Goal: Task Accomplishment & Management: Use online tool/utility

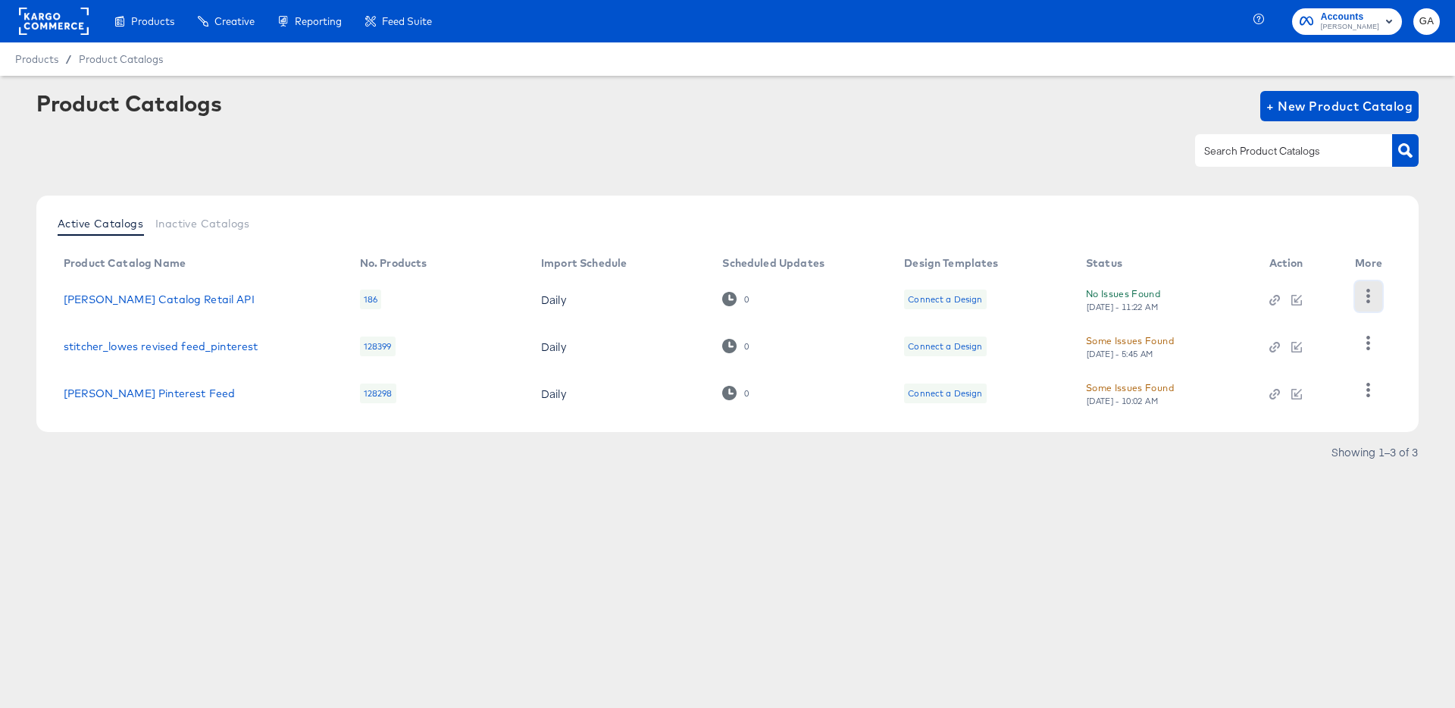
click at [1369, 289] on icon "button" at bounding box center [1368, 296] width 14 height 14
click at [1283, 349] on div "HUD Checks (Internal)" at bounding box center [1307, 352] width 152 height 24
click at [1369, 293] on icon "button" at bounding box center [1368, 296] width 14 height 14
click at [1295, 354] on div "HUD Checks (Internal)" at bounding box center [1307, 352] width 152 height 24
click at [1355, 24] on span "[PERSON_NAME]" at bounding box center [1350, 27] width 58 height 12
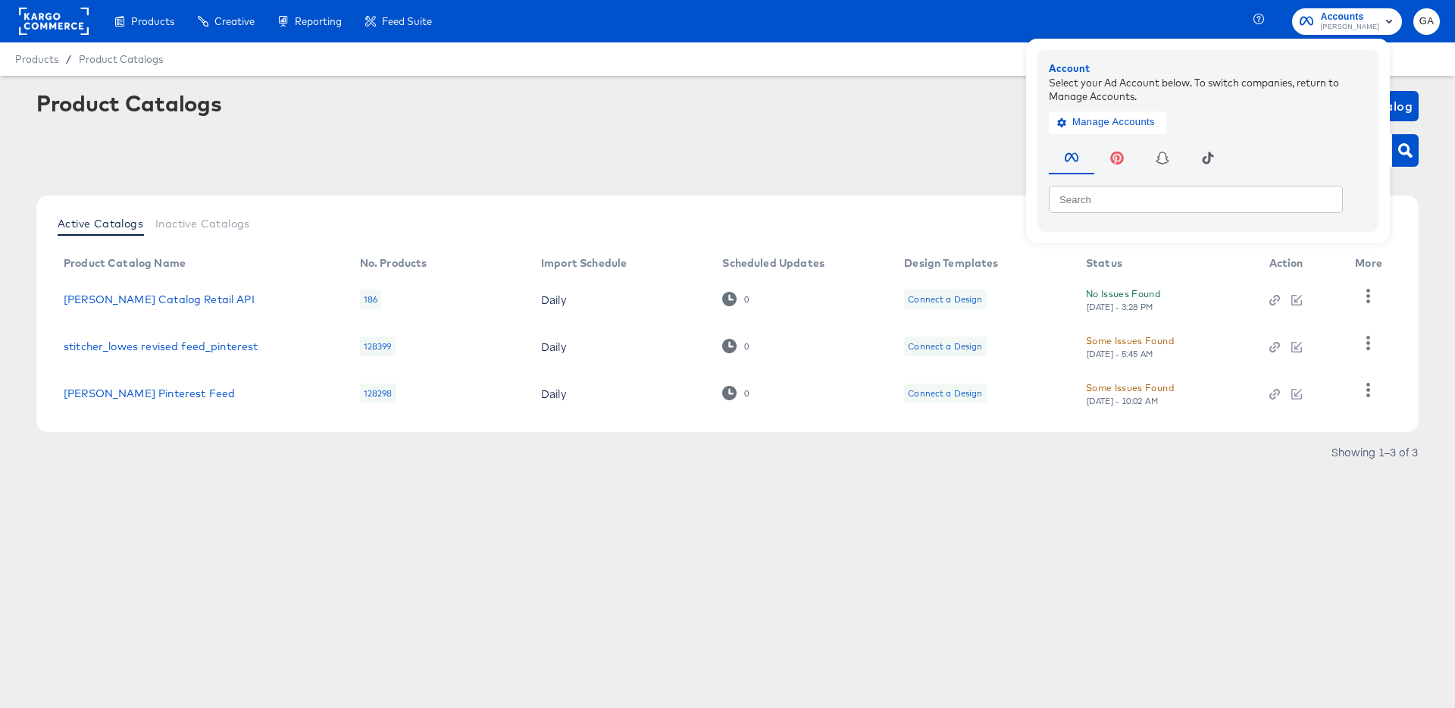
click at [49, 19] on rect at bounding box center [54, 21] width 70 height 27
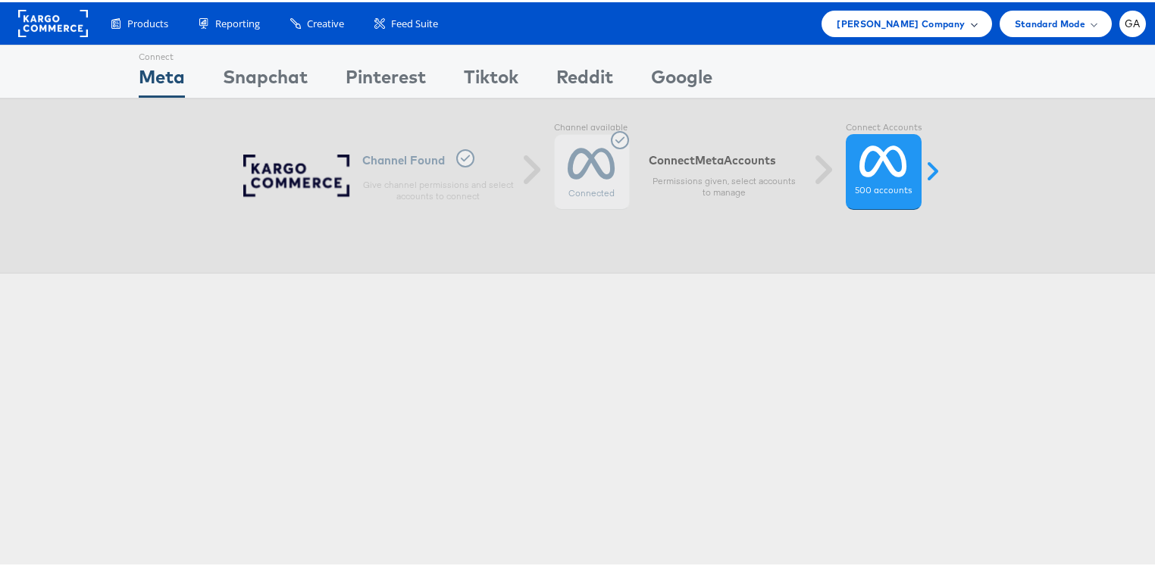
click at [925, 23] on span "[PERSON_NAME] Company" at bounding box center [901, 22] width 128 height 16
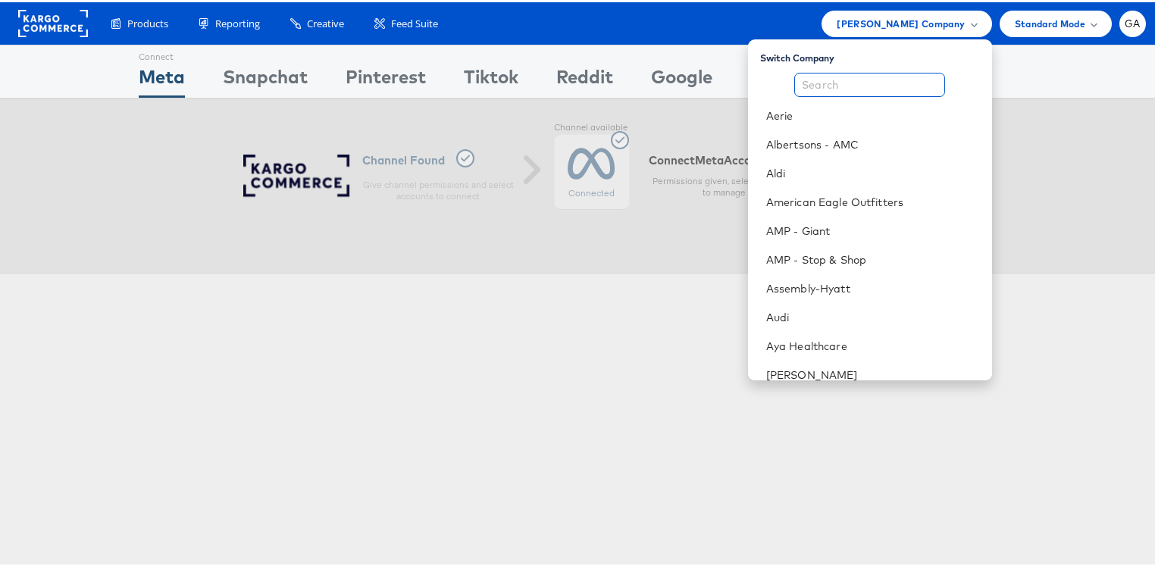
click at [849, 75] on input "text" at bounding box center [869, 82] width 151 height 24
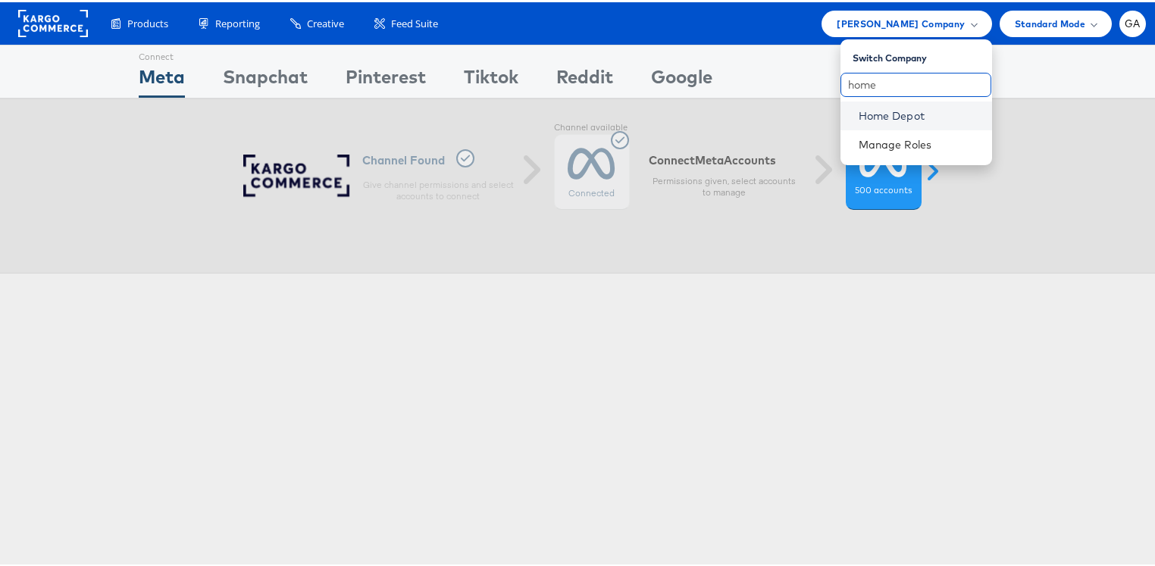
type input "home"
click at [872, 106] on link "Home Depot" at bounding box center [919, 113] width 121 height 15
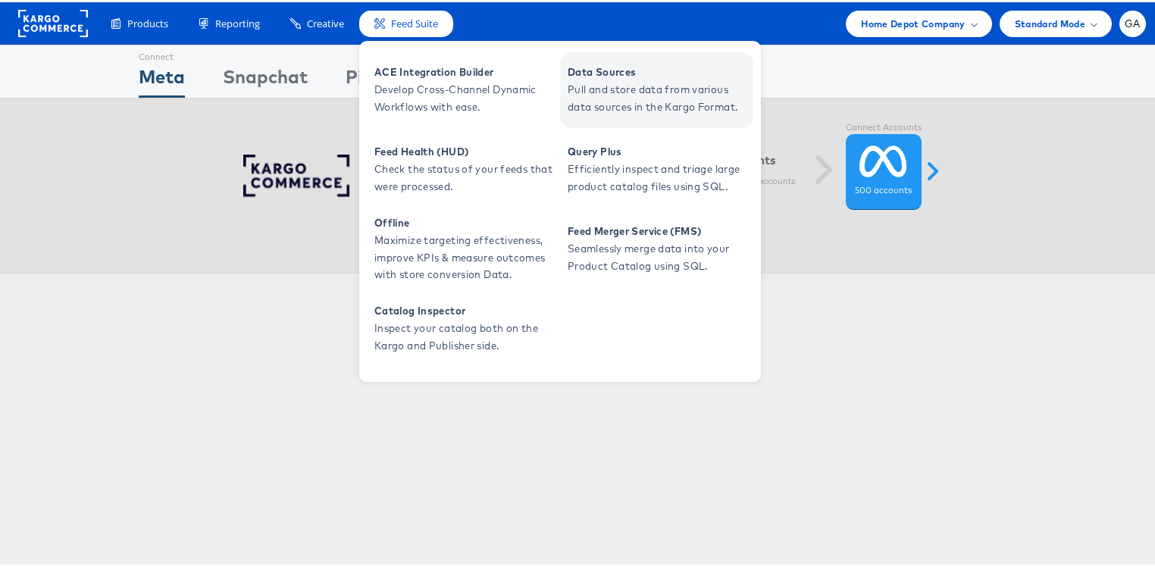
click at [604, 83] on span "Pull and store data from various data sources in the Kargo Format." at bounding box center [659, 96] width 182 height 35
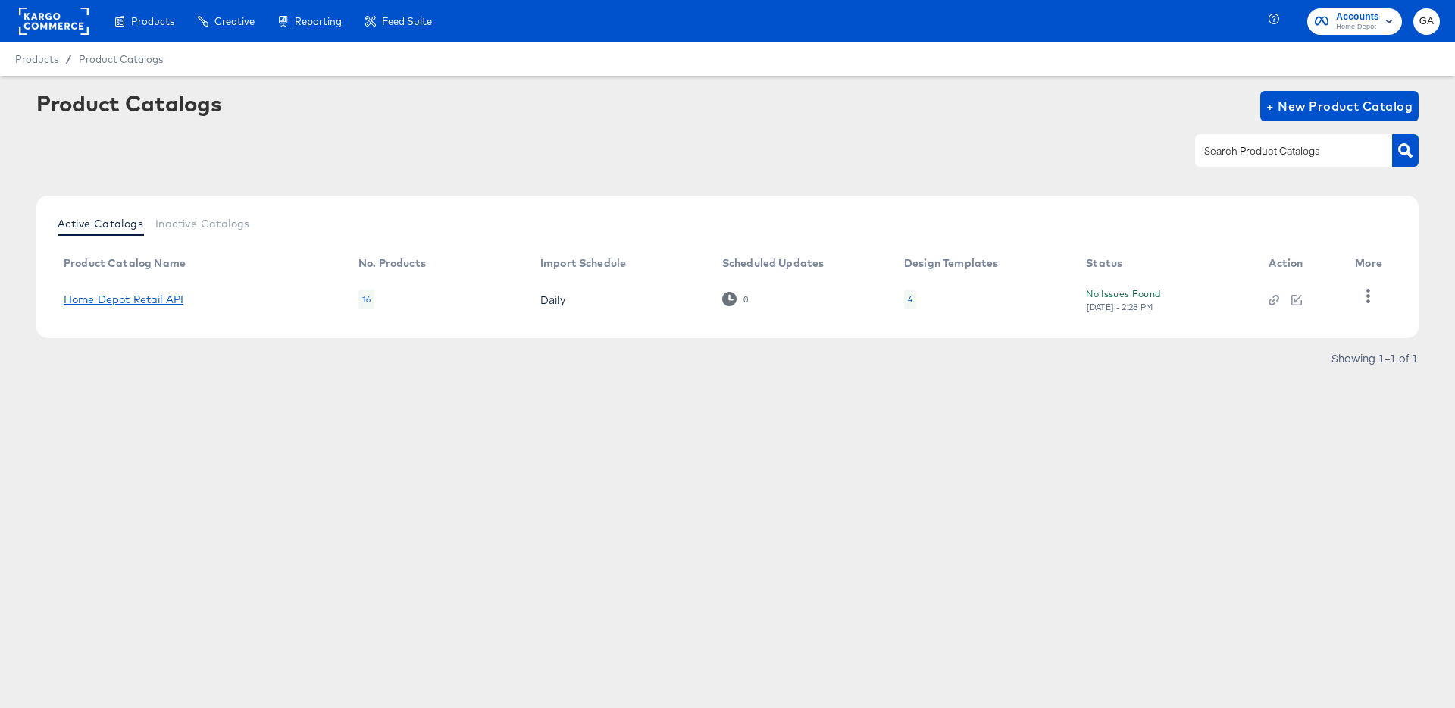
click at [148, 299] on link "Home Depot Retail API" at bounding box center [124, 299] width 120 height 12
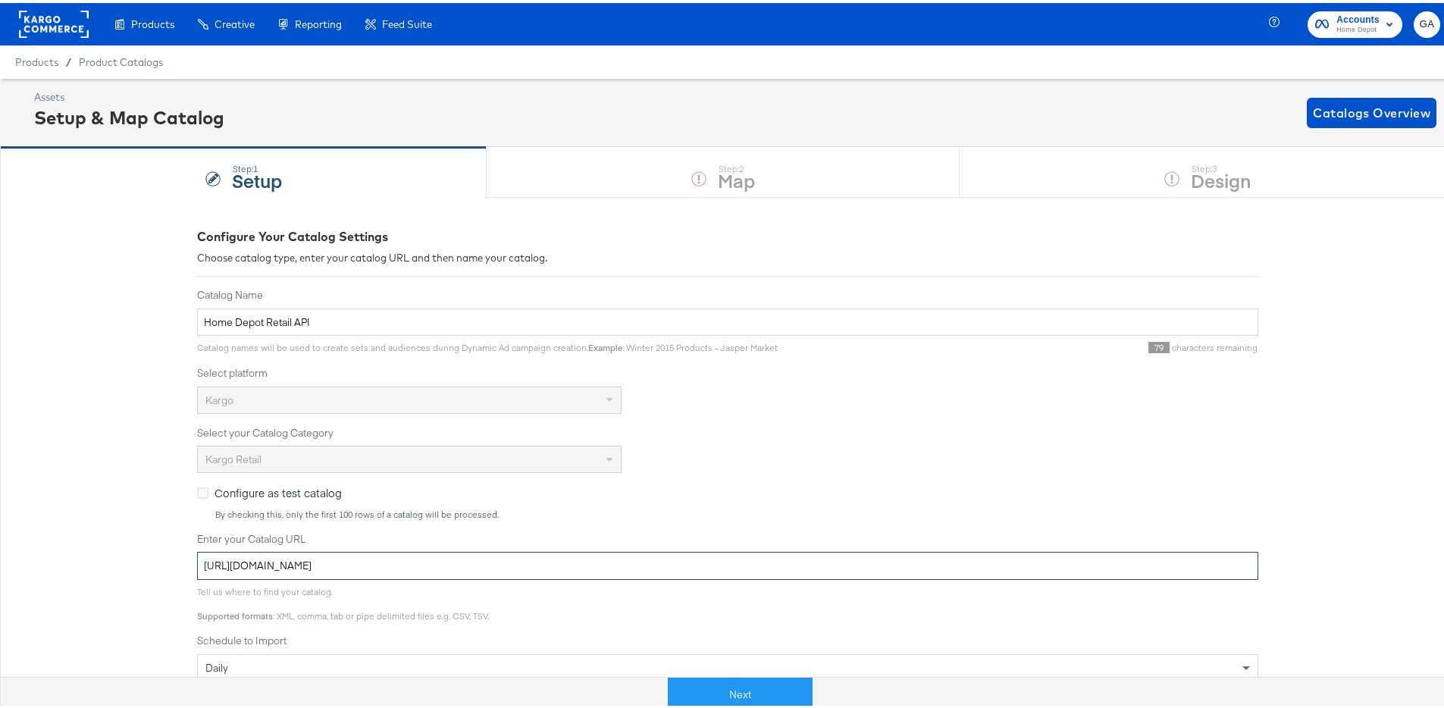
drag, startPoint x: 620, startPoint y: 554, endPoint x: 184, endPoint y: 561, distance: 435.8
click at [184, 561] on div "Configure Your Catalog Settings Choose catalog type, enter your catalog URL and…" at bounding box center [727, 584] width 1455 height 781
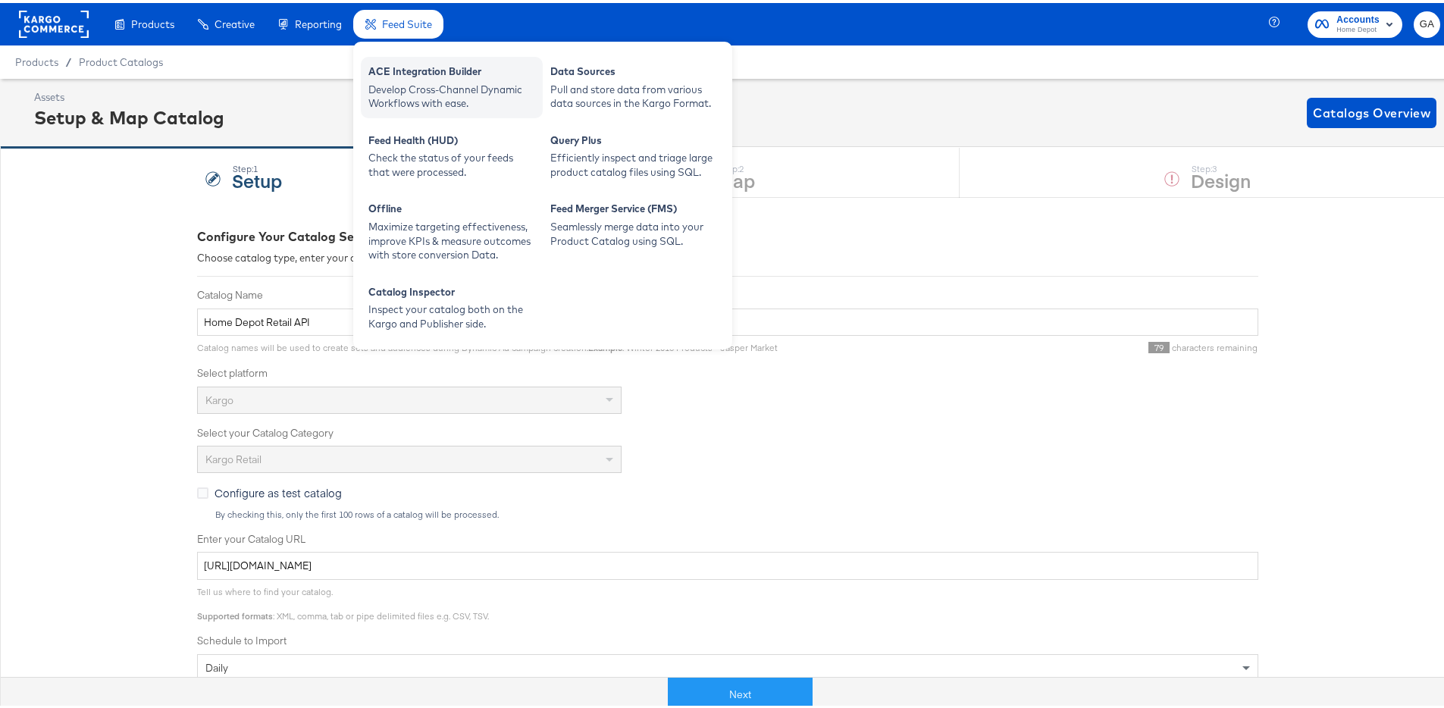
click at [422, 66] on div "ACE Integration Builder" at bounding box center [451, 70] width 167 height 18
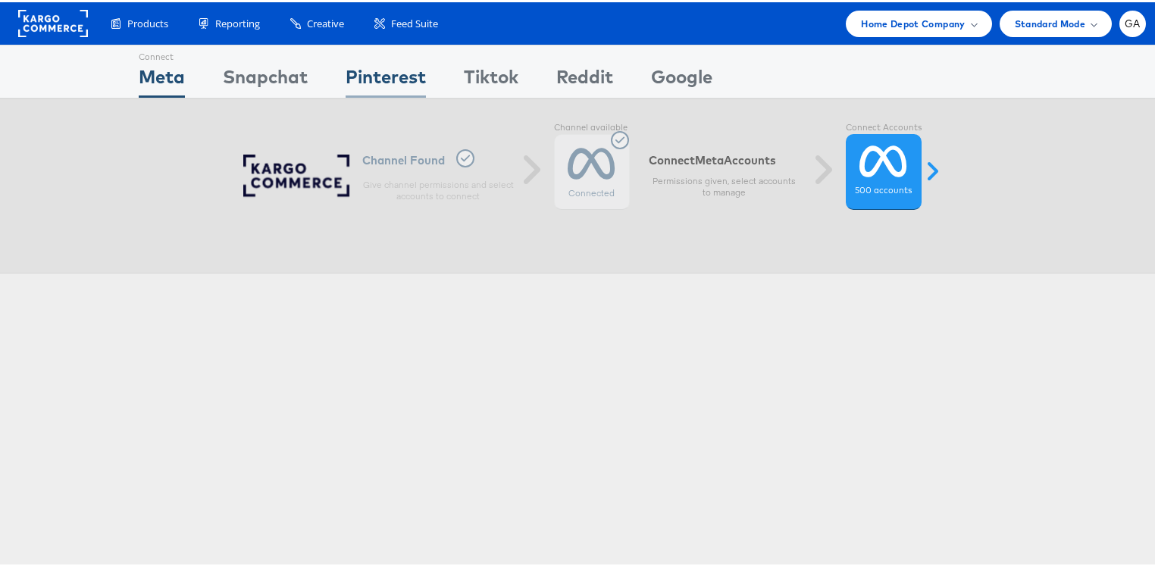
click at [353, 88] on div "Pinterest" at bounding box center [386, 78] width 80 height 34
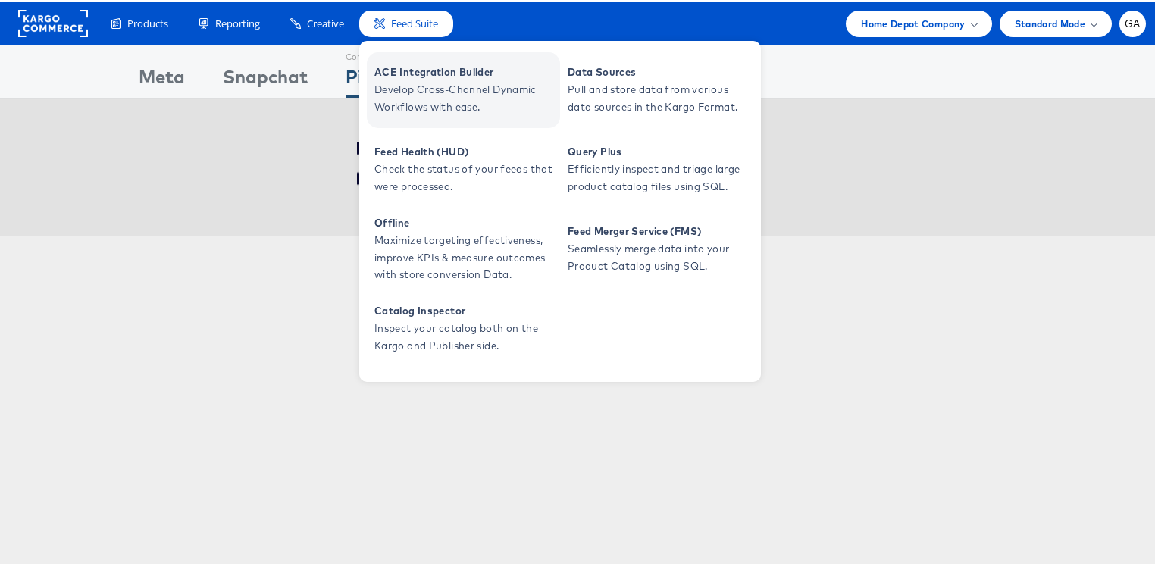
click at [390, 83] on span "Develop Cross-Channel Dynamic Workflows with ease." at bounding box center [465, 96] width 182 height 35
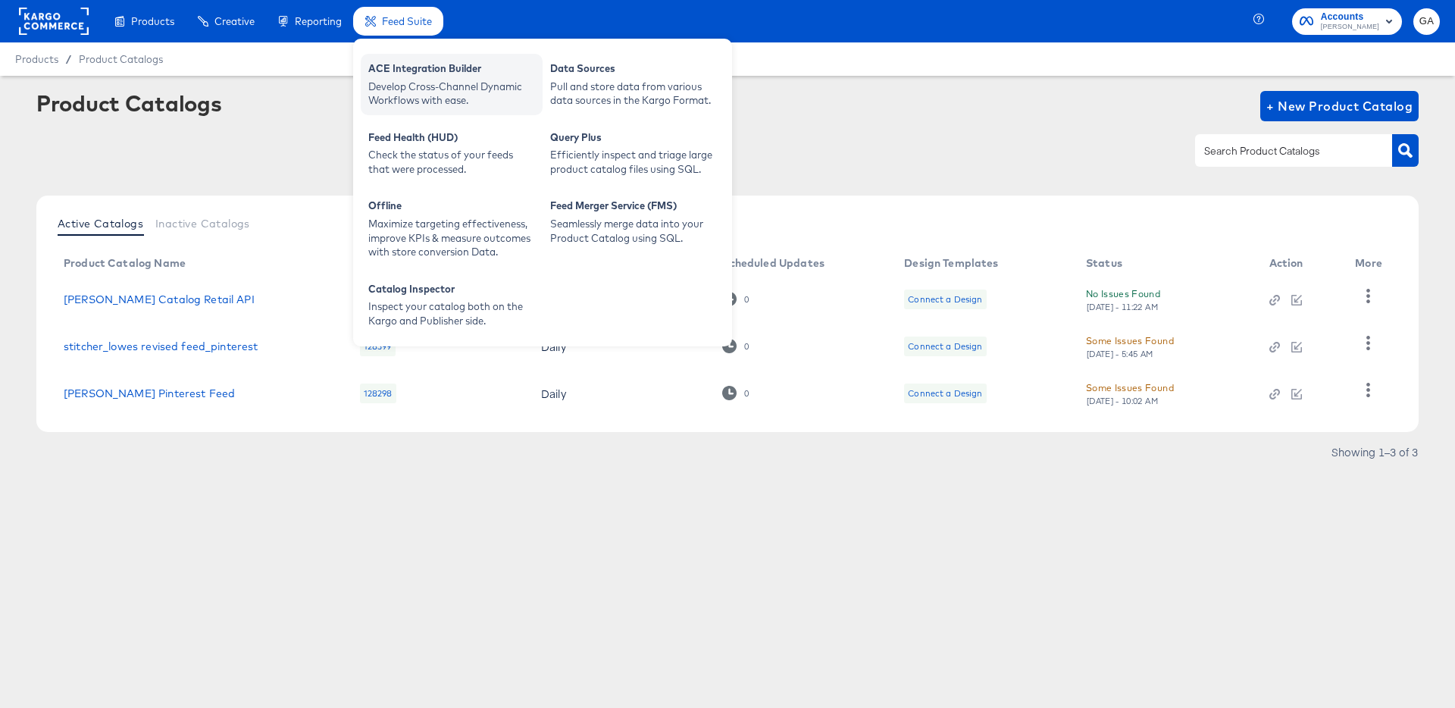
click at [453, 70] on div "ACE Integration Builder" at bounding box center [451, 70] width 167 height 18
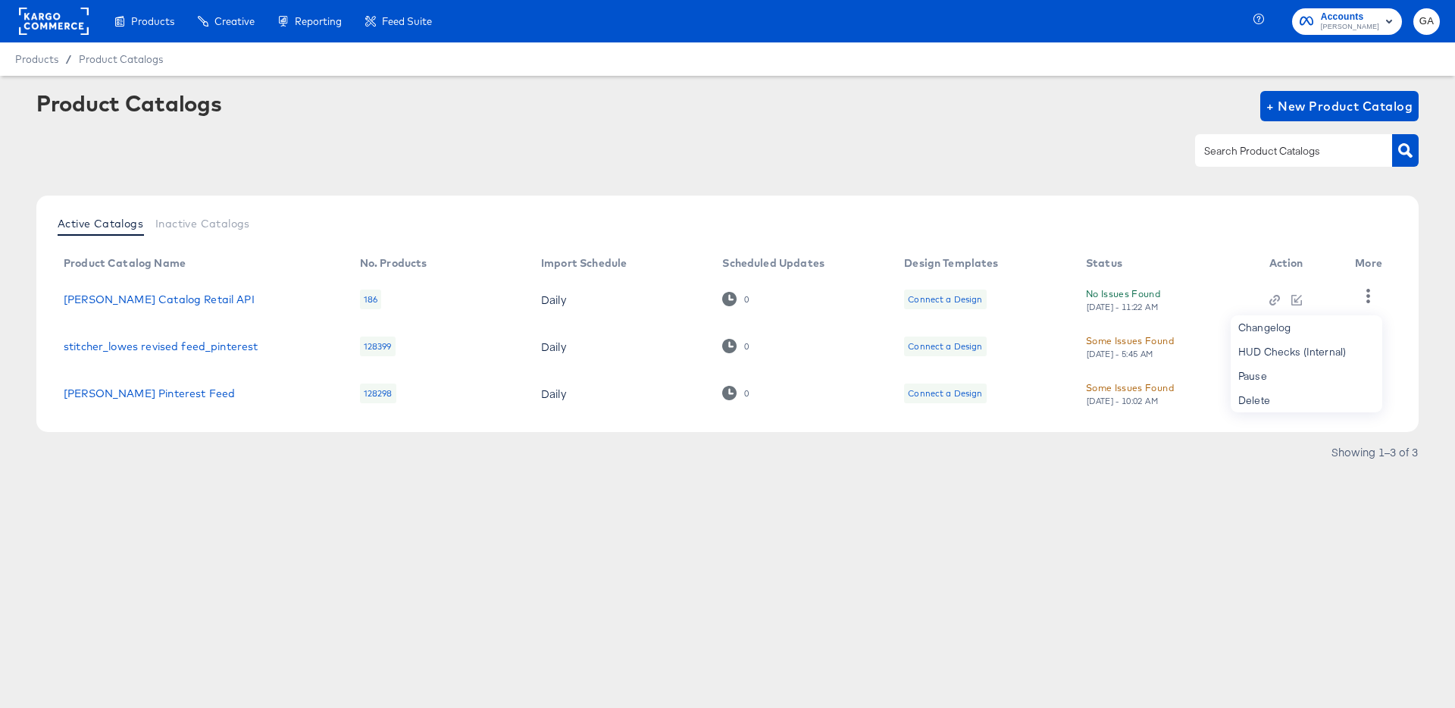
drag, startPoint x: 1069, startPoint y: 139, endPoint x: 1087, endPoint y: 131, distance: 20.0
click at [1070, 139] on div at bounding box center [727, 150] width 1382 height 34
click at [1360, 15] on span "Accounts" at bounding box center [1350, 17] width 58 height 16
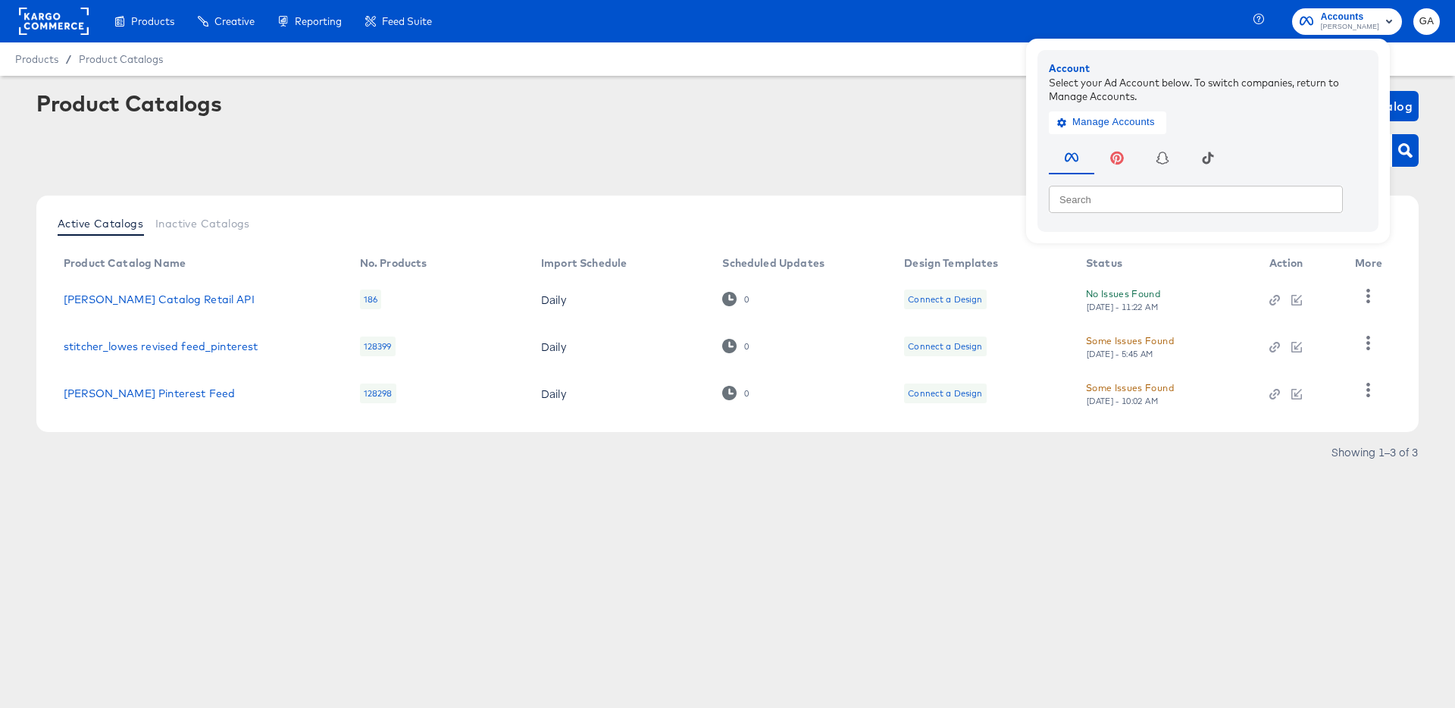
click at [41, 15] on rect at bounding box center [54, 21] width 70 height 27
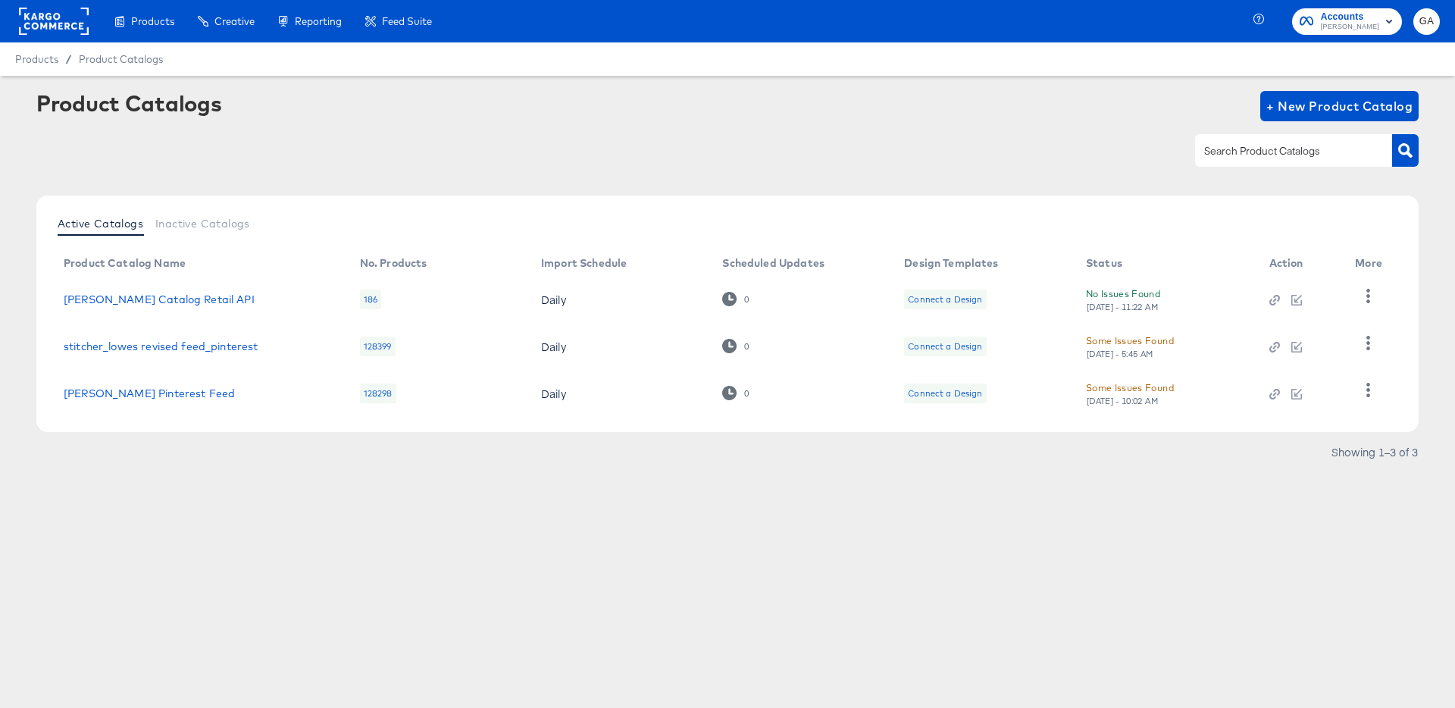
click at [42, 16] on rect at bounding box center [54, 21] width 70 height 27
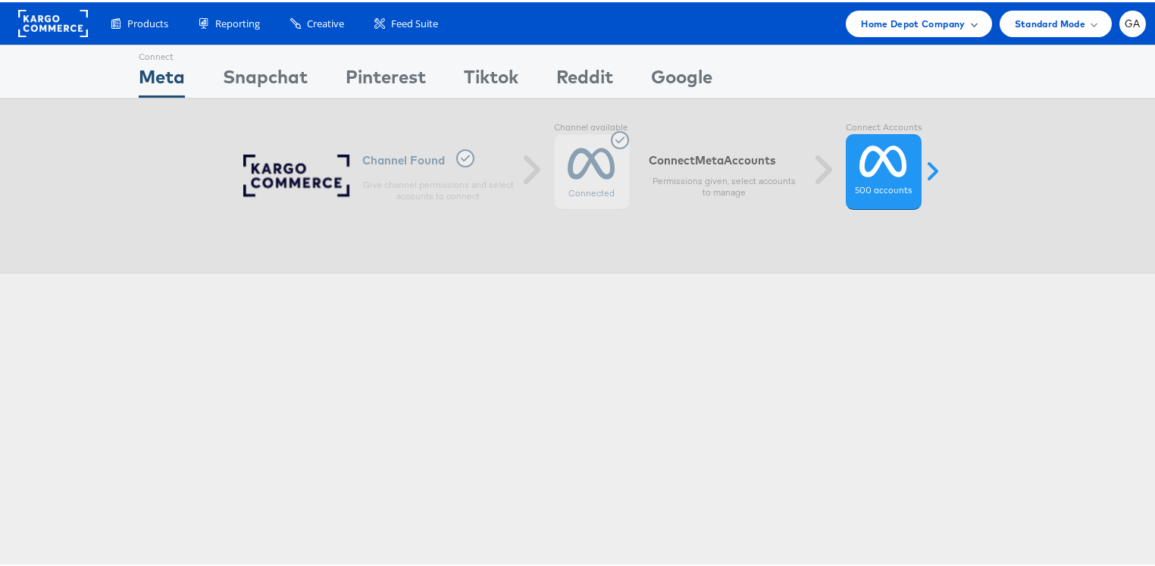
click at [889, 17] on span "Home Depot Company" at bounding box center [913, 22] width 104 height 16
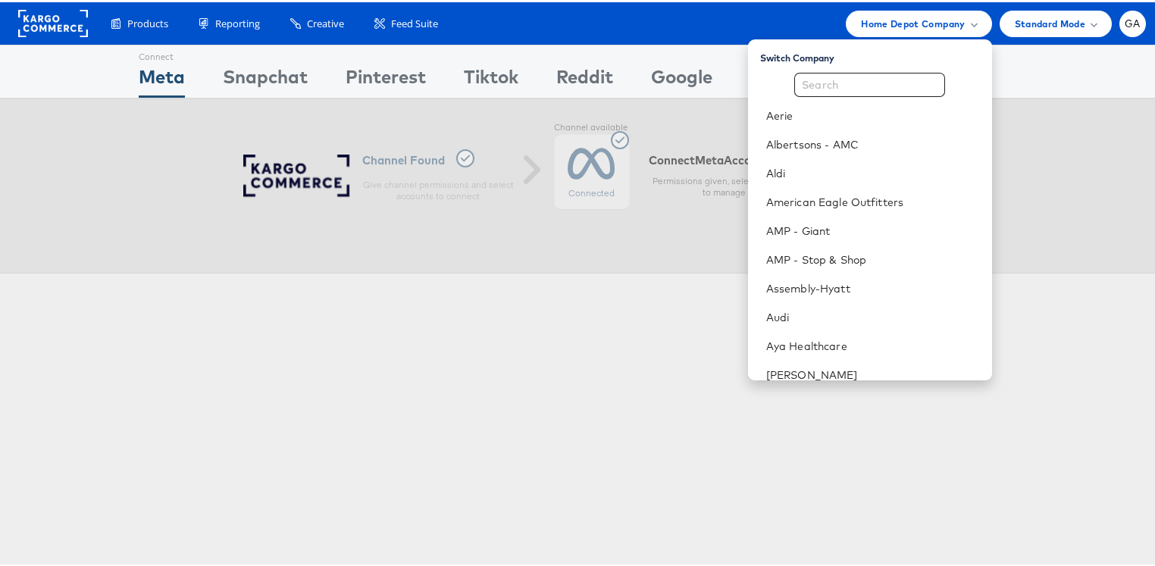
drag, startPoint x: 668, startPoint y: 18, endPoint x: 634, endPoint y: 19, distance: 34.1
click at [668, 18] on div "Products Product Catalogs Enhance Your Product Catalog, Map Them to Publishers,…" at bounding box center [620, 21] width 1050 height 27
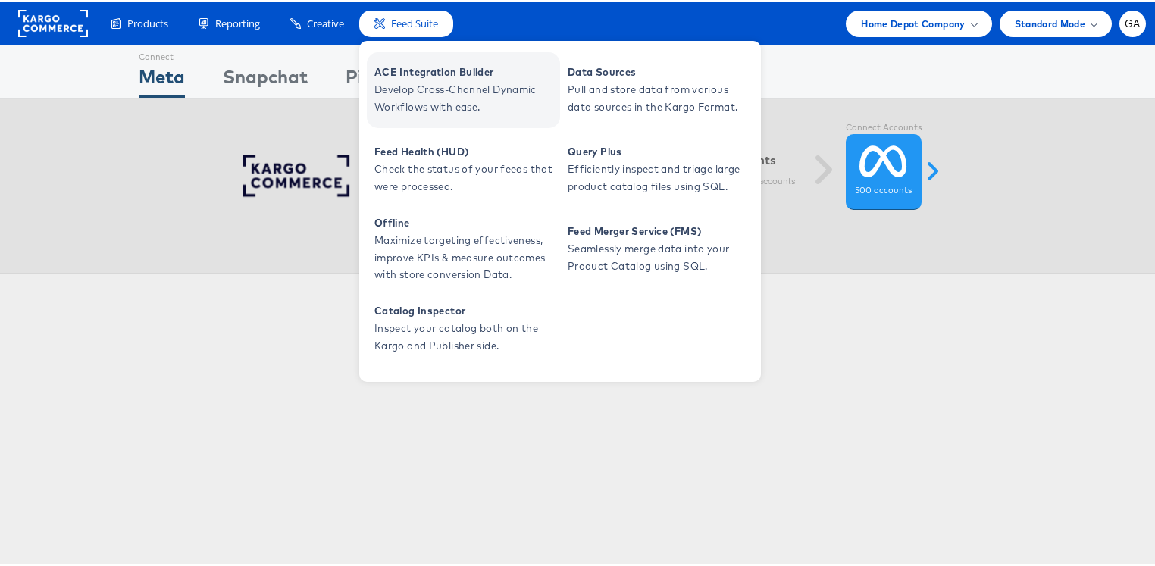
click at [415, 71] on span "ACE Integration Builder" at bounding box center [465, 69] width 182 height 17
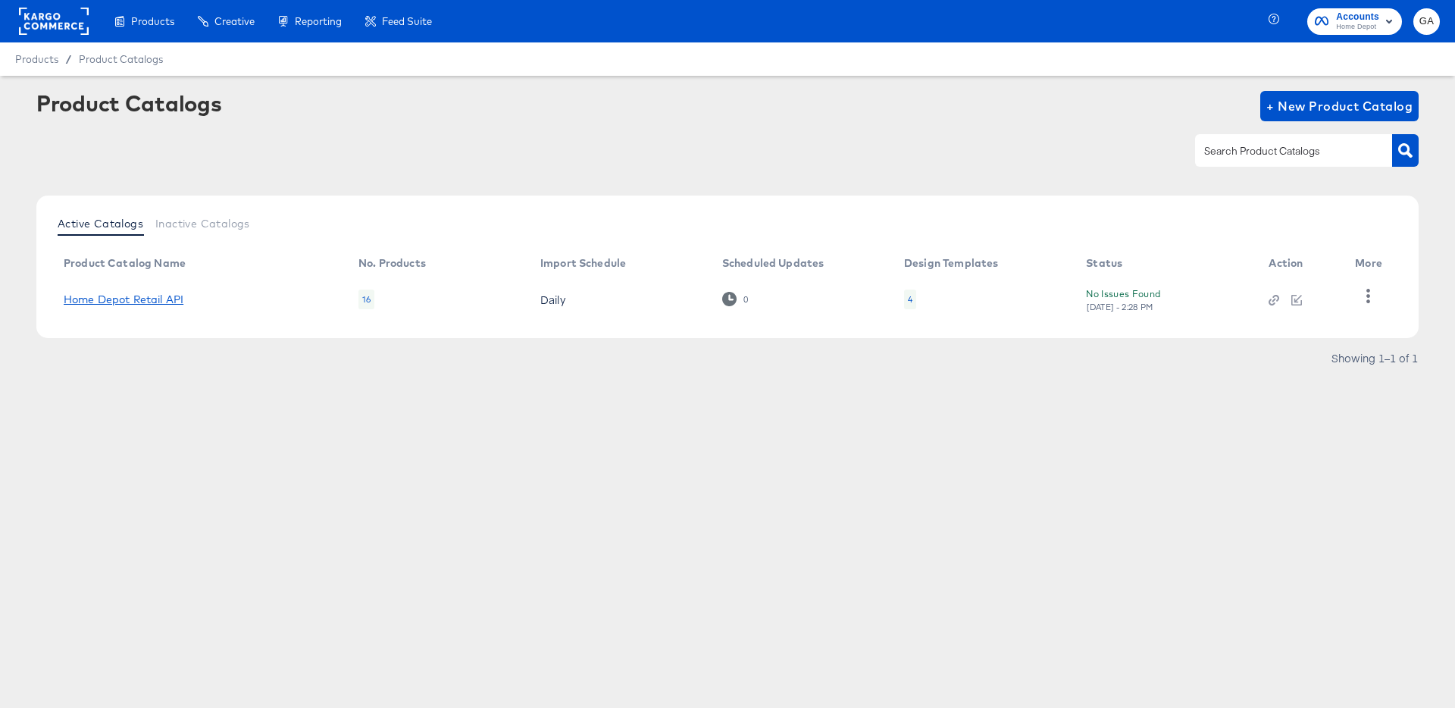
click at [139, 299] on link "Home Depot Retail API" at bounding box center [124, 299] width 120 height 12
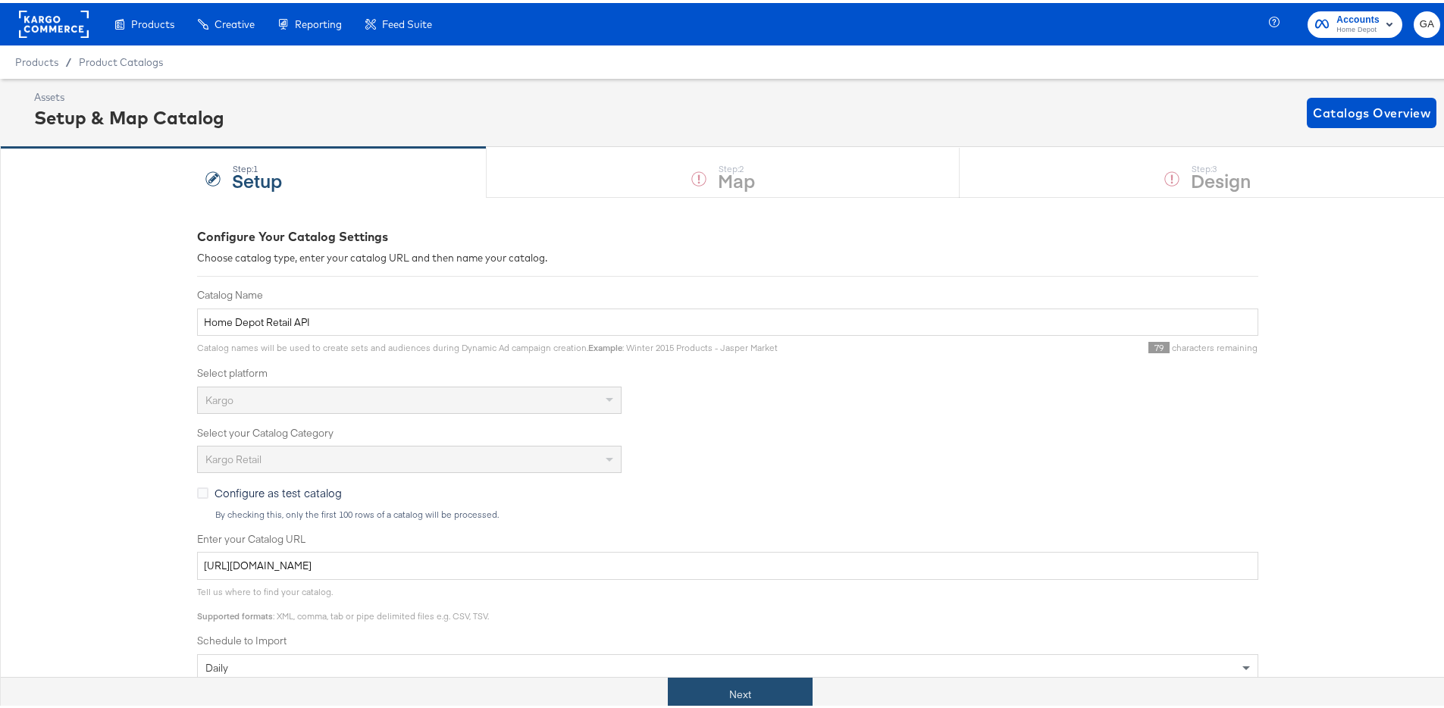
click at [710, 696] on button "Next" at bounding box center [740, 691] width 145 height 34
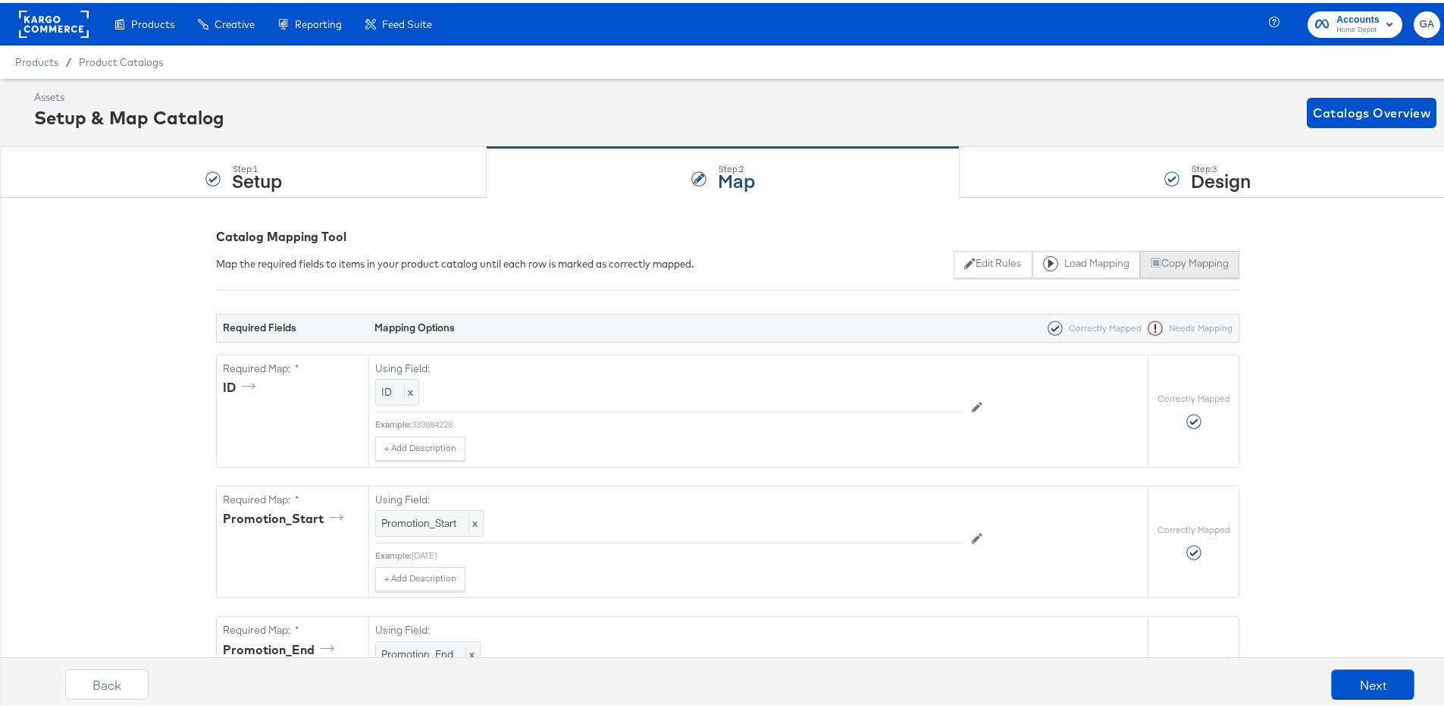
click at [1159, 264] on button "Copy Mapping" at bounding box center [1189, 261] width 99 height 27
click at [1125, 167] on div "Step: 3 Design" at bounding box center [1207, 170] width 496 height 50
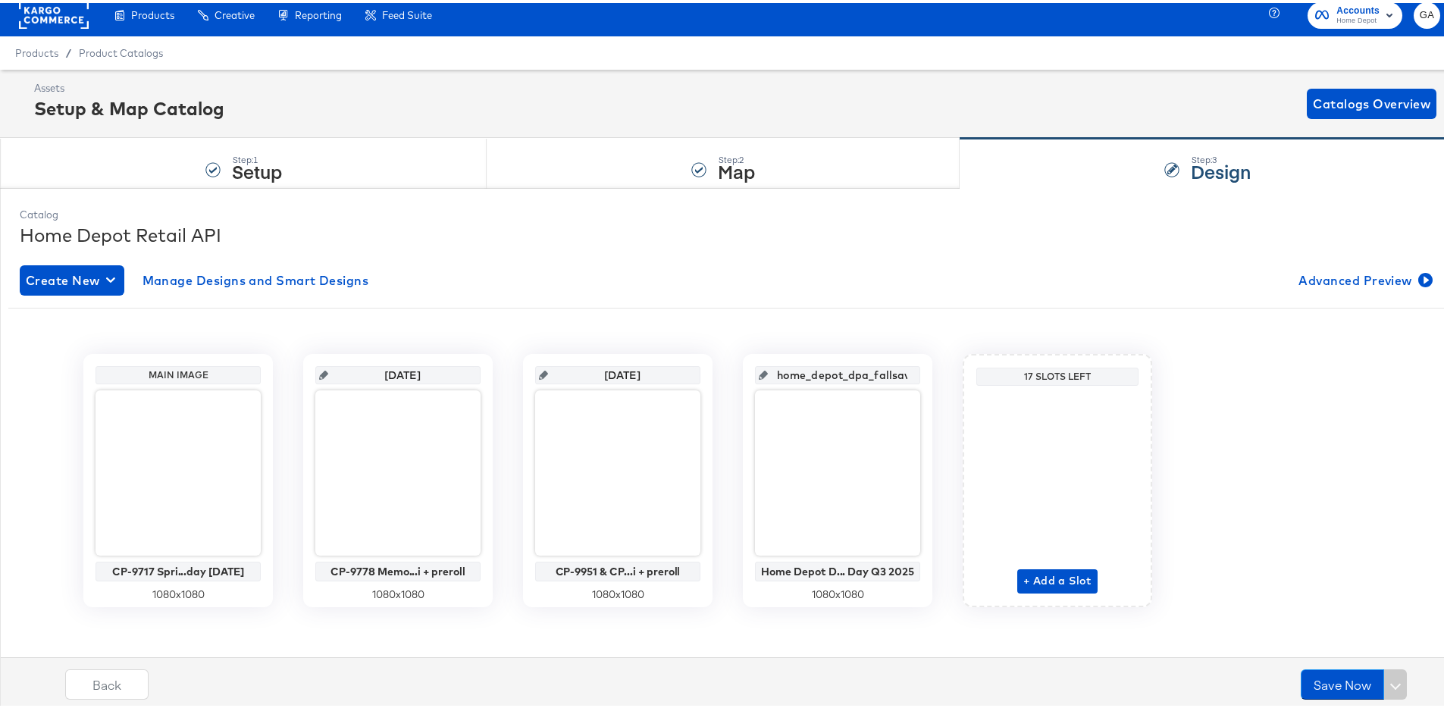
scroll to position [15, 0]
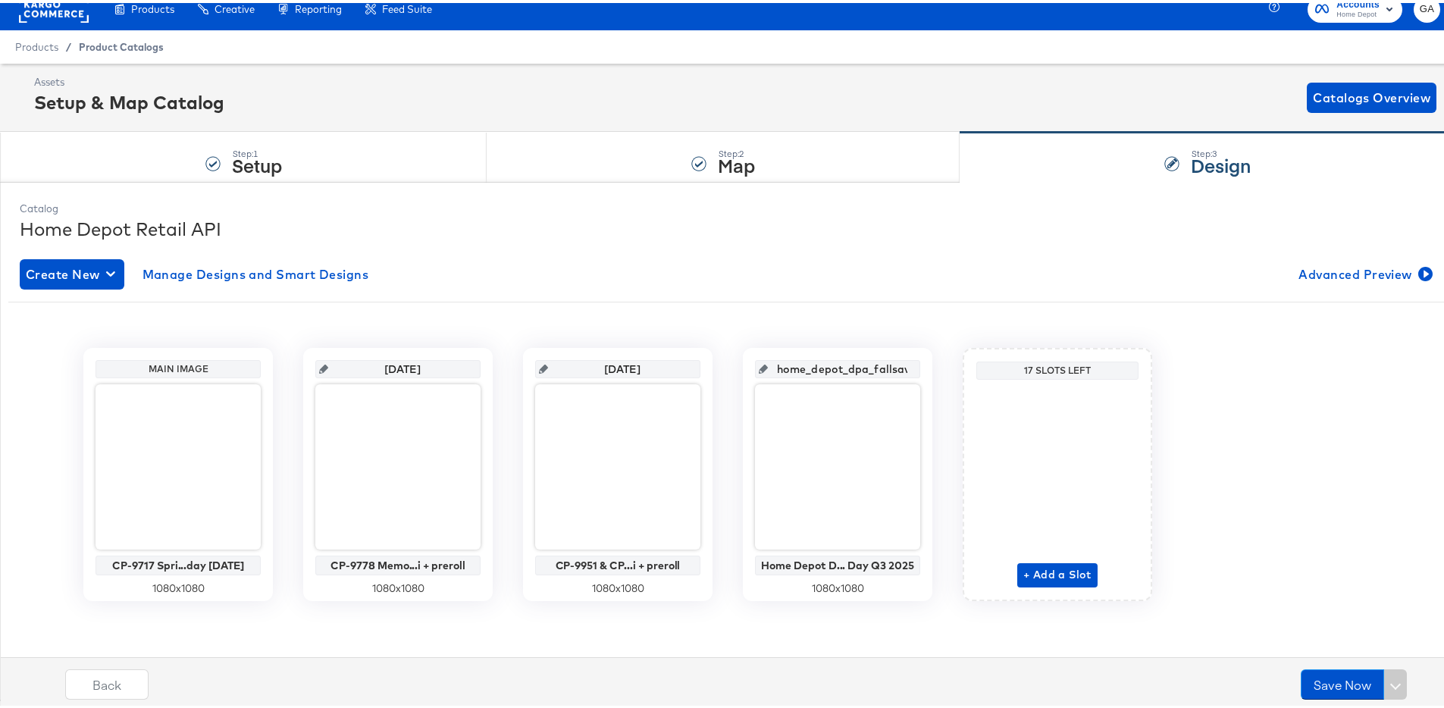
click at [107, 49] on span "Product Catalogs" at bounding box center [121, 44] width 85 height 12
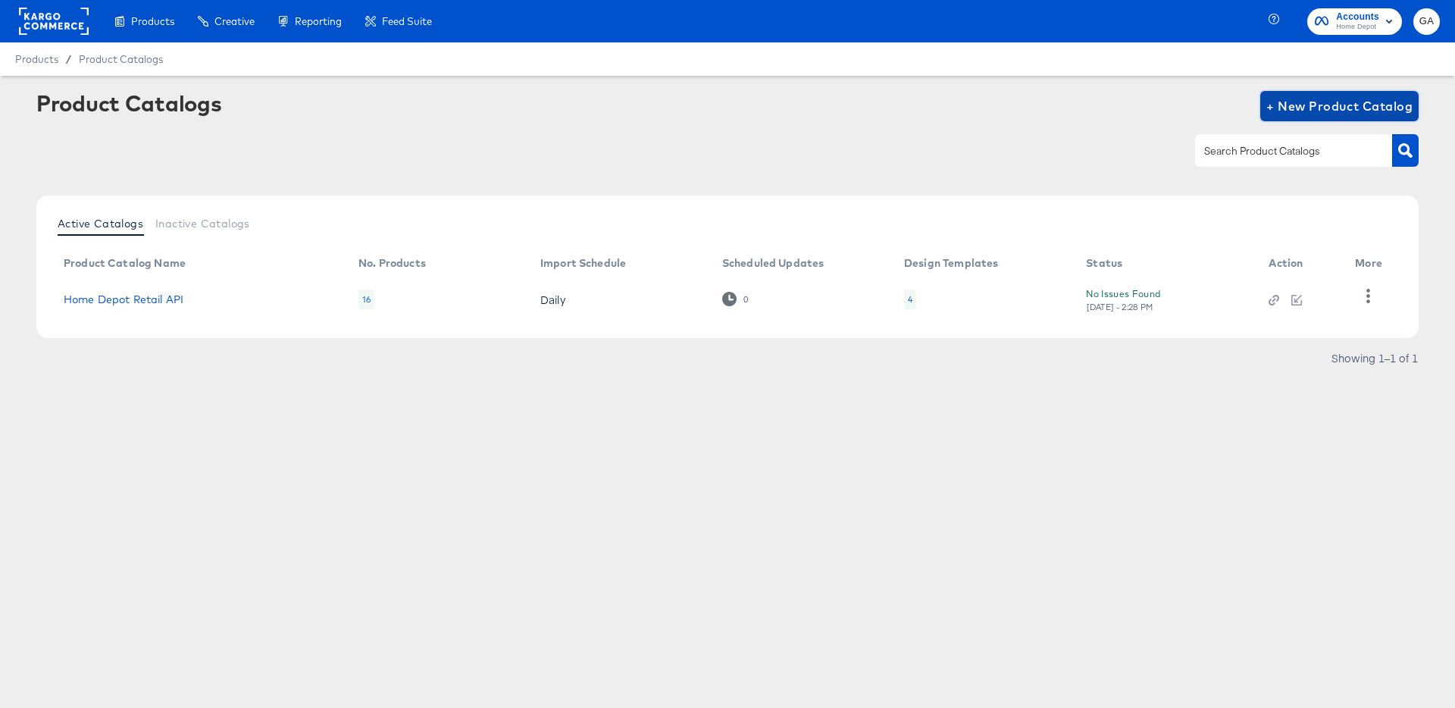
click at [1346, 104] on span "+ New Product Catalog" at bounding box center [1339, 105] width 146 height 21
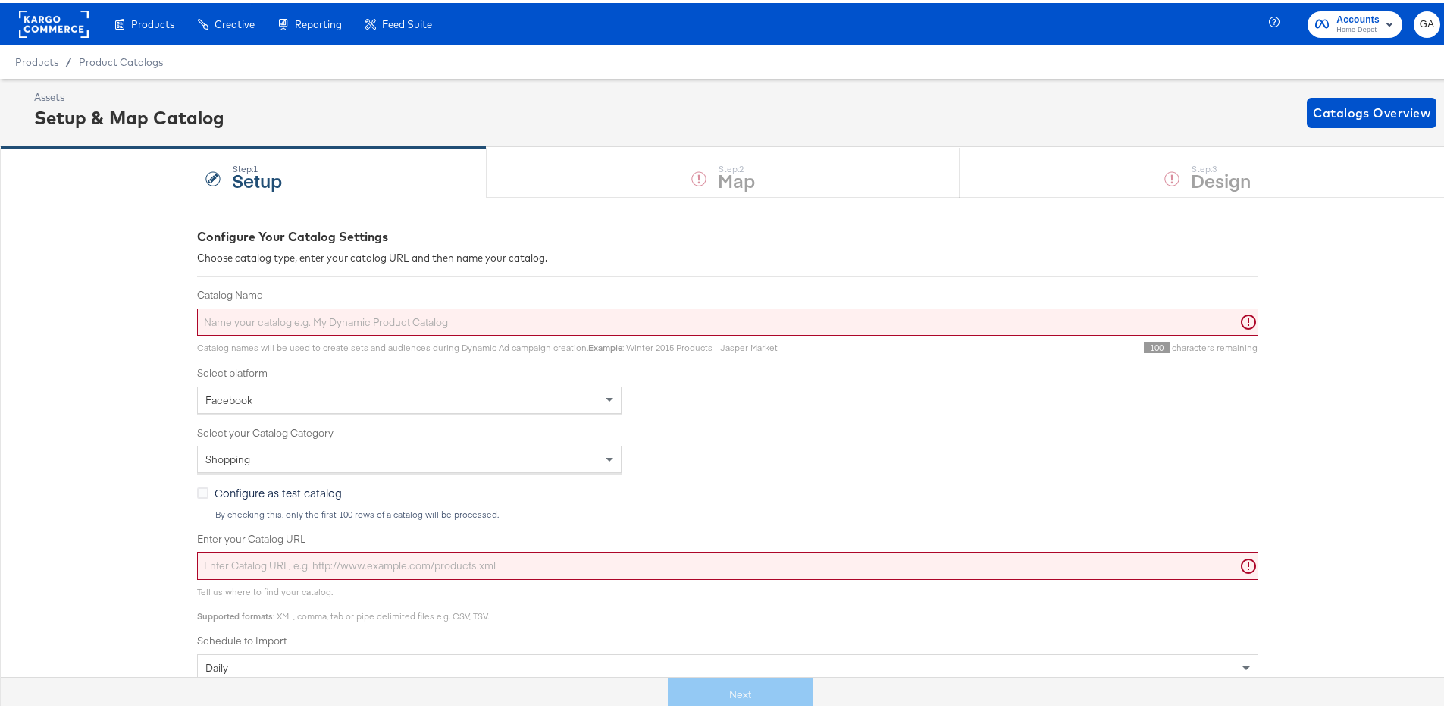
click at [313, 320] on input "Catalog Name" at bounding box center [727, 319] width 1061 height 28
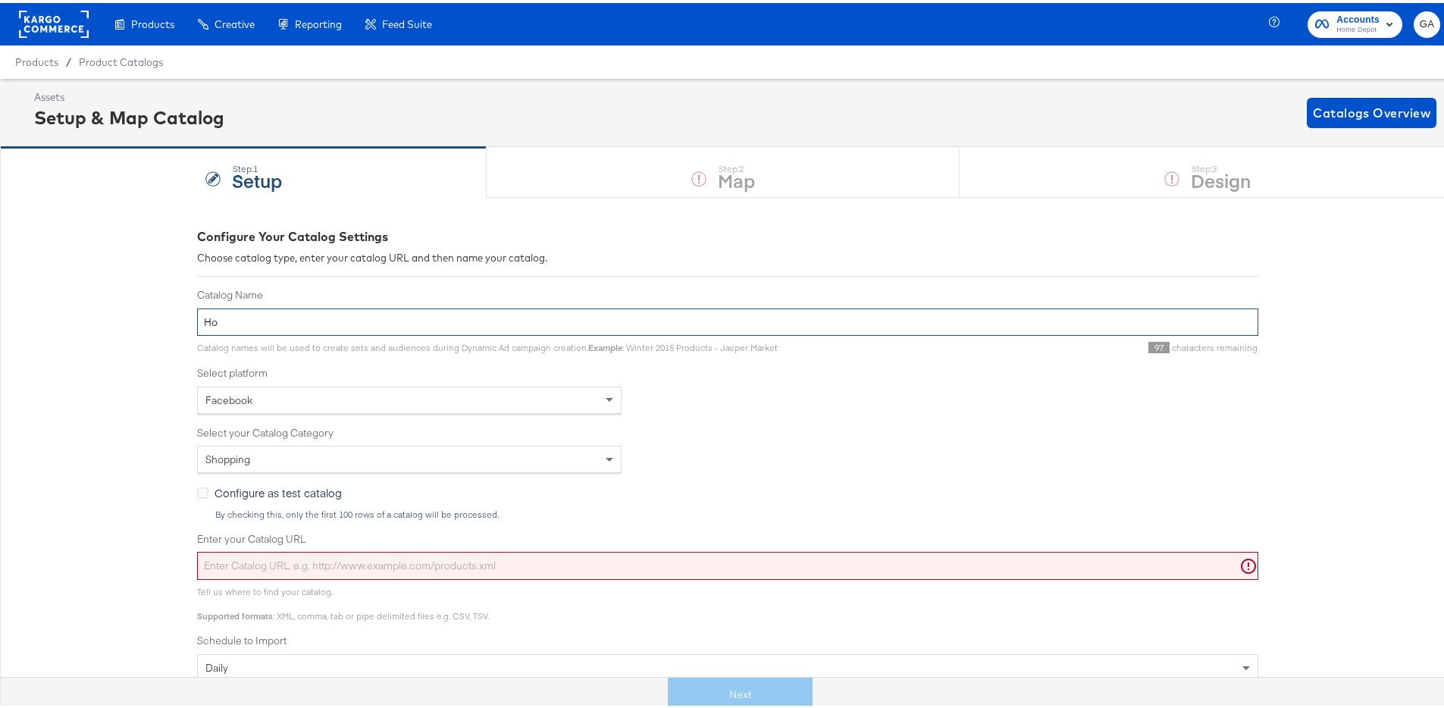
type input "H"
type input "Demo - Home Depot Retail Api"
click at [330, 396] on div "Facebook" at bounding box center [409, 397] width 423 height 26
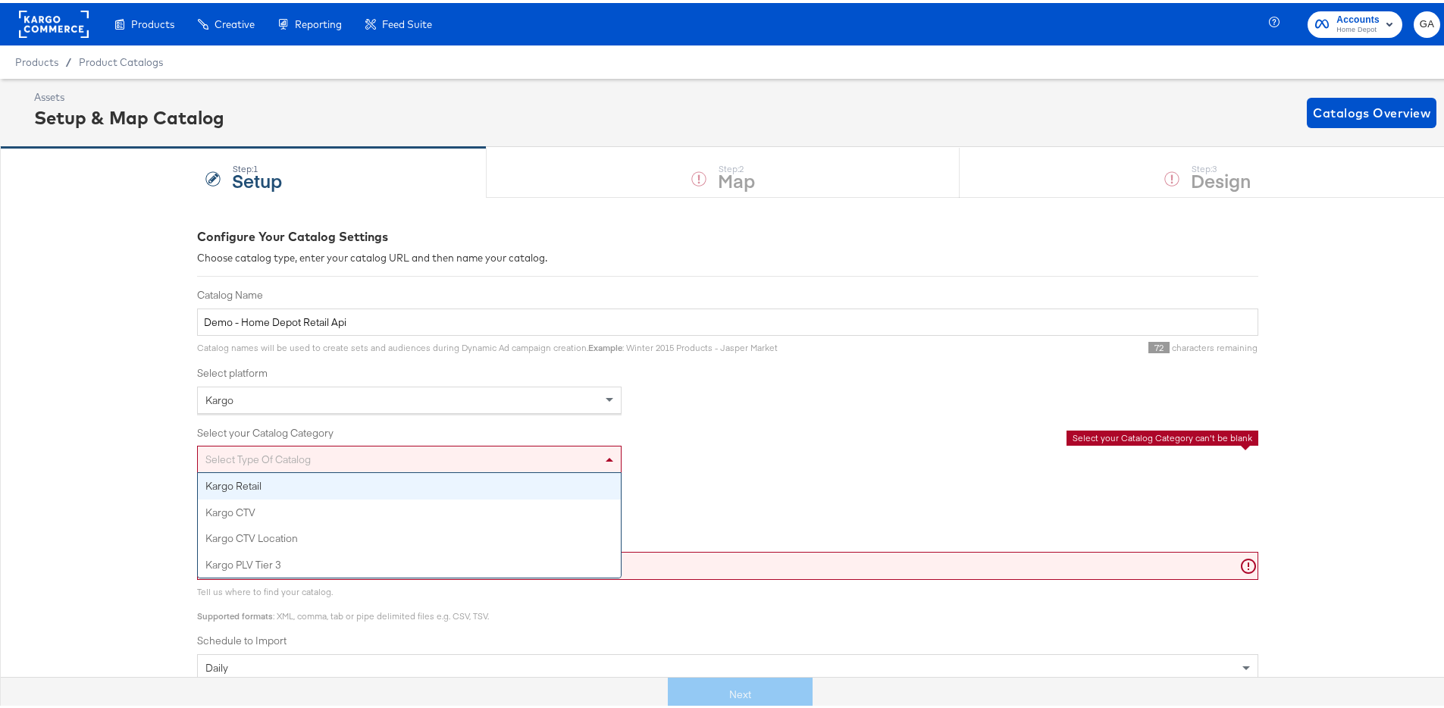
click at [258, 446] on div "Select type of catalog" at bounding box center [409, 456] width 423 height 26
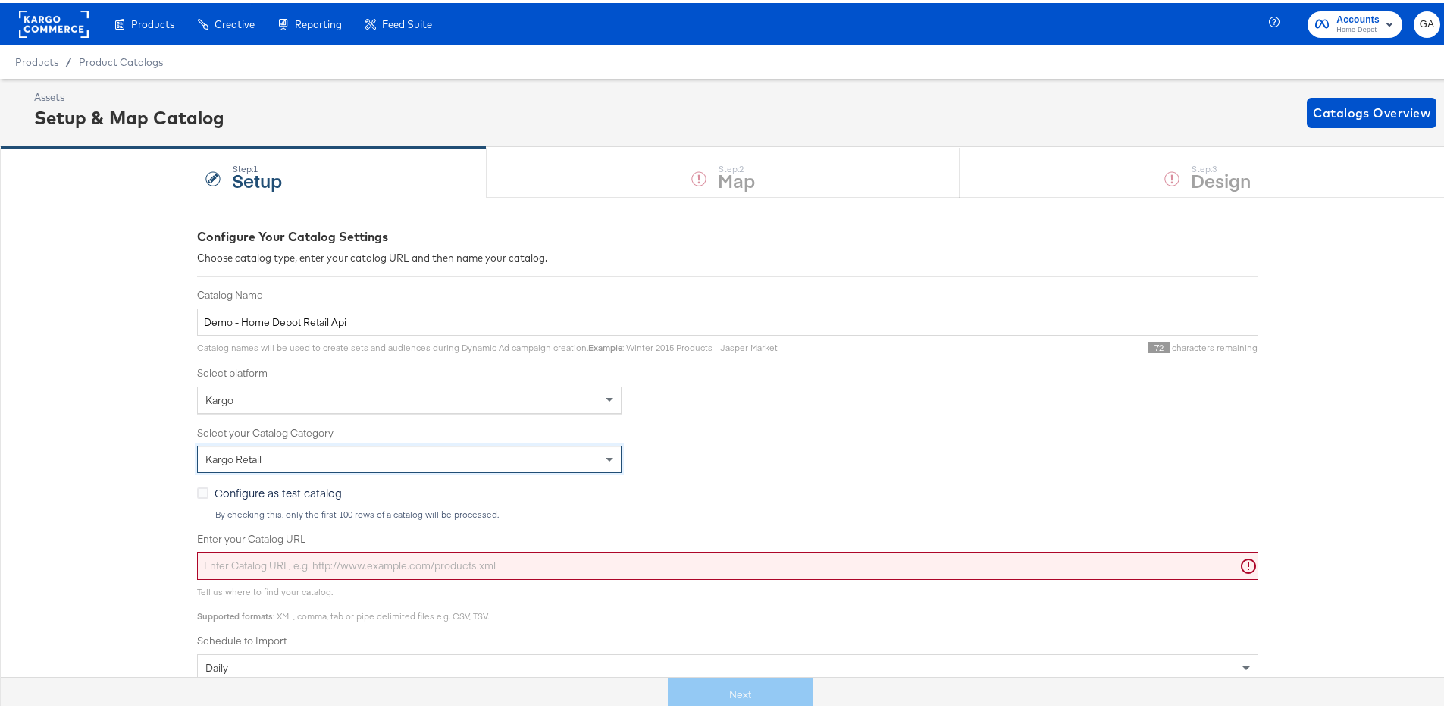
click at [318, 555] on input "Enter your Catalog URL" at bounding box center [727, 563] width 1061 height 28
click at [579, 547] on div "Enter your Catalog URL" at bounding box center [727, 553] width 1061 height 48
click at [574, 555] on input "Enter your Catalog URL" at bounding box center [727, 563] width 1061 height 28
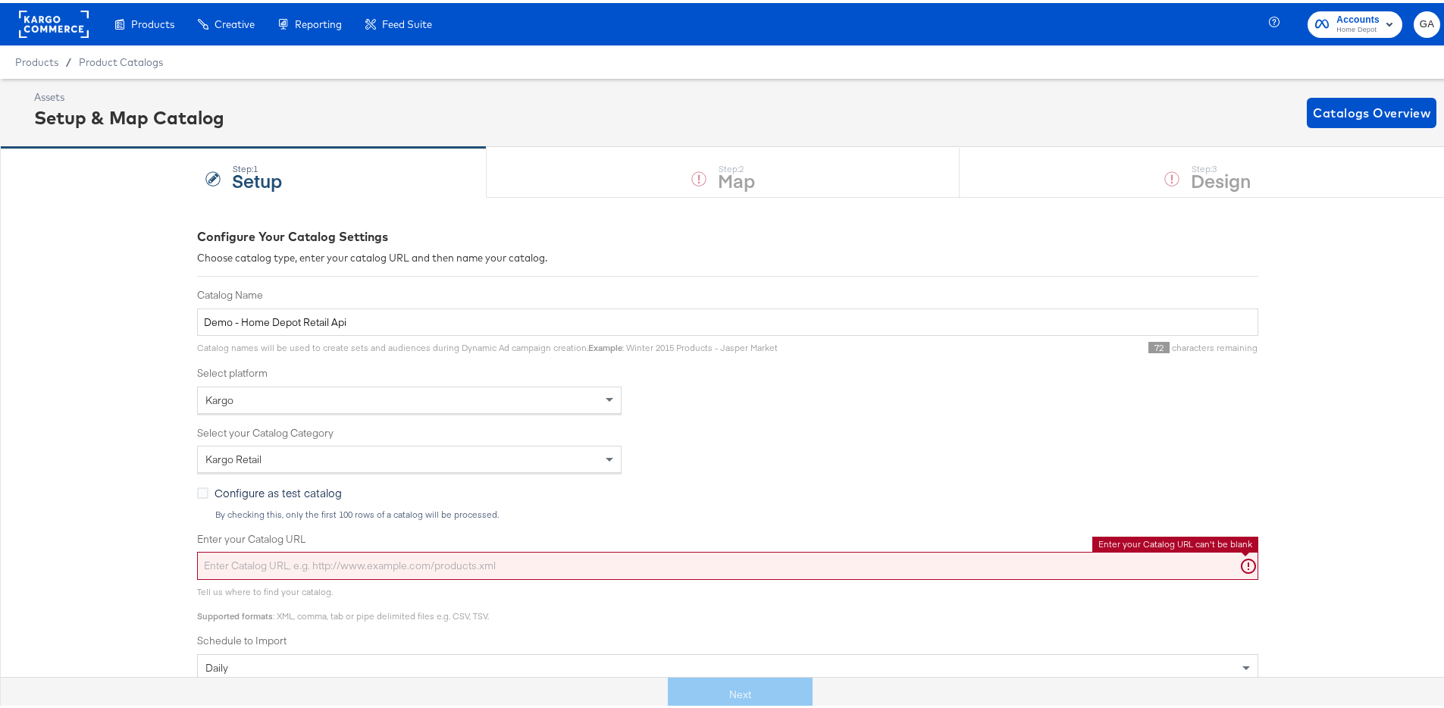
click at [340, 558] on input "Enter your Catalog URL" at bounding box center [727, 563] width 1061 height 28
paste input "https://ace.stitcherads.com/exports/1448/universal/none/universal/export.tsv.gz"
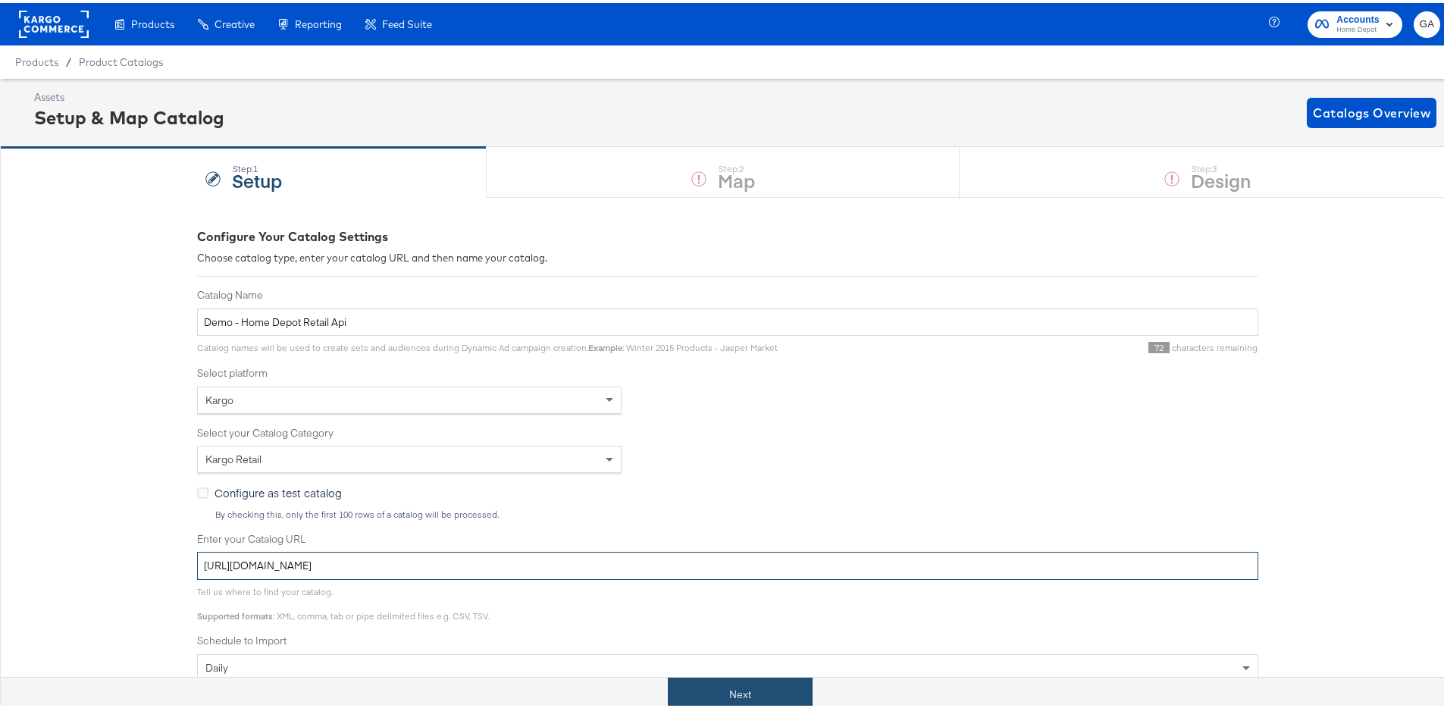
type input "https://ace.stitcherads.com/exports/1448/universal/none/universal/export.tsv.gz"
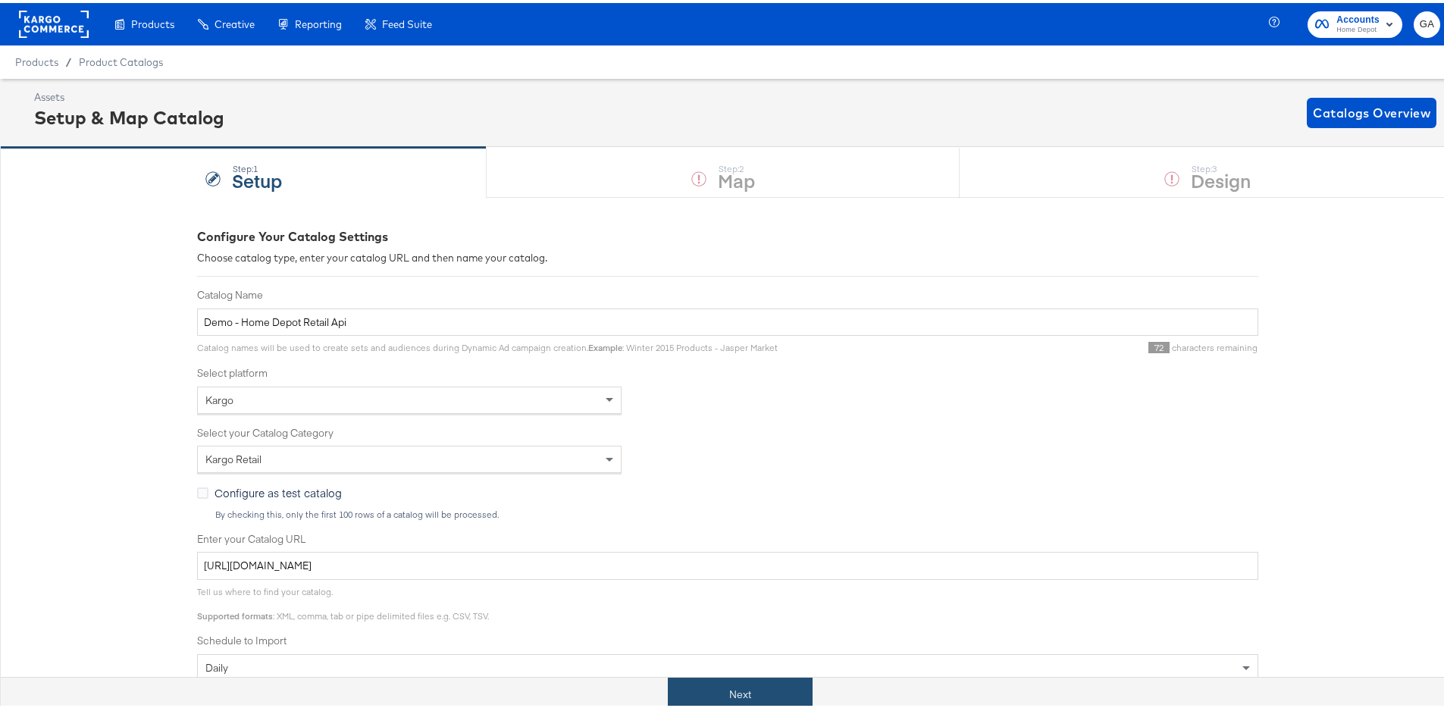
click at [776, 686] on button "Next" at bounding box center [740, 691] width 145 height 34
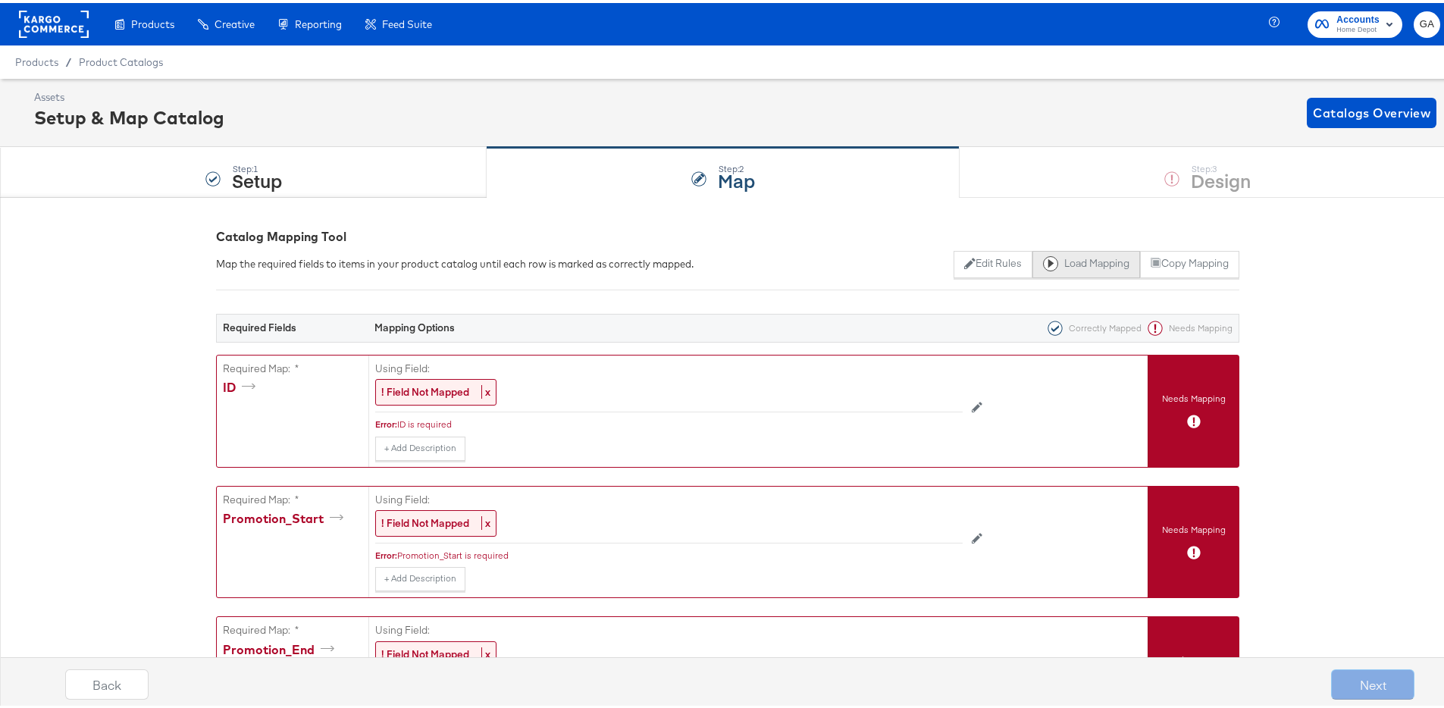
click at [1078, 262] on button "Load Mapping" at bounding box center [1086, 261] width 108 height 27
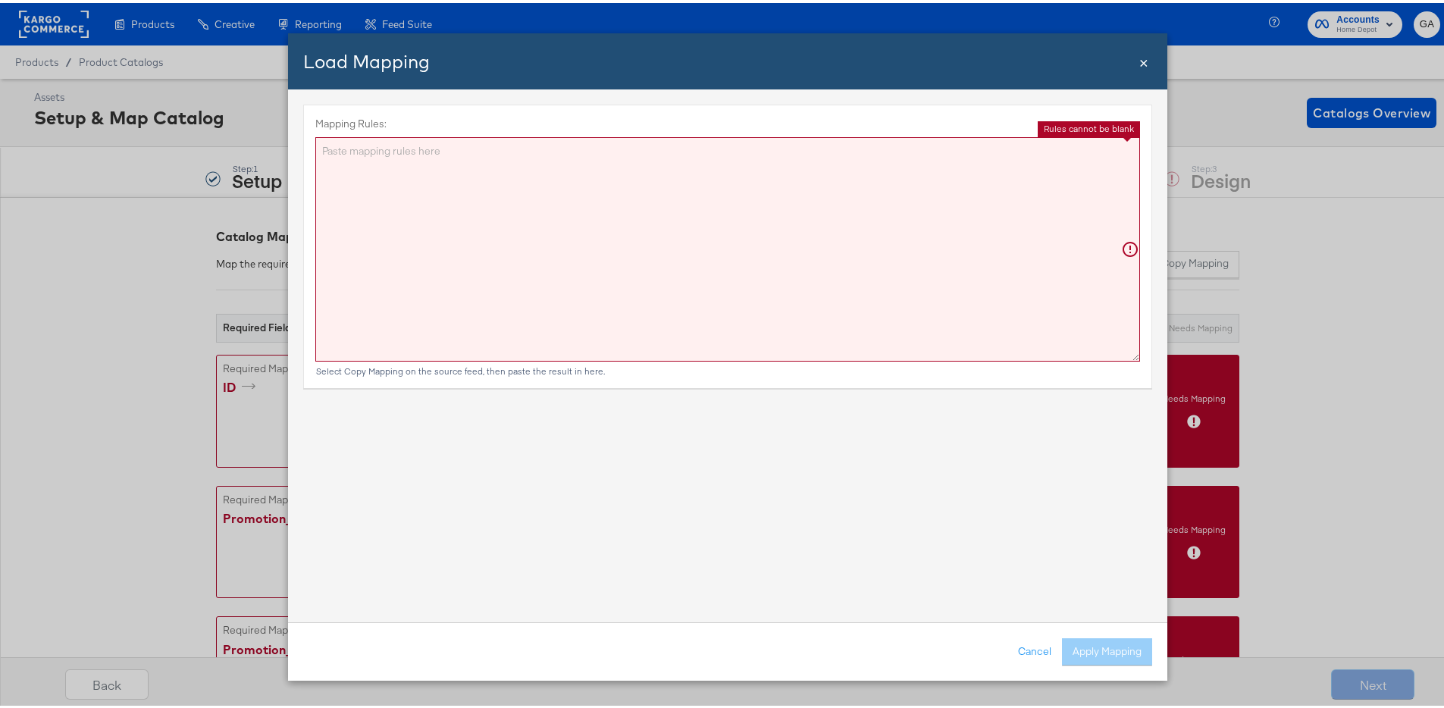
click at [433, 211] on textarea "Mapping Rules:" at bounding box center [727, 246] width 825 height 224
paste textarea "{"ID":"{{{\"ID\"}}}","Promotion_Start":"{{{\"Promotion_Start\"}}}","Promotion_E…"
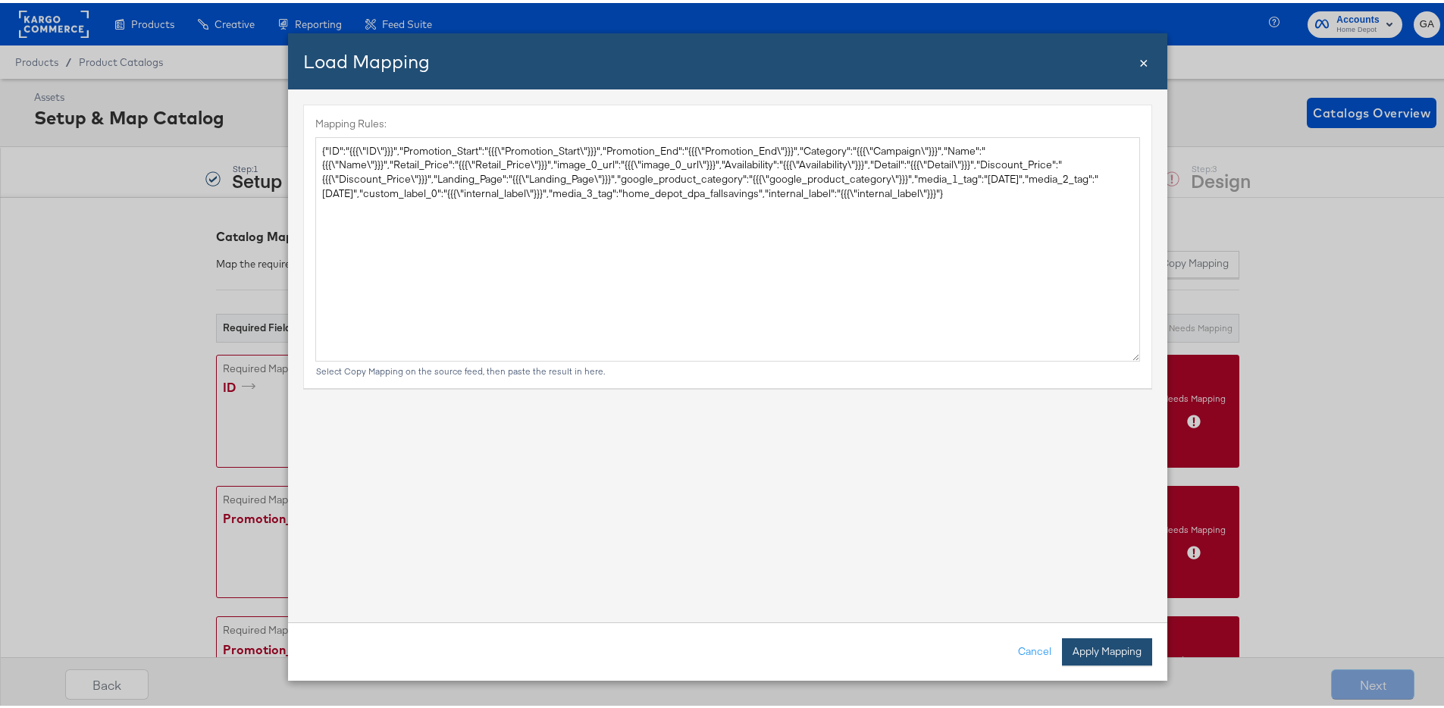
type textarea "{ "ID": "{{{\"ID\"}}}", "Promotion_Start": "{{{\"Promotion_Start\"}}}", "Promot…"
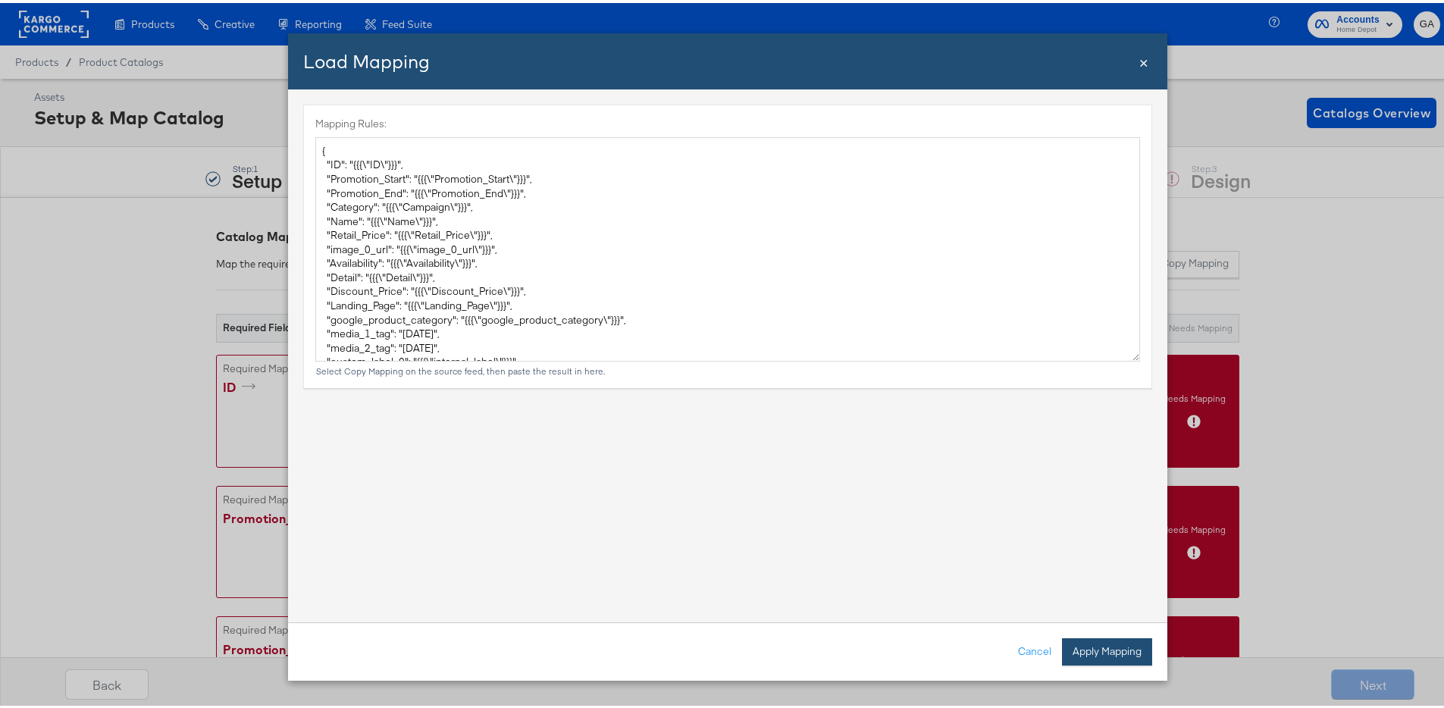
click at [1109, 641] on button "Apply Mapping" at bounding box center [1107, 648] width 90 height 27
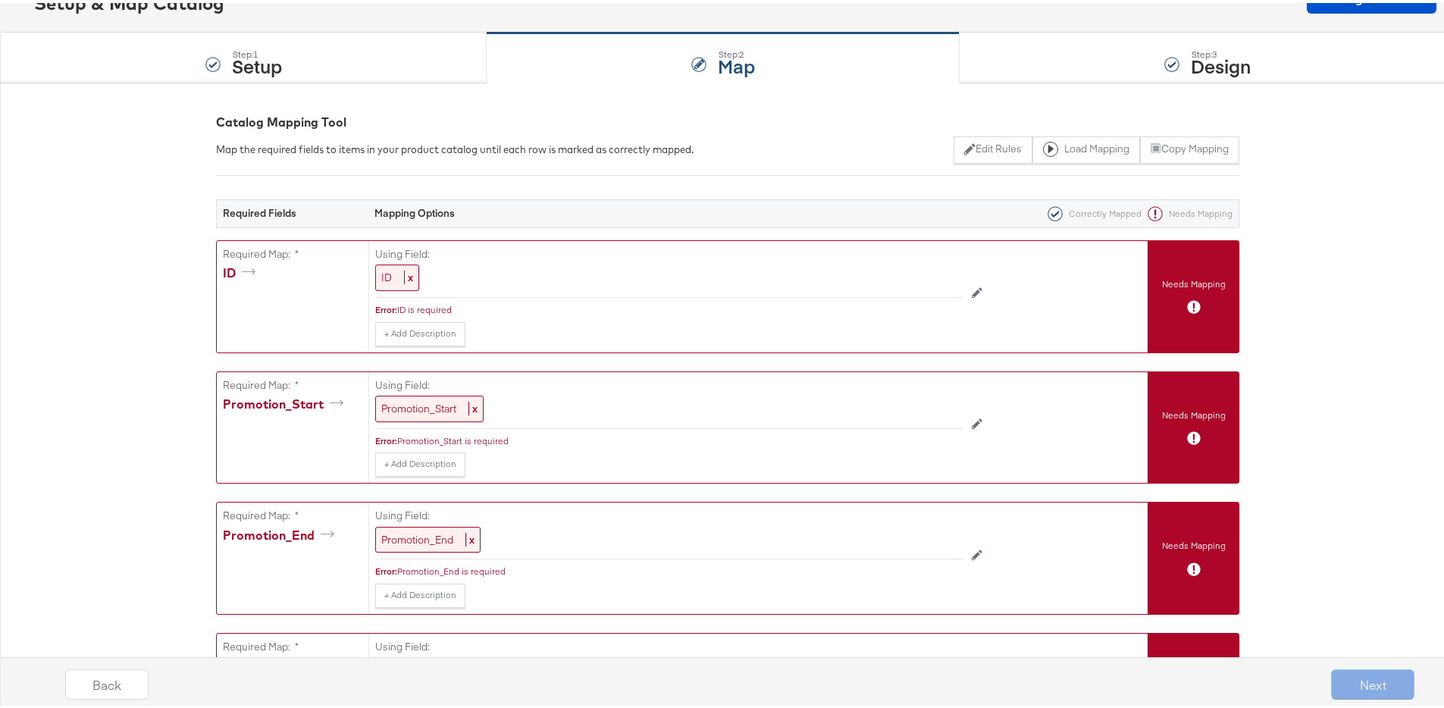
scroll to position [114, 0]
click at [383, 277] on span "ID" at bounding box center [386, 275] width 11 height 14
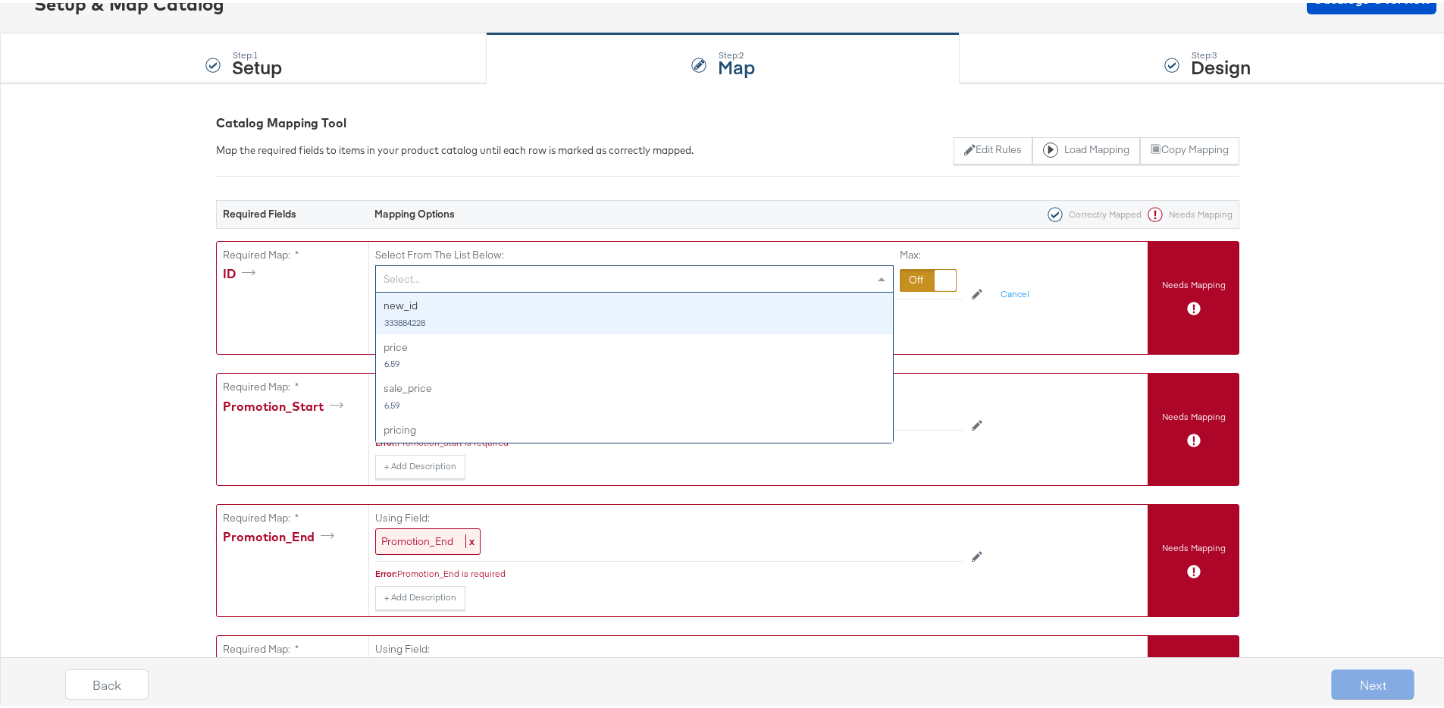
click at [426, 280] on div "Select..." at bounding box center [634, 276] width 517 height 26
type input "id"
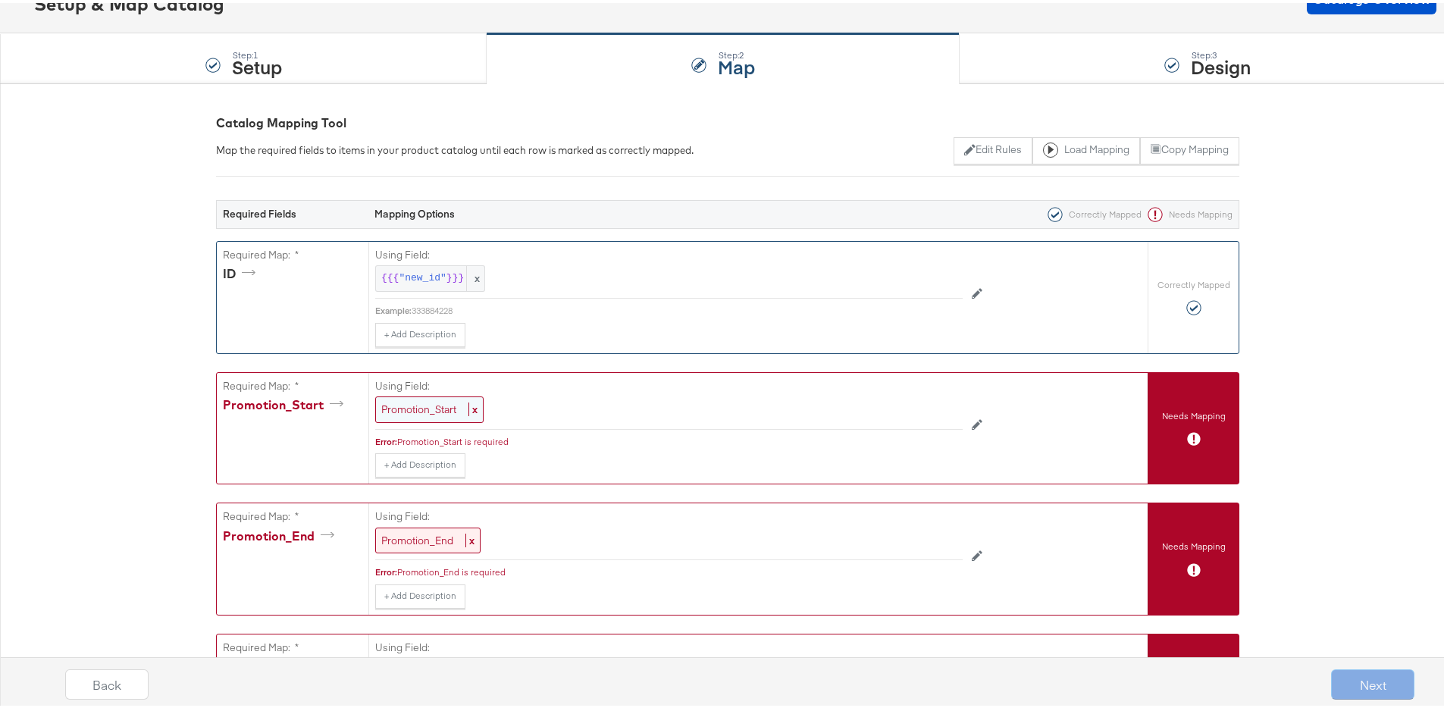
click at [431, 408] on span "Promotion_Start" at bounding box center [418, 406] width 75 height 14
click at [430, 406] on div "Select..." at bounding box center [634, 407] width 517 height 26
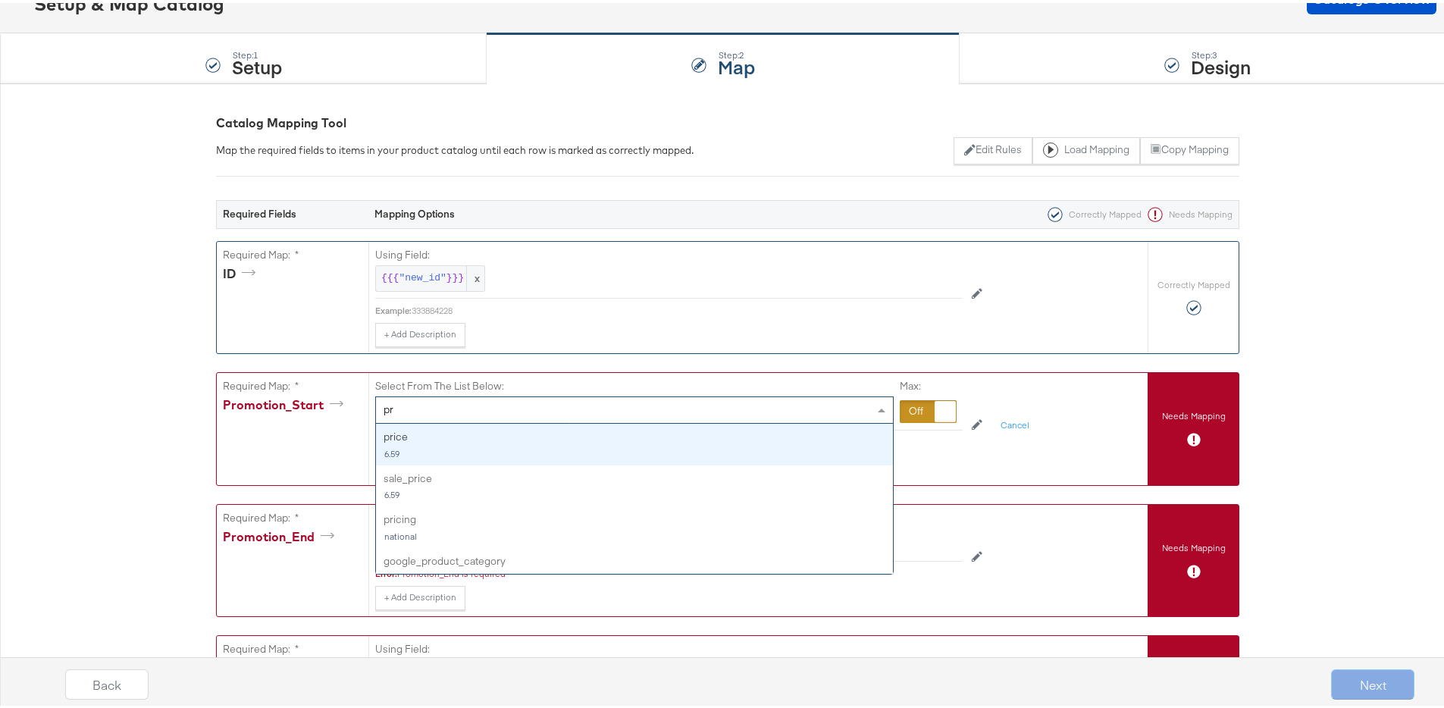
type input "pro"
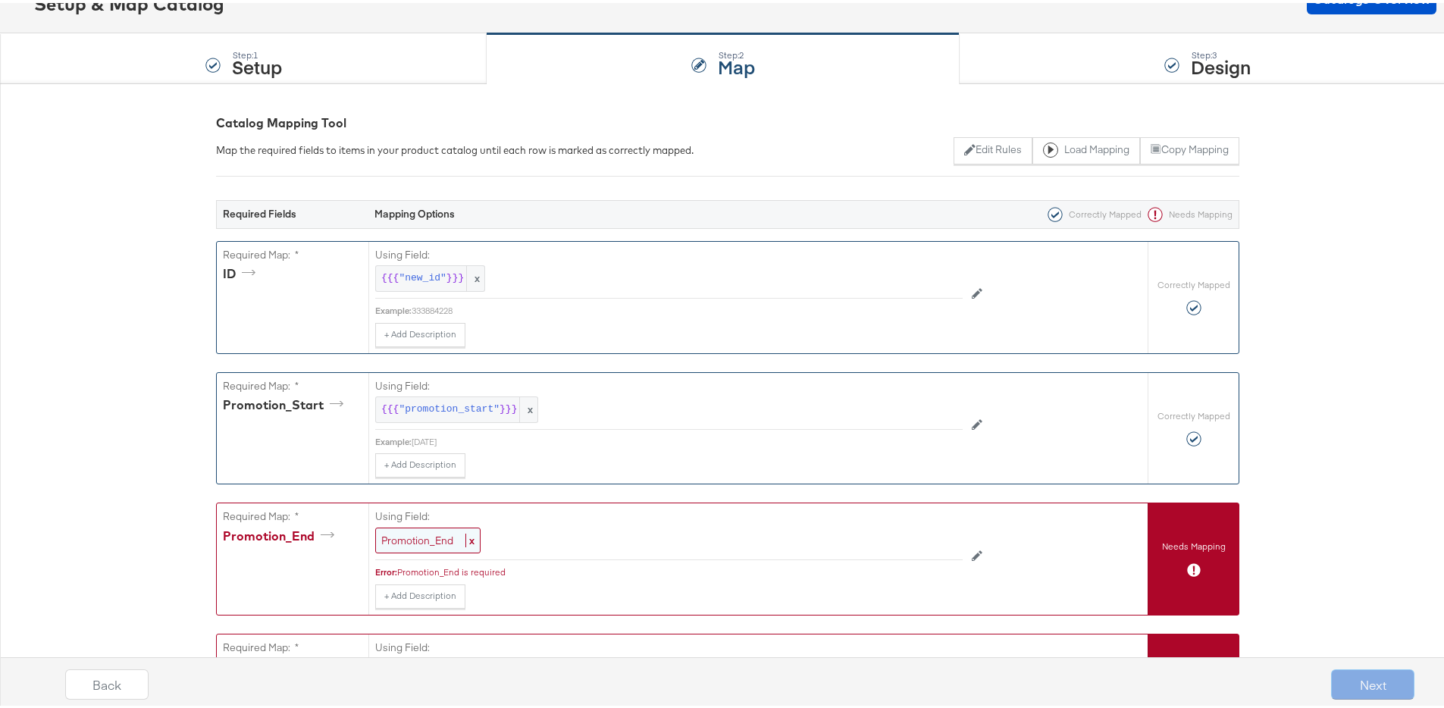
click at [429, 532] on span "Promotion_End" at bounding box center [417, 537] width 72 height 14
click at [436, 535] on div "Select..." at bounding box center [634, 538] width 517 height 26
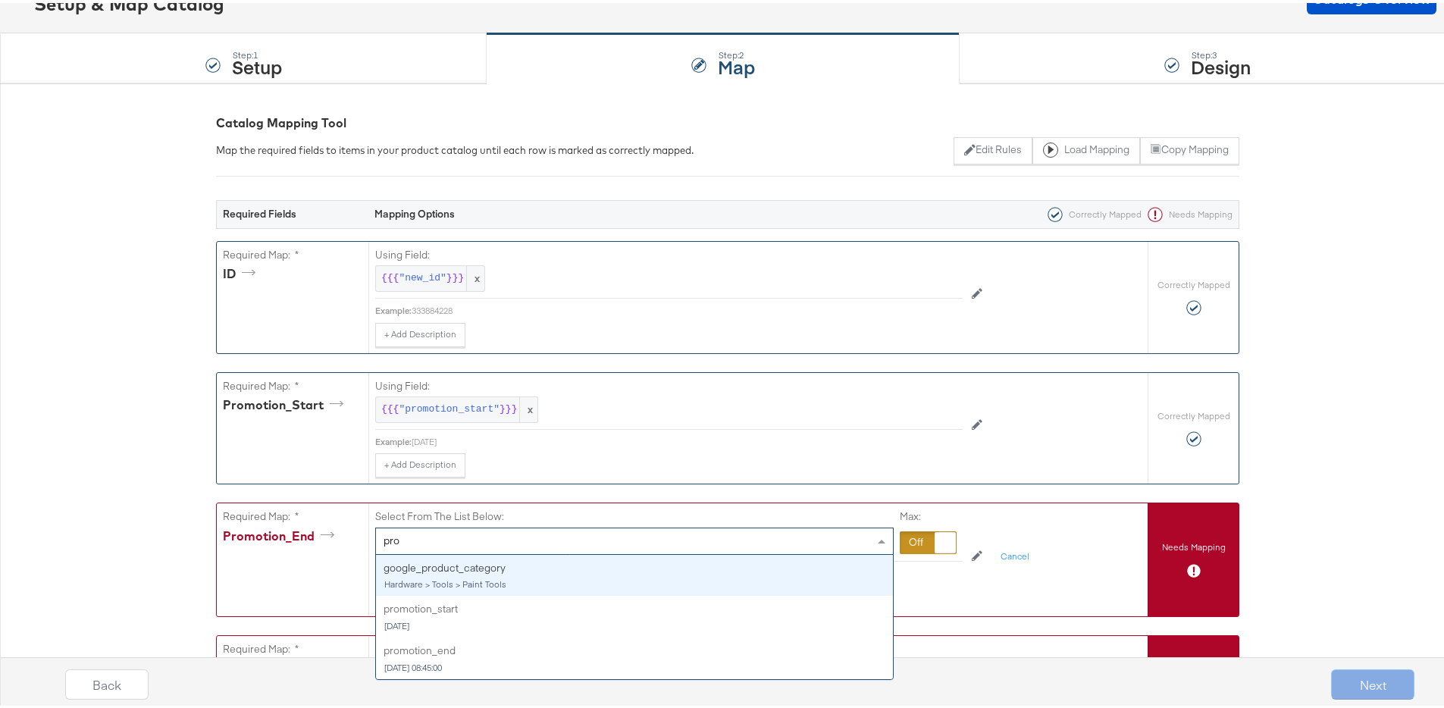
type input "prom"
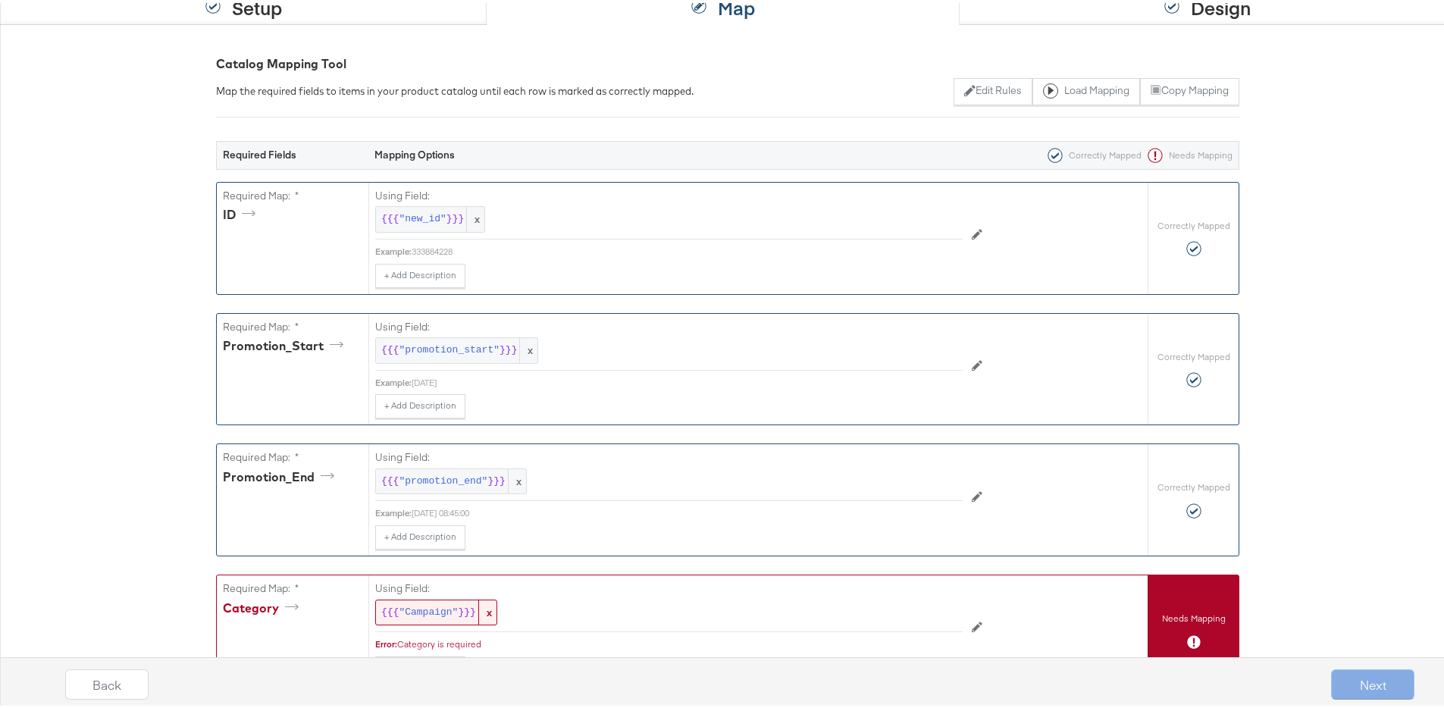
scroll to position [345, 0]
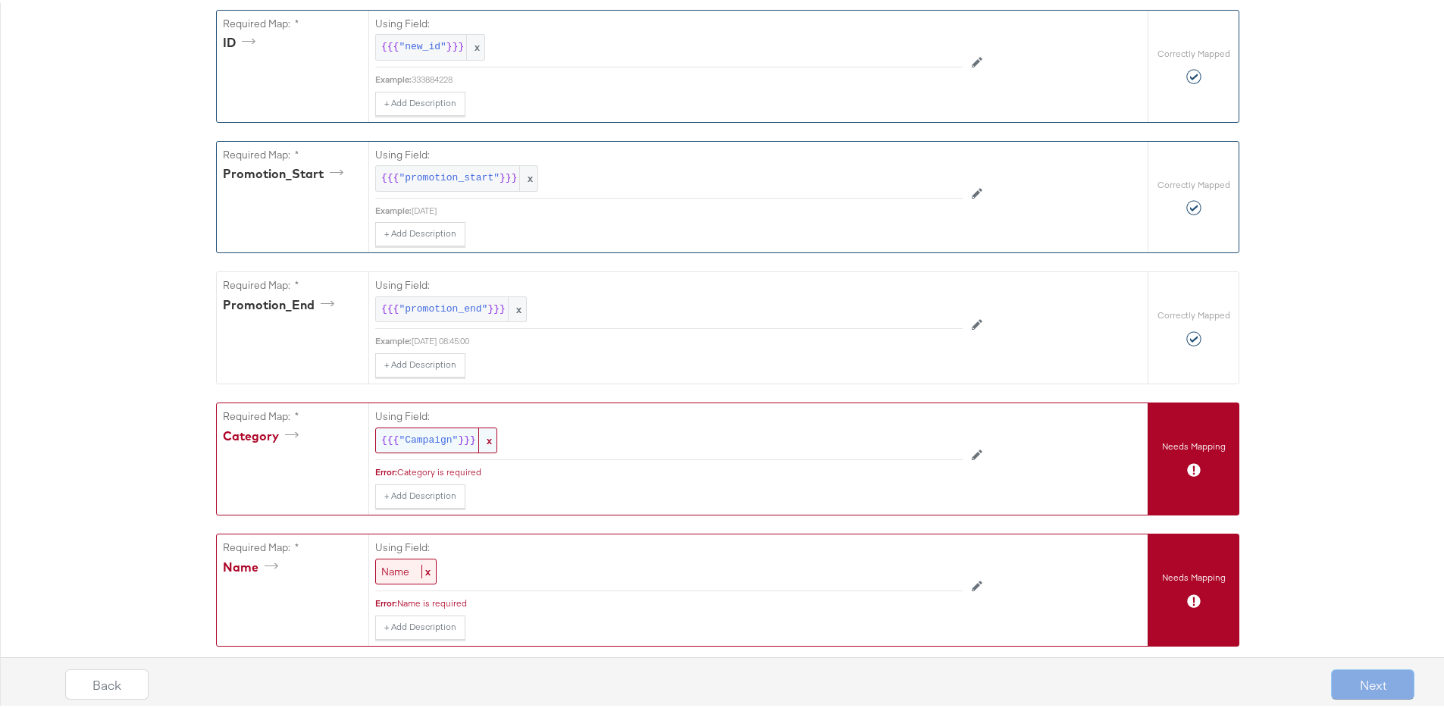
click at [433, 438] on span ""Campaign"" at bounding box center [428, 437] width 59 height 14
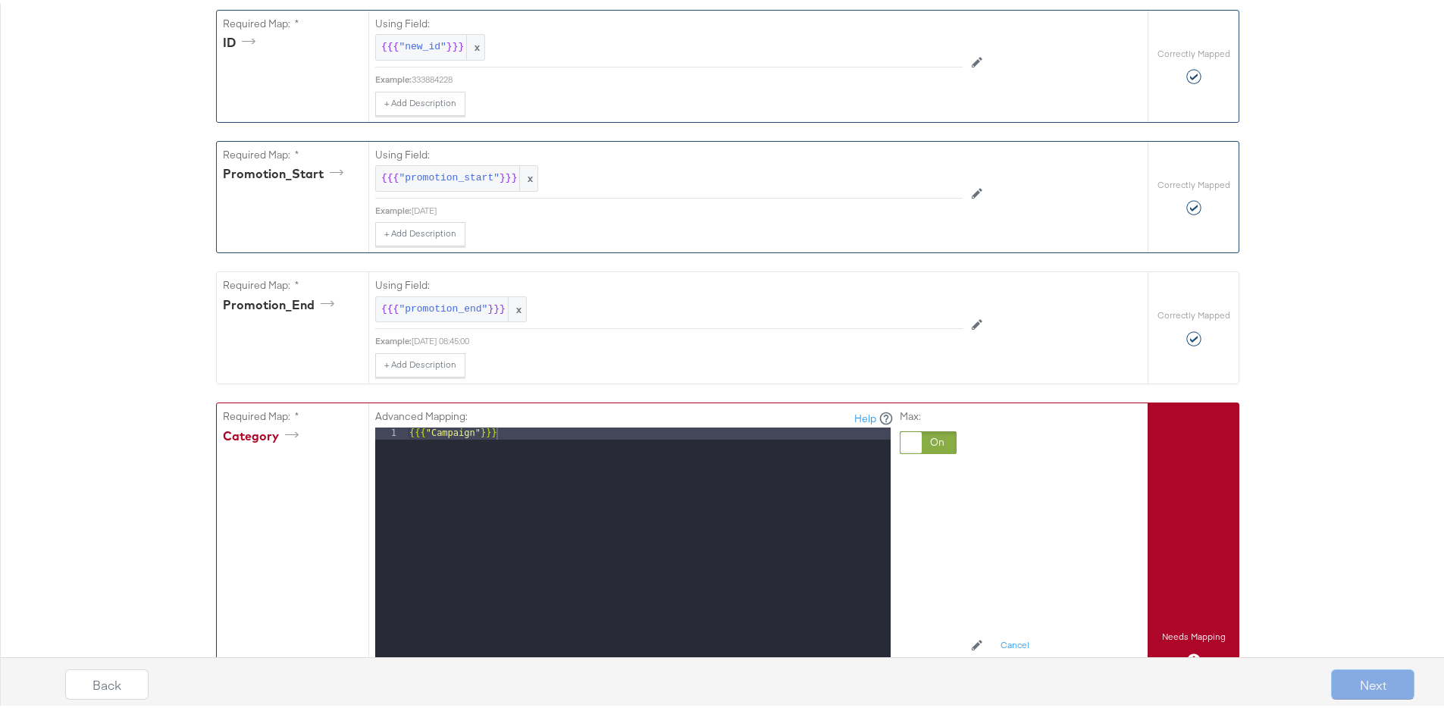
click at [916, 441] on div at bounding box center [928, 439] width 57 height 23
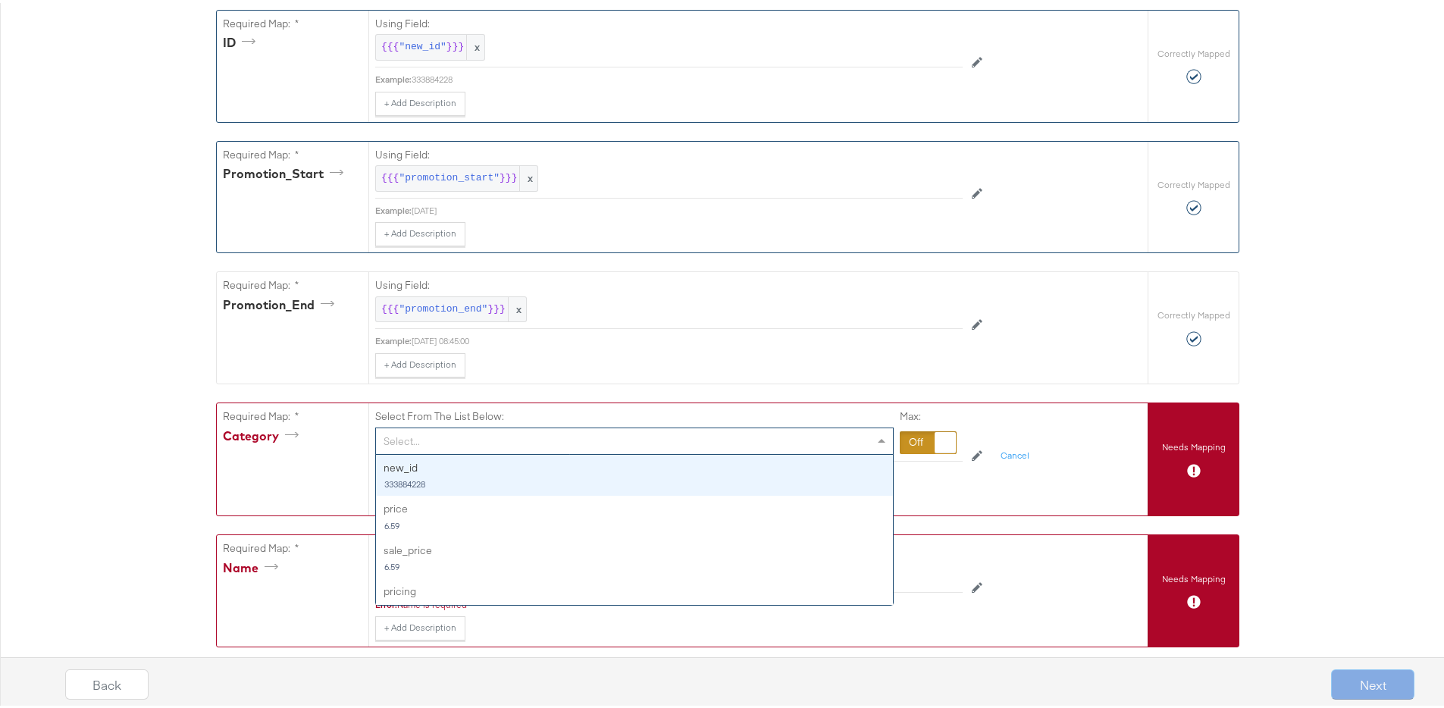
click at [593, 445] on div "Select..." at bounding box center [634, 438] width 517 height 26
type input "ca"
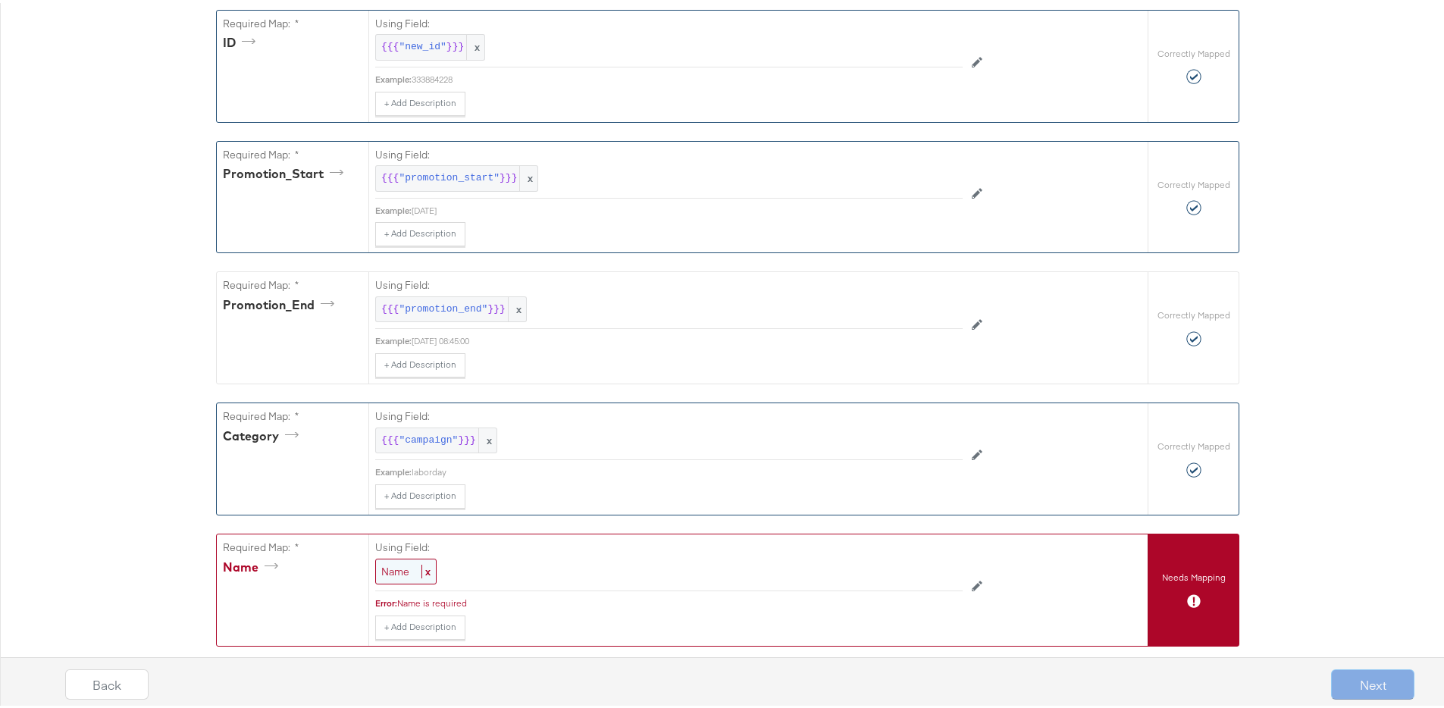
click at [407, 562] on div "Name x" at bounding box center [405, 568] width 61 height 27
drag, startPoint x: 577, startPoint y: 543, endPoint x: 577, endPoint y: 552, distance: 9.1
click at [578, 543] on div "Select From The List Below: Select..." at bounding box center [634, 559] width 518 height 45
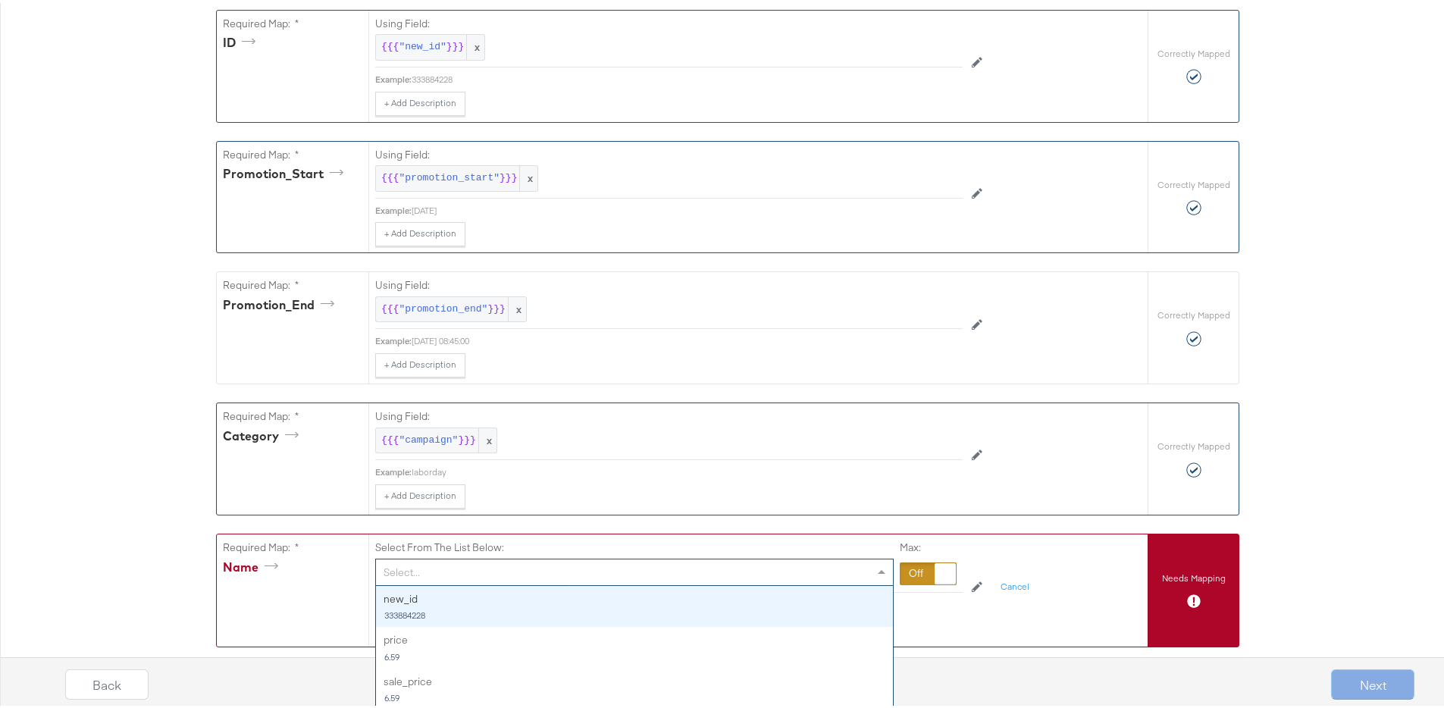
scroll to position [371, 0]
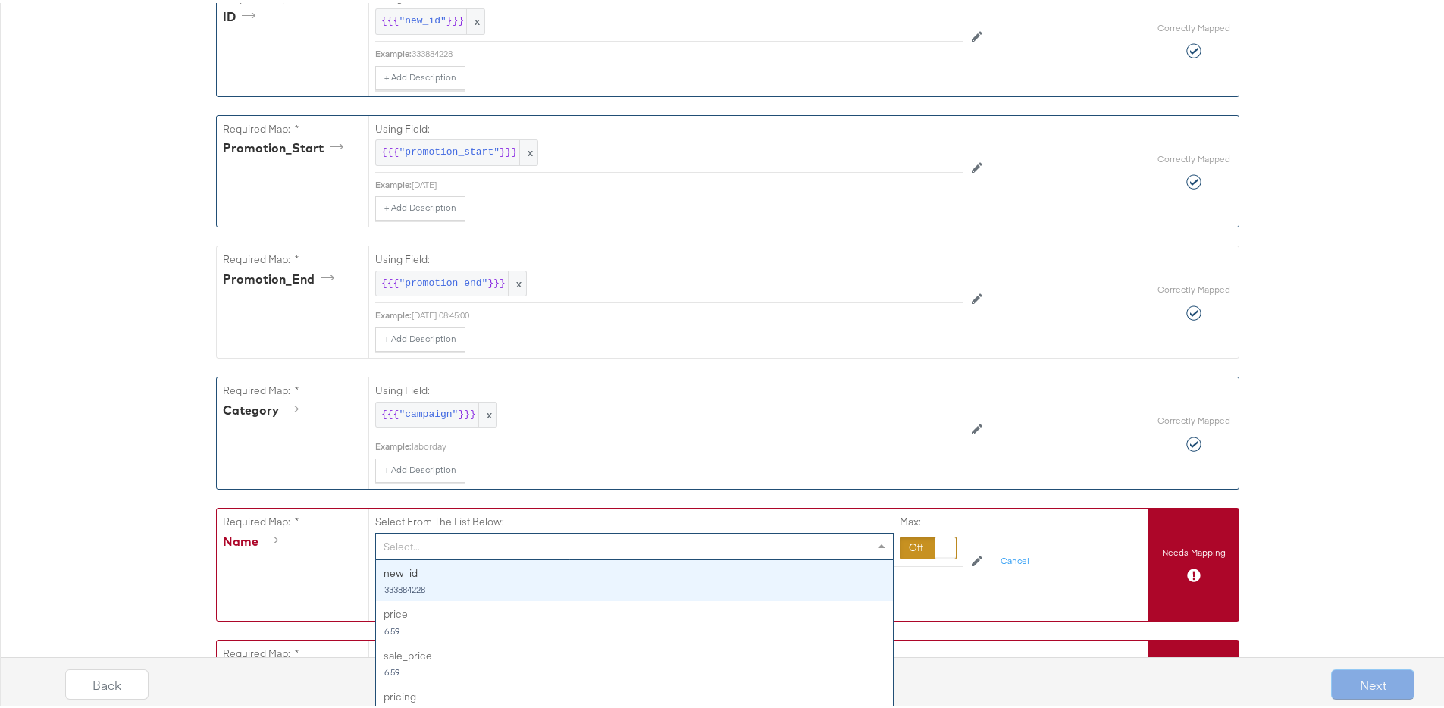
click at [569, 557] on div "Select... new_id 333884228 price 6.59 sale_price 6.59 pricing national campaign…" at bounding box center [634, 543] width 518 height 27
type input "tit"
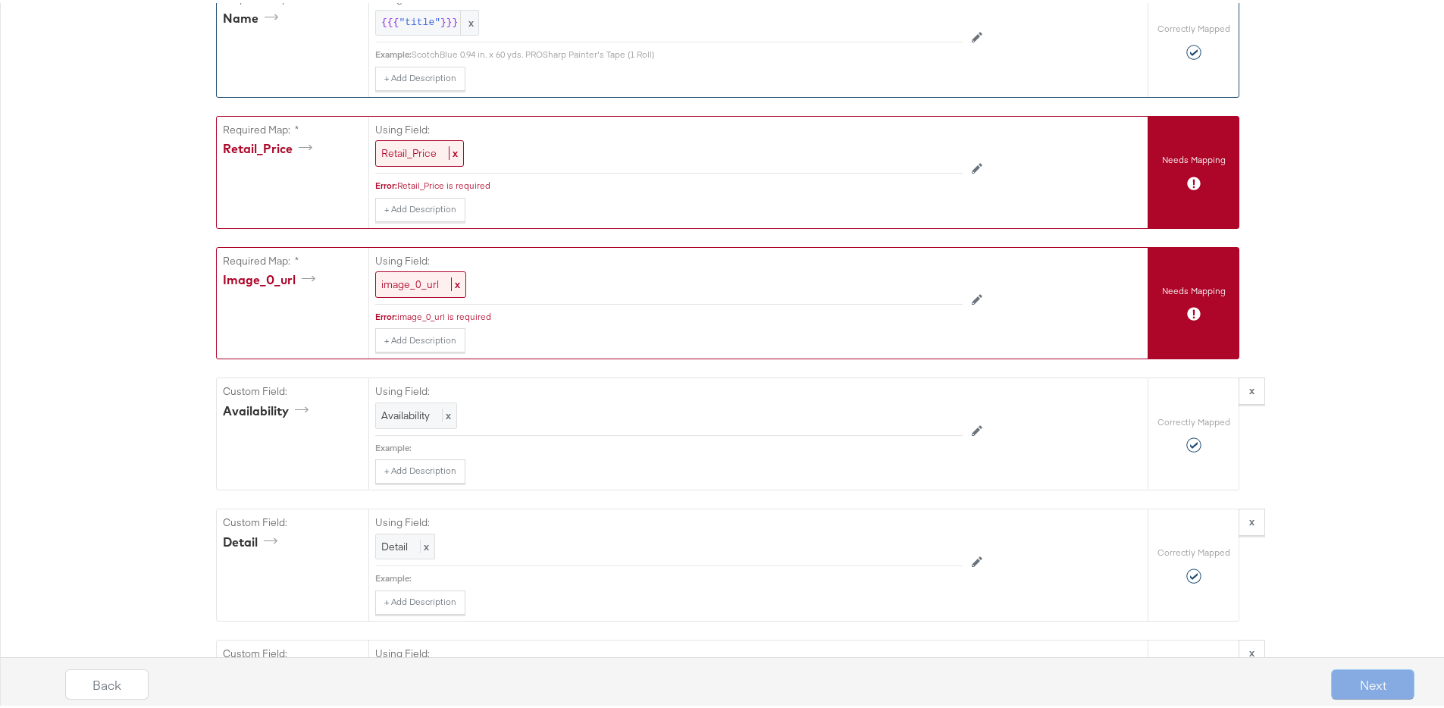
scroll to position [898, 0]
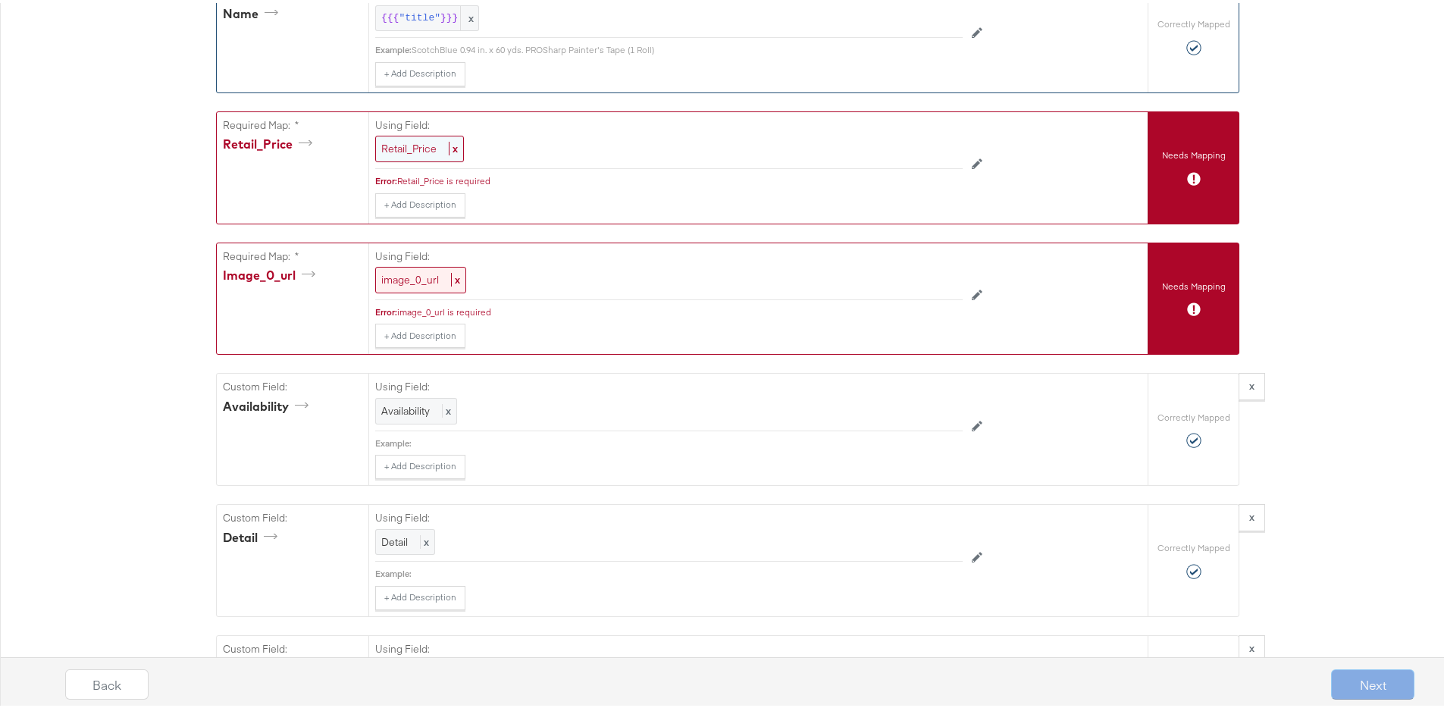
click at [408, 145] on span "Retail_Price" at bounding box center [408, 146] width 55 height 14
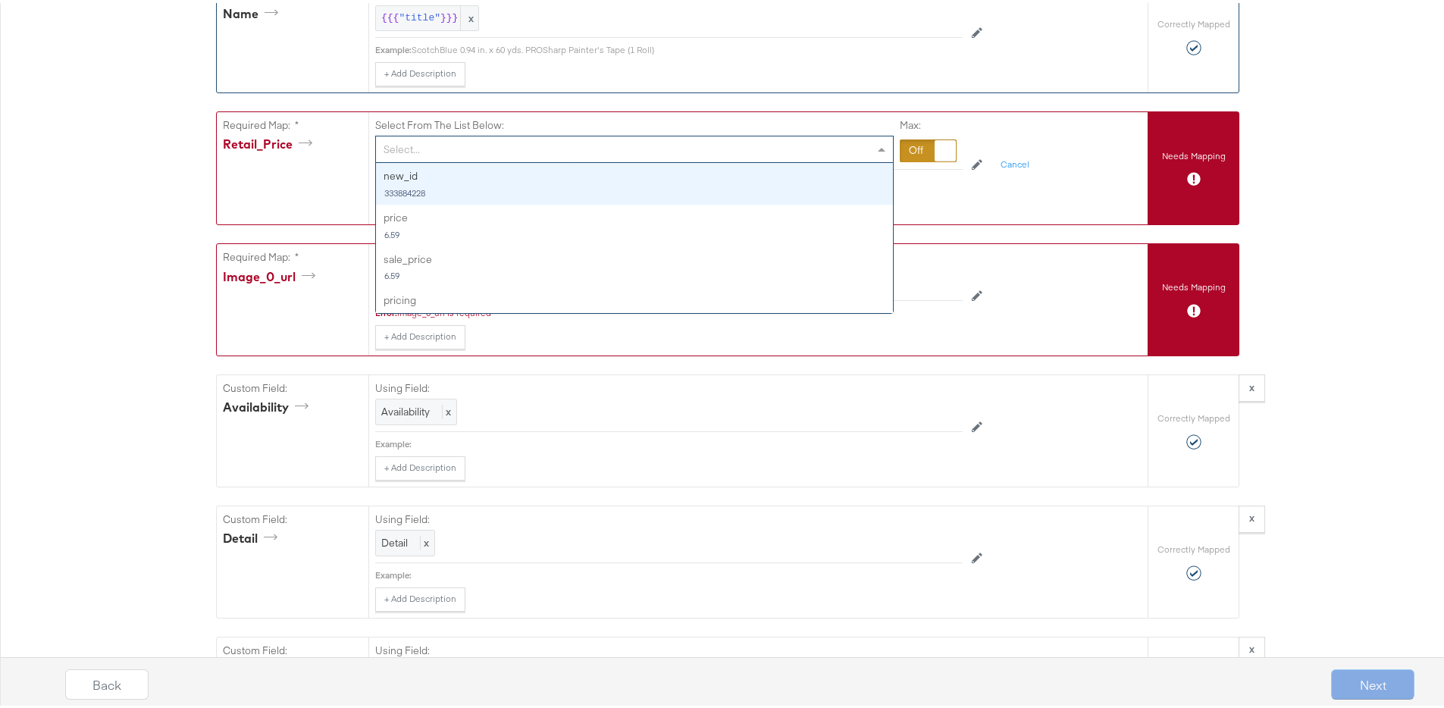
click at [408, 145] on div "Select..." at bounding box center [634, 146] width 517 height 26
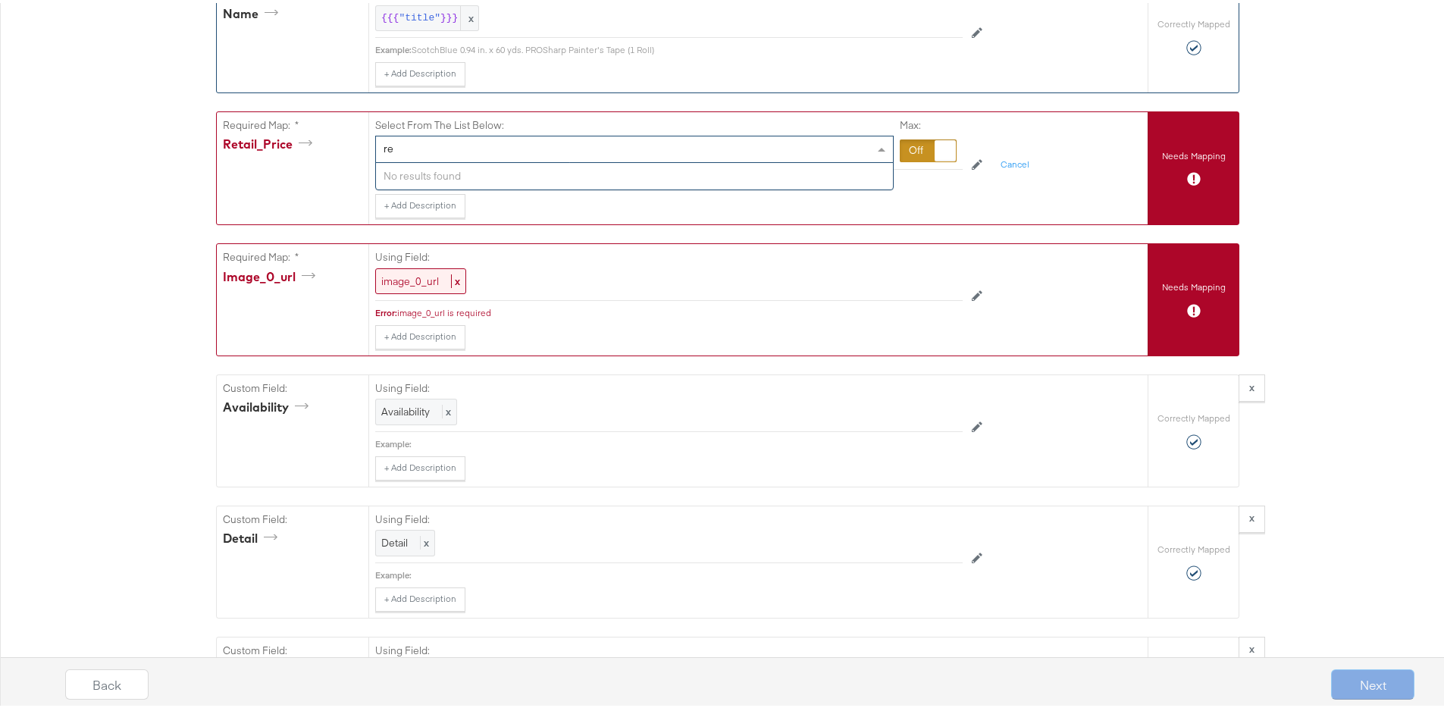
type input "r"
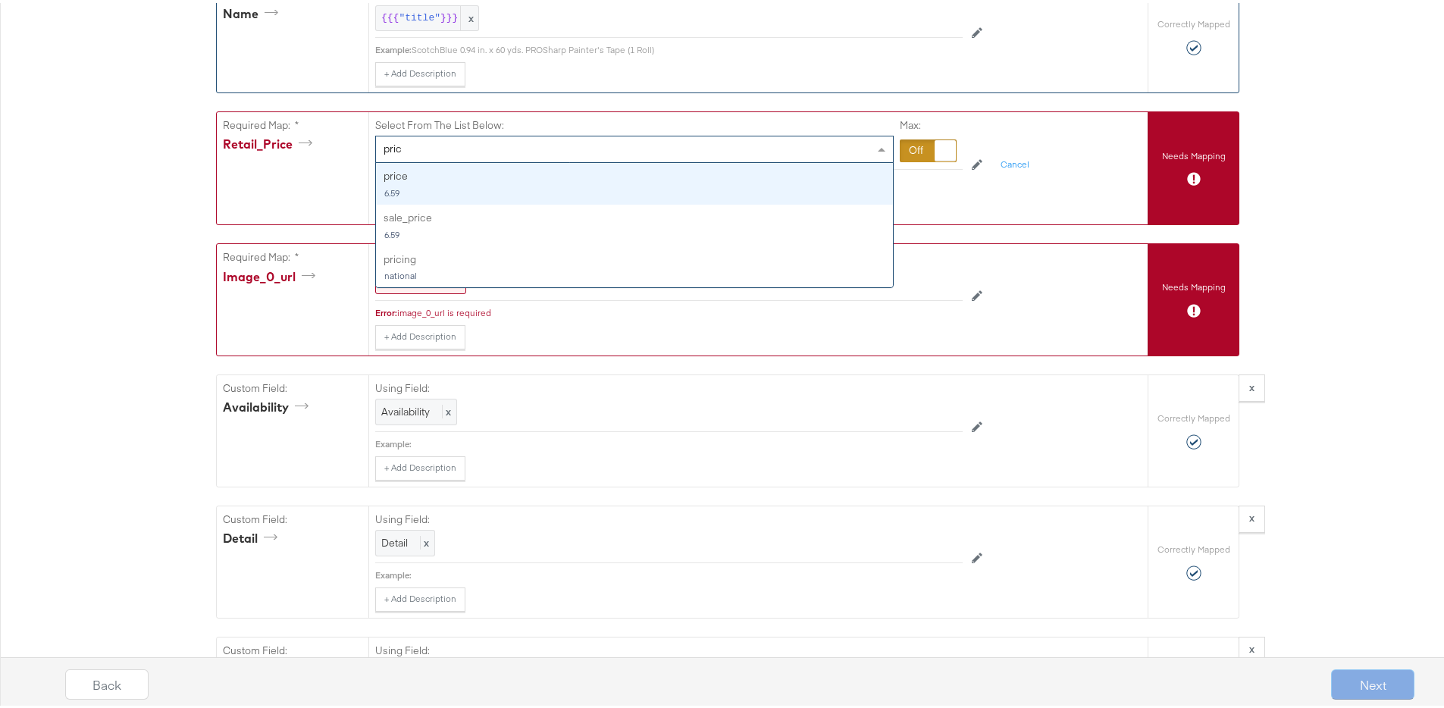
type input "price"
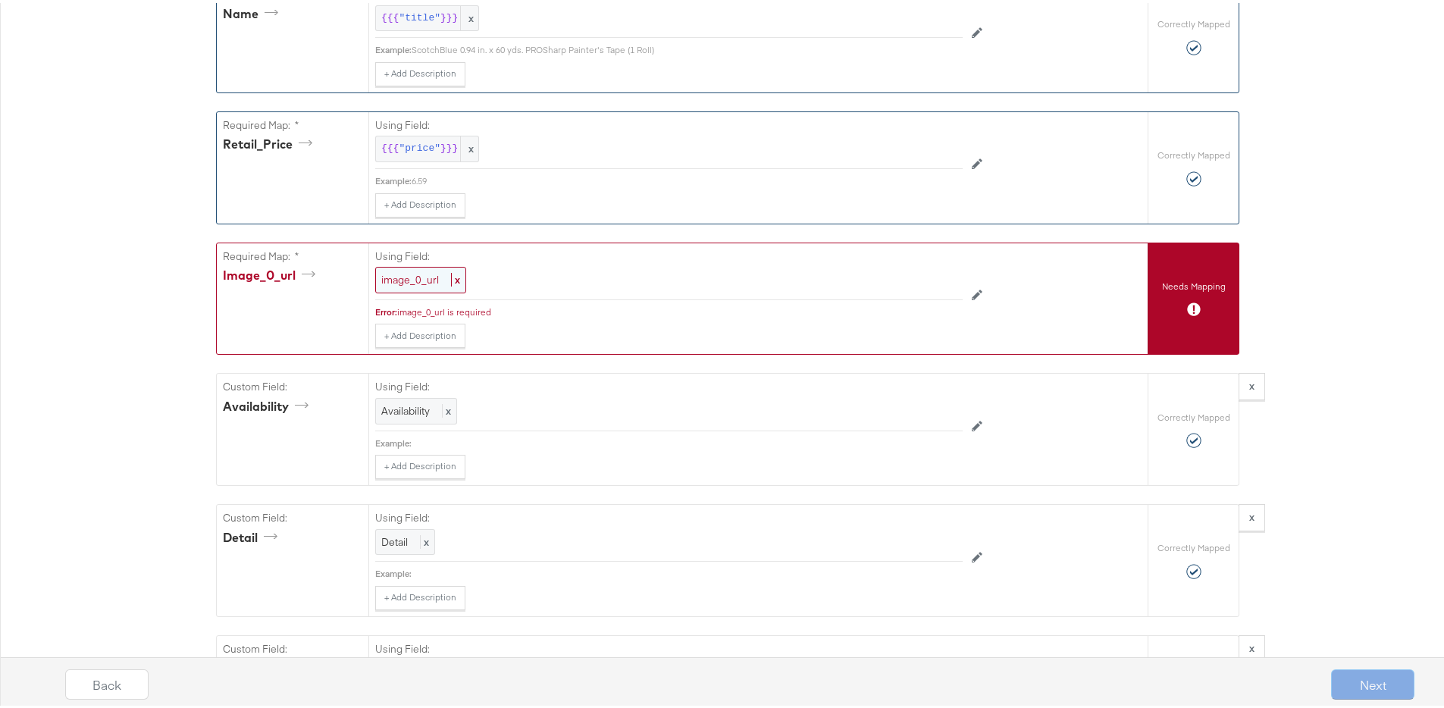
click at [419, 280] on span "image_0_url" at bounding box center [410, 277] width 58 height 14
click at [433, 274] on div "Select..." at bounding box center [634, 277] width 517 height 26
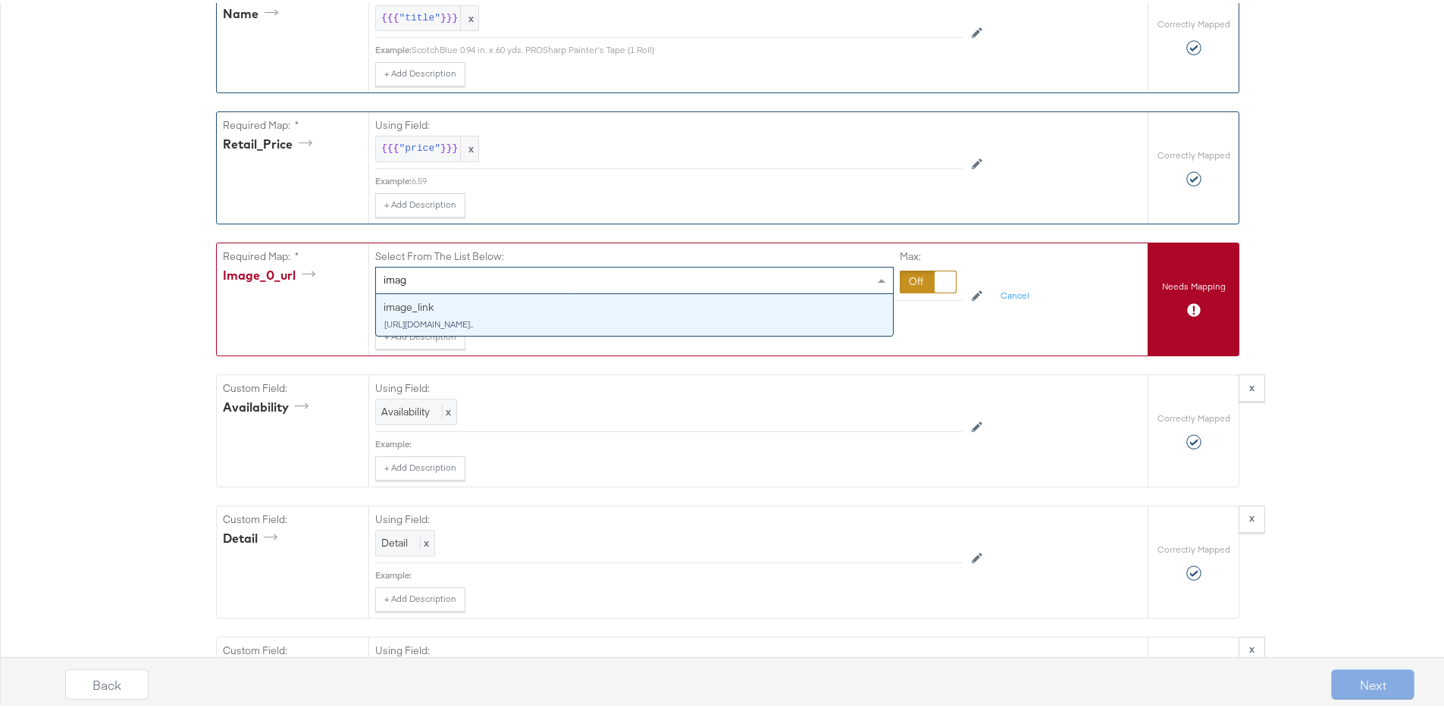
type input "image"
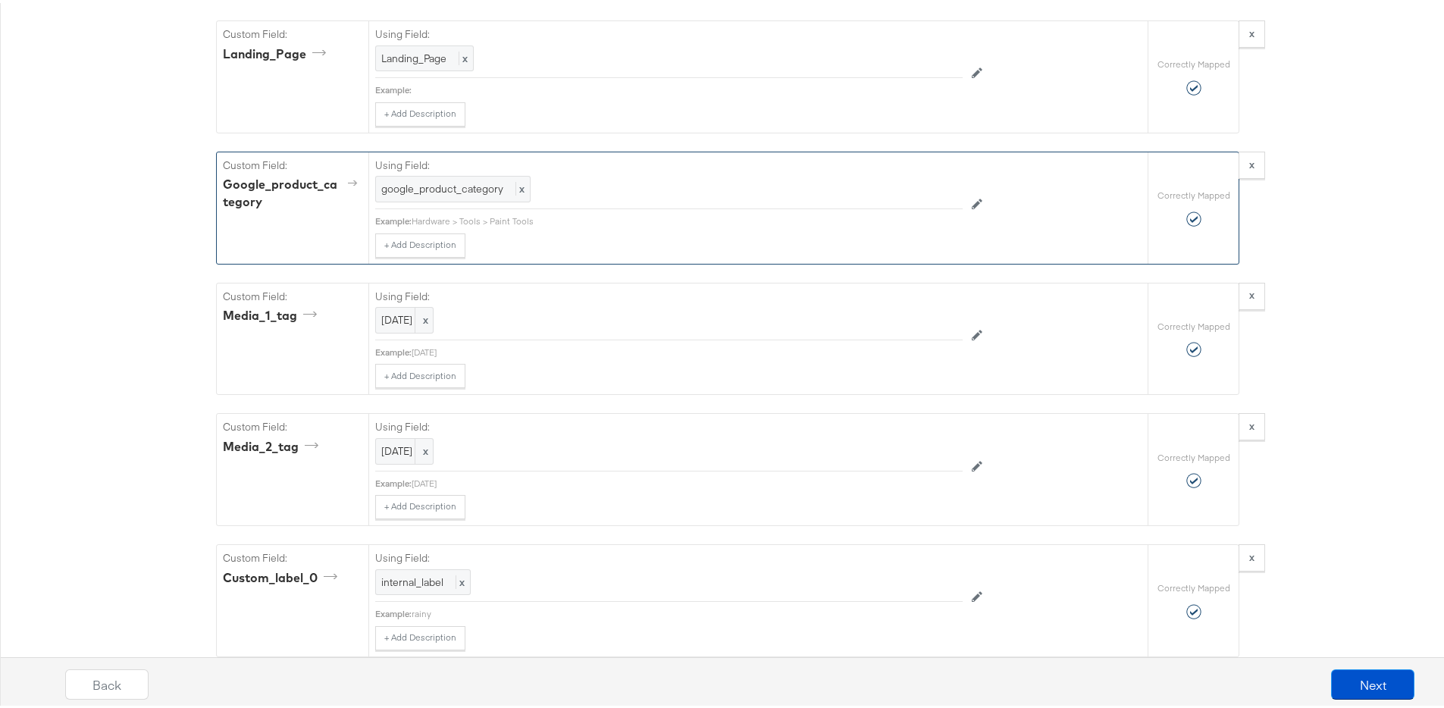
scroll to position [1645, 0]
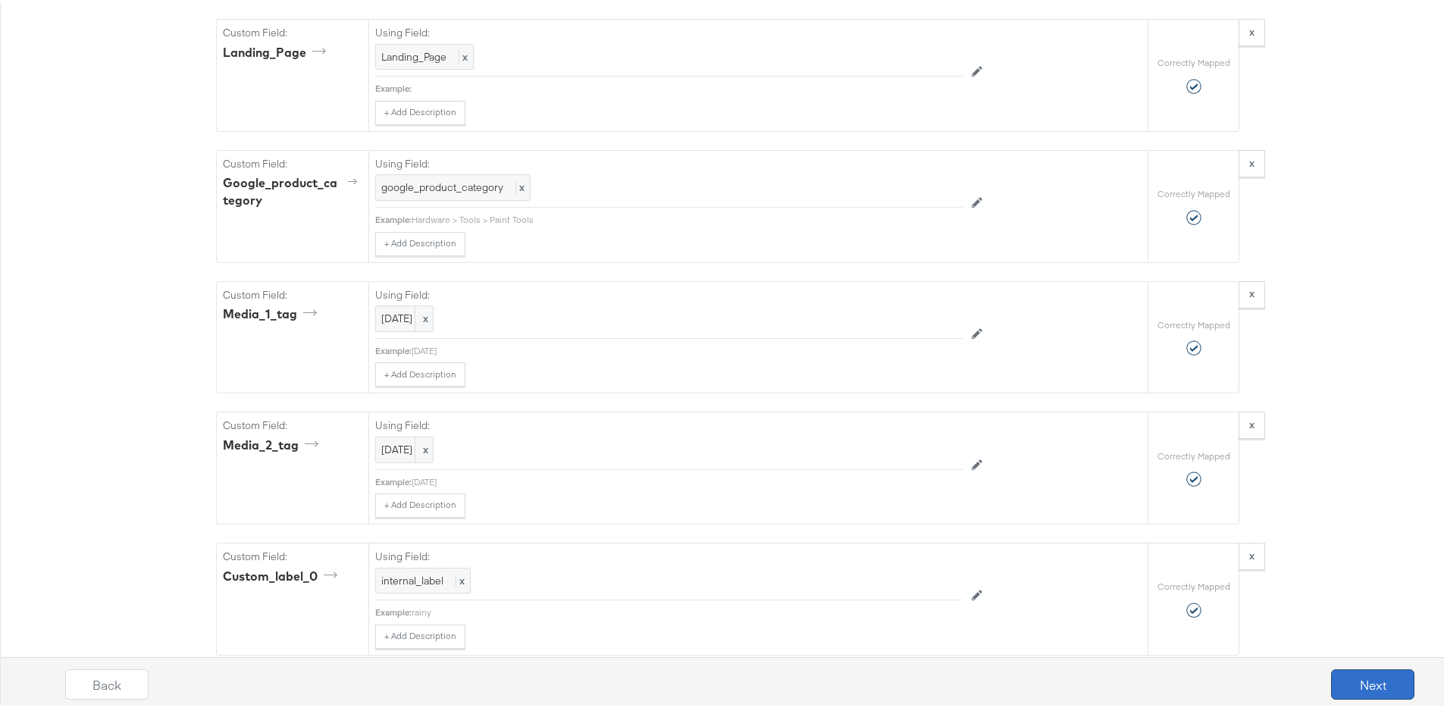
click at [1355, 678] on button "Next" at bounding box center [1372, 681] width 83 height 30
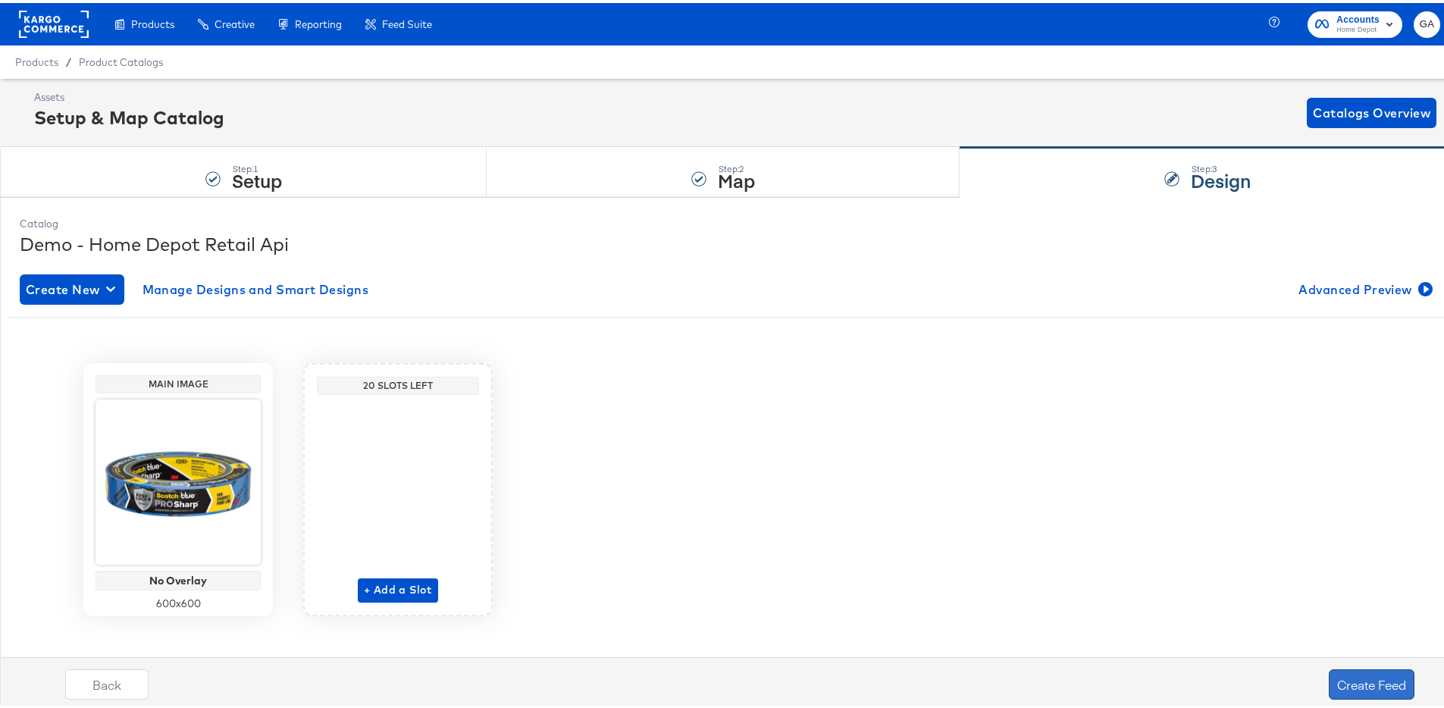
click at [1353, 675] on button "Create Feed" at bounding box center [1371, 681] width 86 height 30
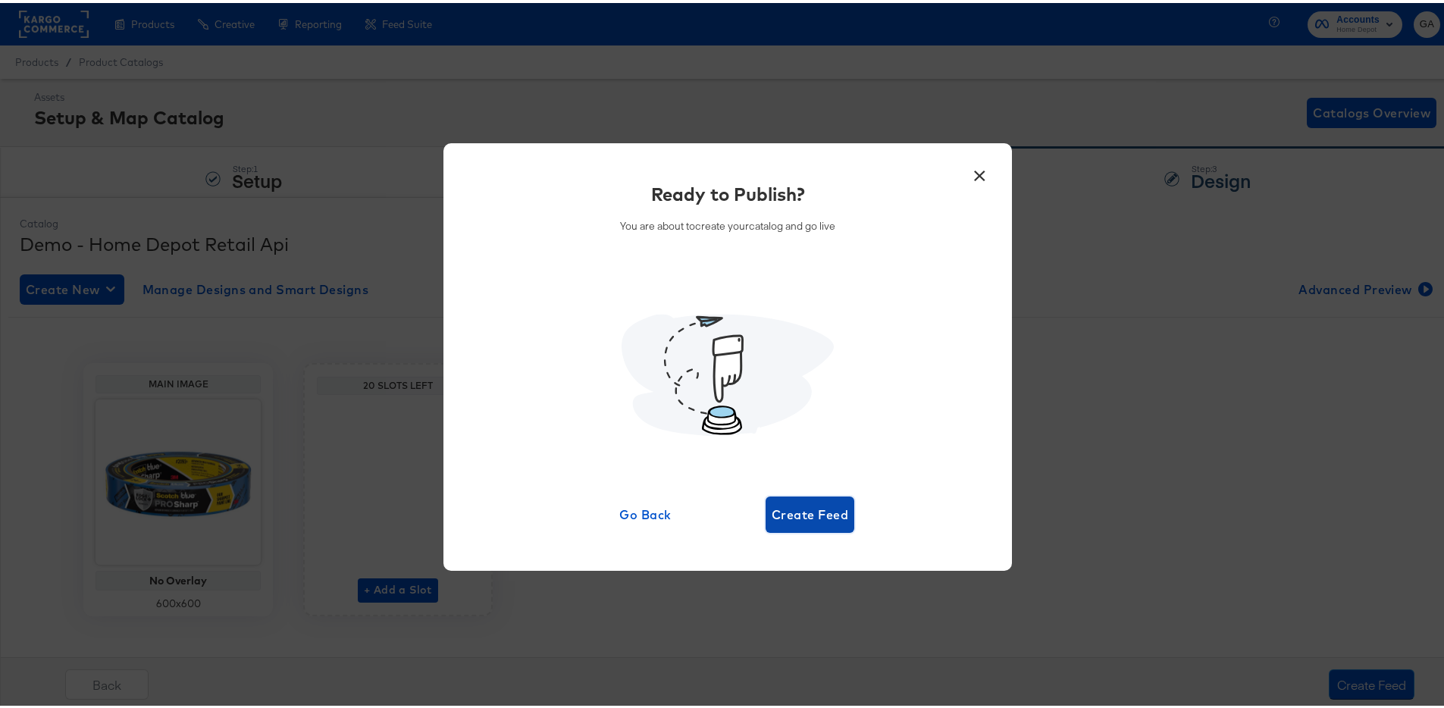
click at [824, 512] on span "Create Feed" at bounding box center [809, 511] width 77 height 21
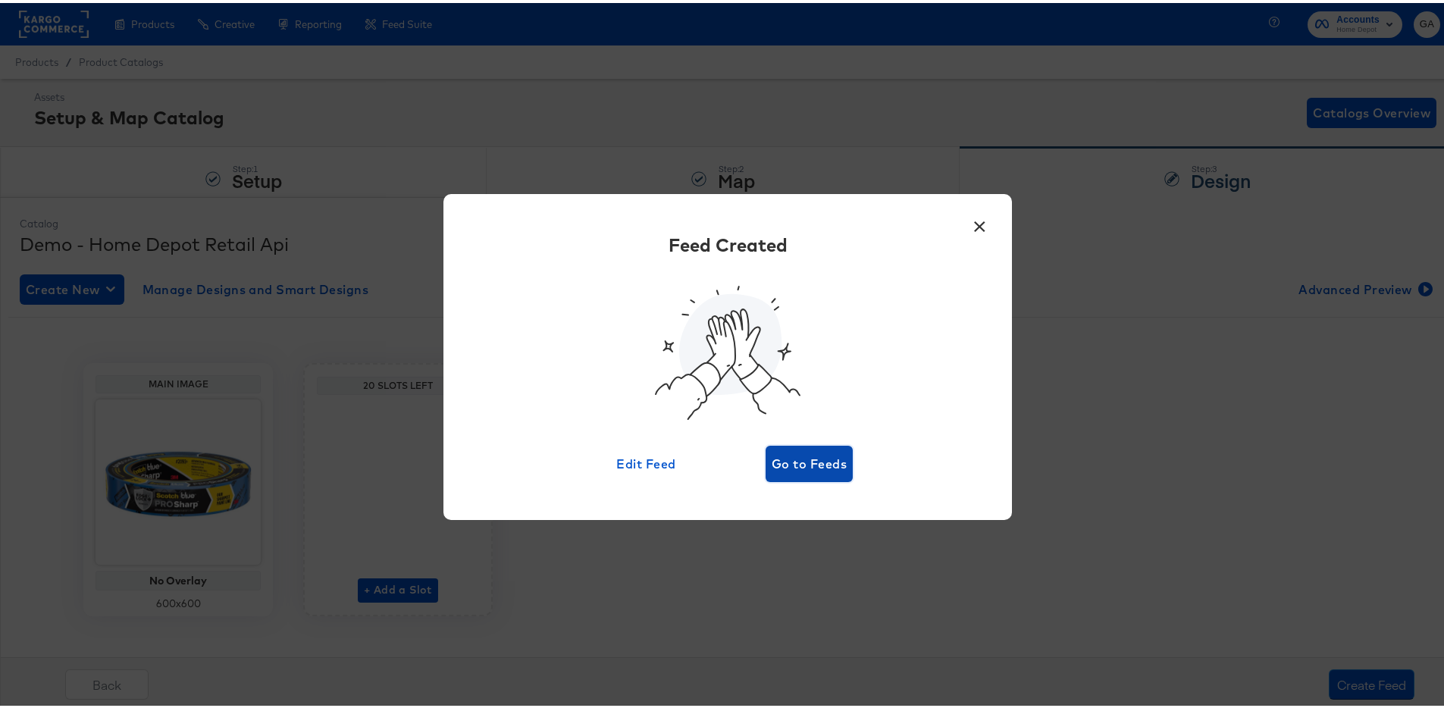
click at [800, 461] on span "Go to Feeds" at bounding box center [808, 460] width 75 height 21
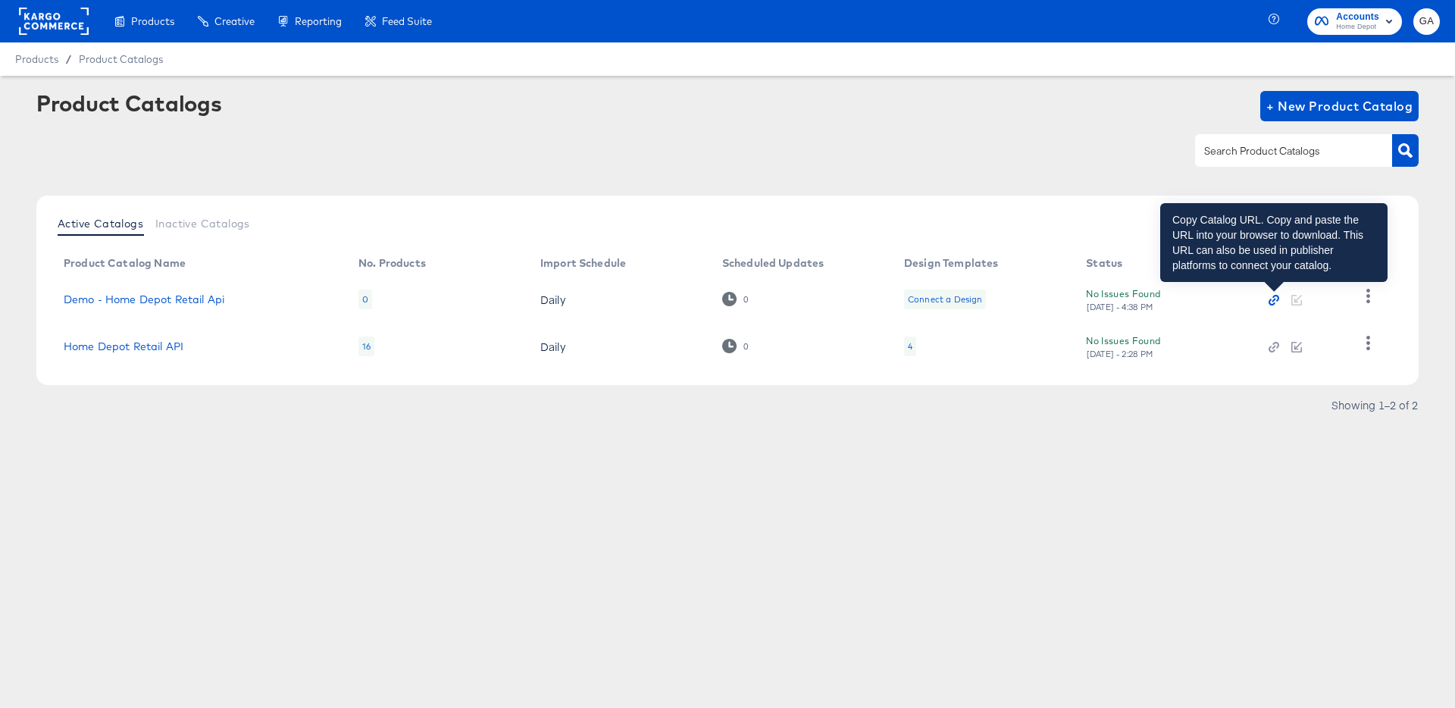
click at [1269, 299] on icon "button" at bounding box center [1274, 300] width 11 height 11
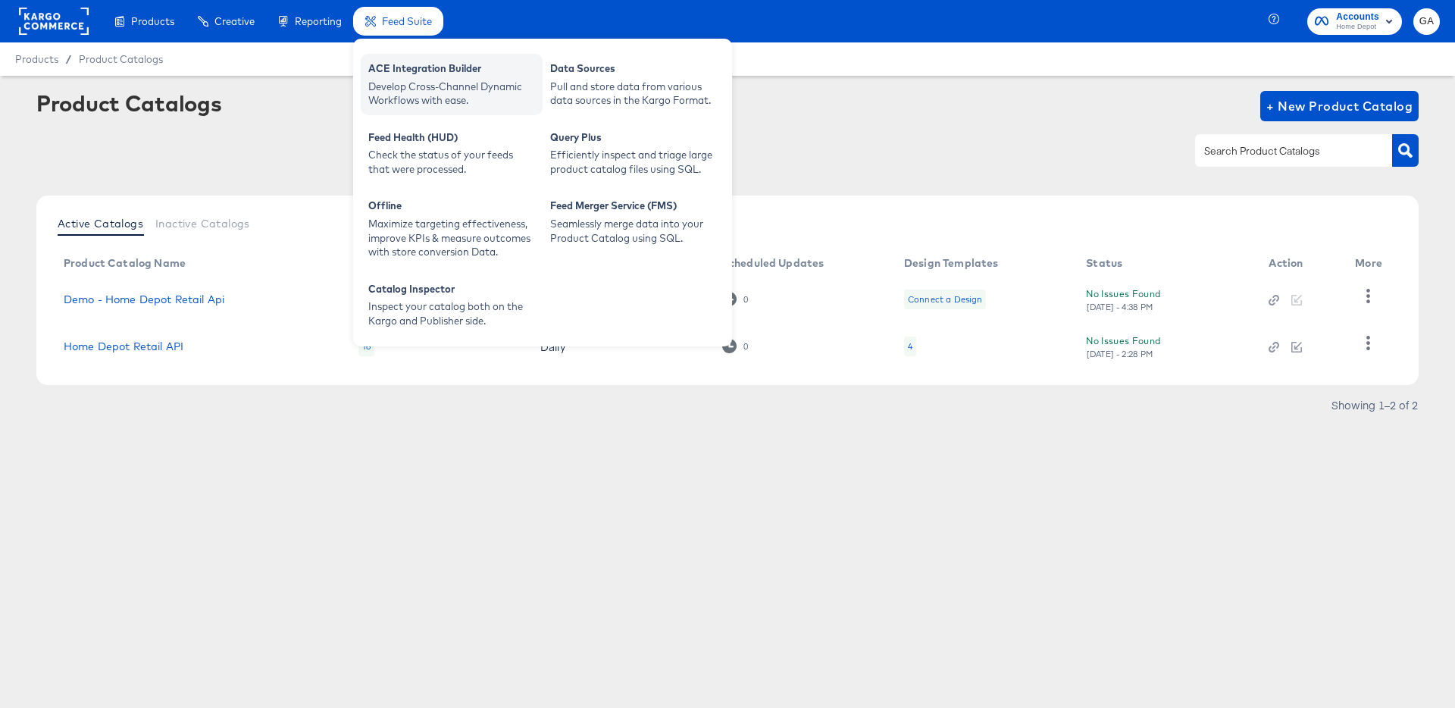
click at [435, 71] on div "ACE Integration Builder" at bounding box center [451, 70] width 167 height 18
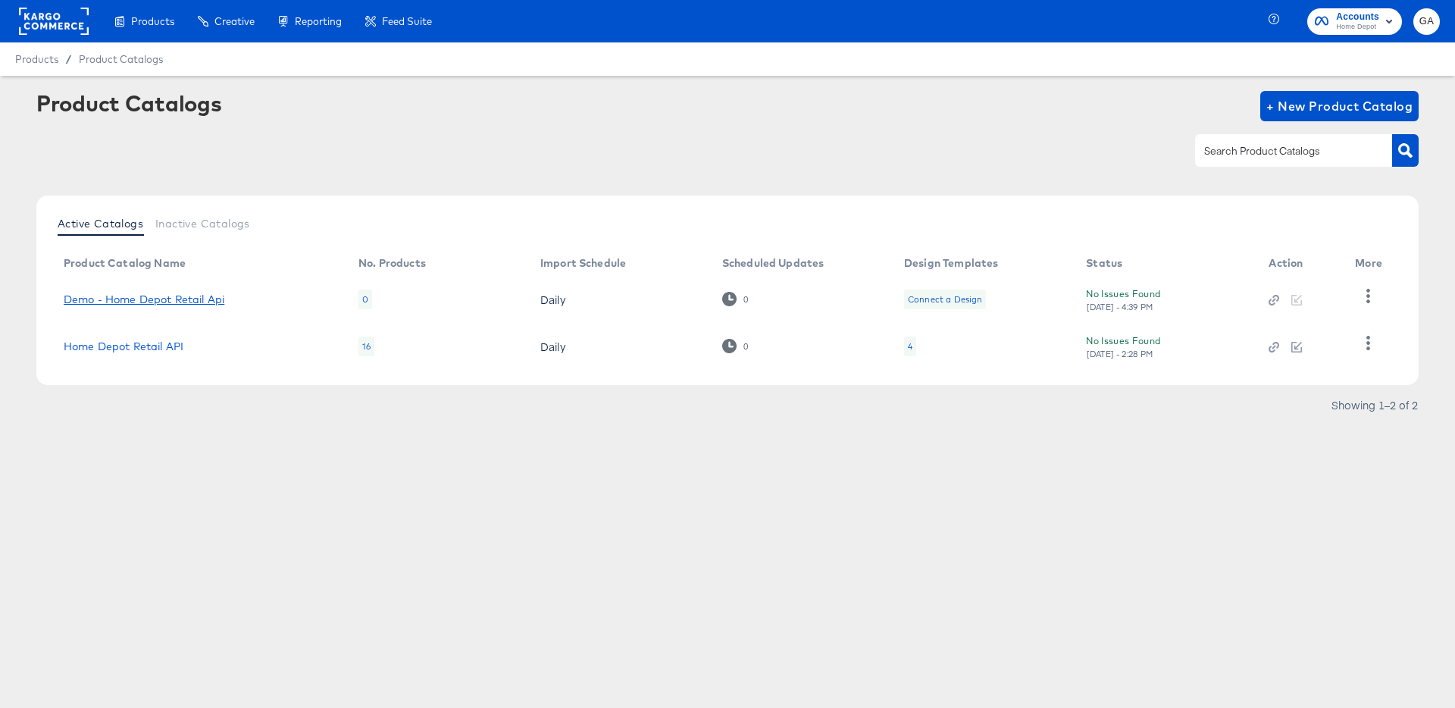
click at [195, 296] on link "Demo - Home Depot Retail Api" at bounding box center [144, 299] width 161 height 12
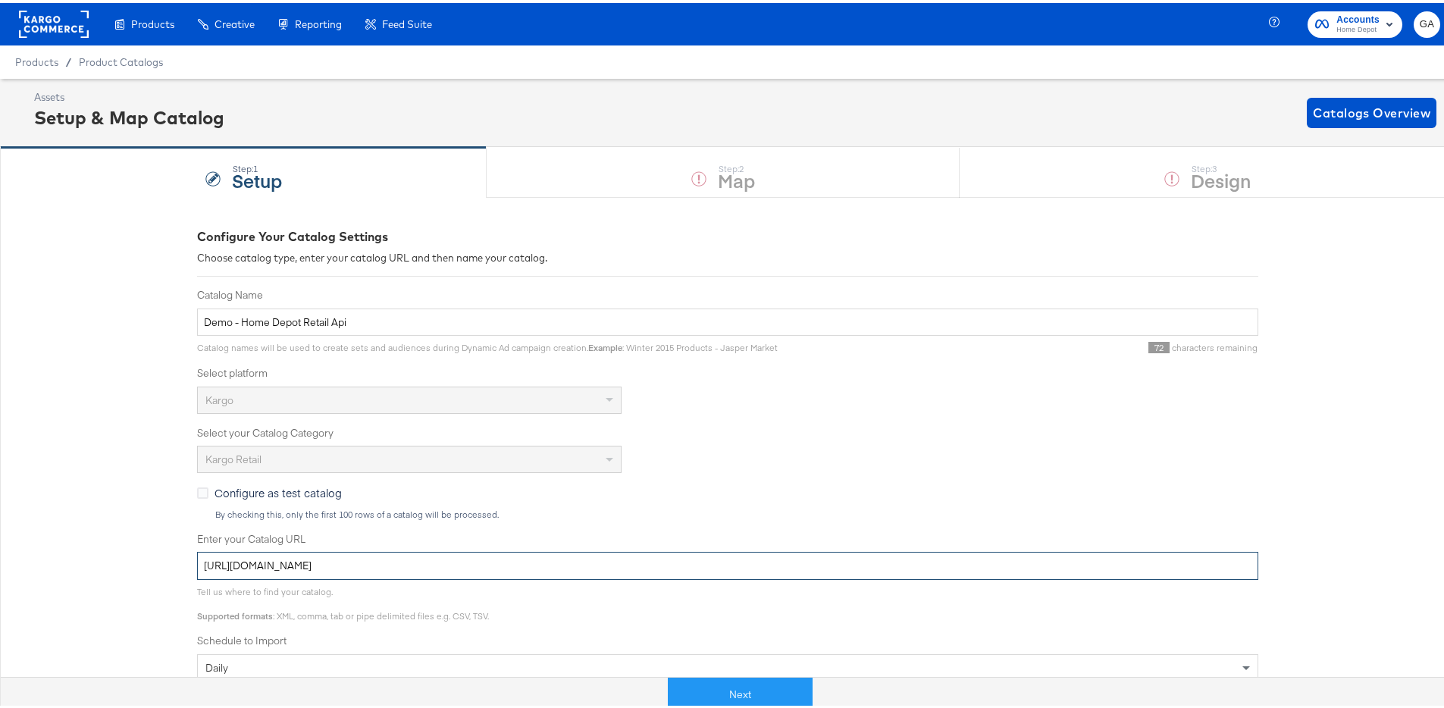
drag, startPoint x: 587, startPoint y: 565, endPoint x: 6, endPoint y: 559, distance: 580.5
click at [6, 559] on div "Configure Your Catalog Settings Choose catalog type, enter your catalog URL and…" at bounding box center [727, 584] width 1455 height 781
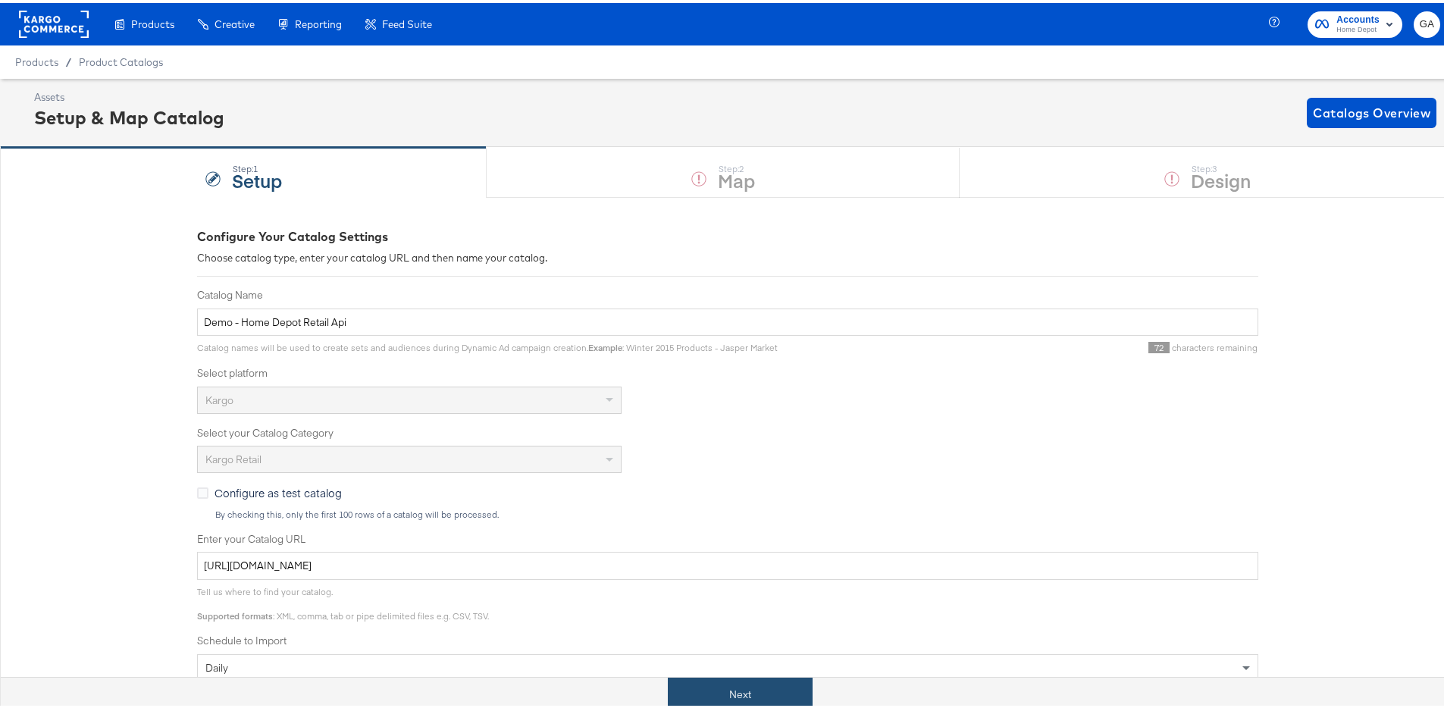
click at [727, 678] on button "Next" at bounding box center [740, 691] width 145 height 34
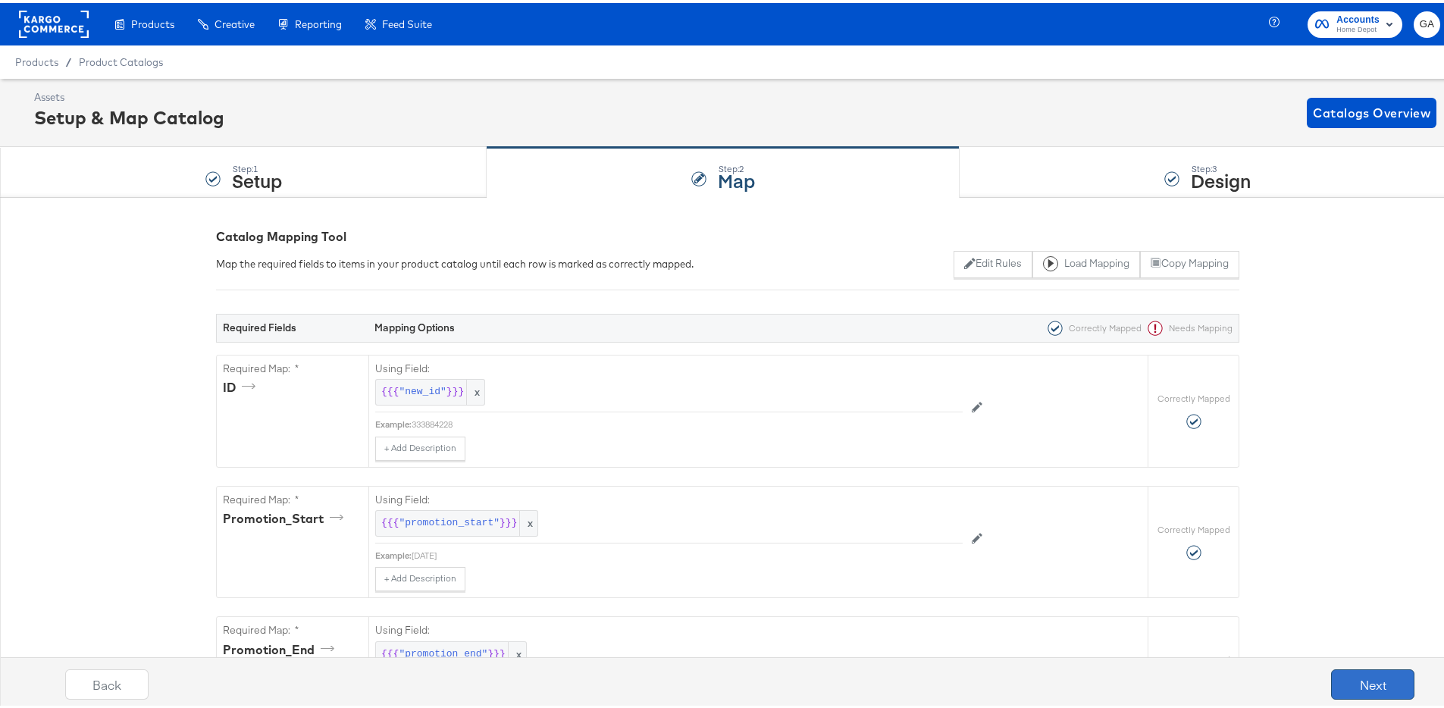
click at [1331, 673] on button "Next" at bounding box center [1372, 681] width 83 height 30
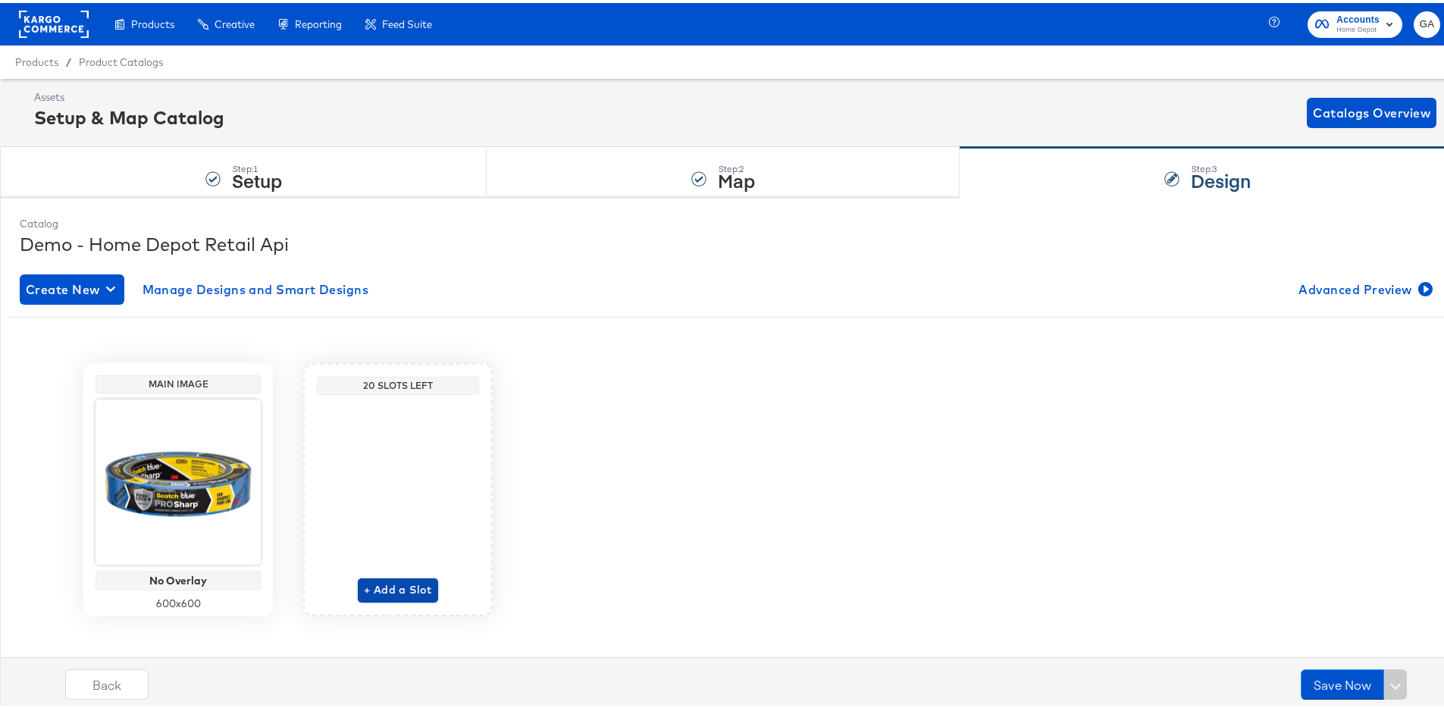
click at [381, 580] on span "+ Add a Slot" at bounding box center [398, 586] width 68 height 19
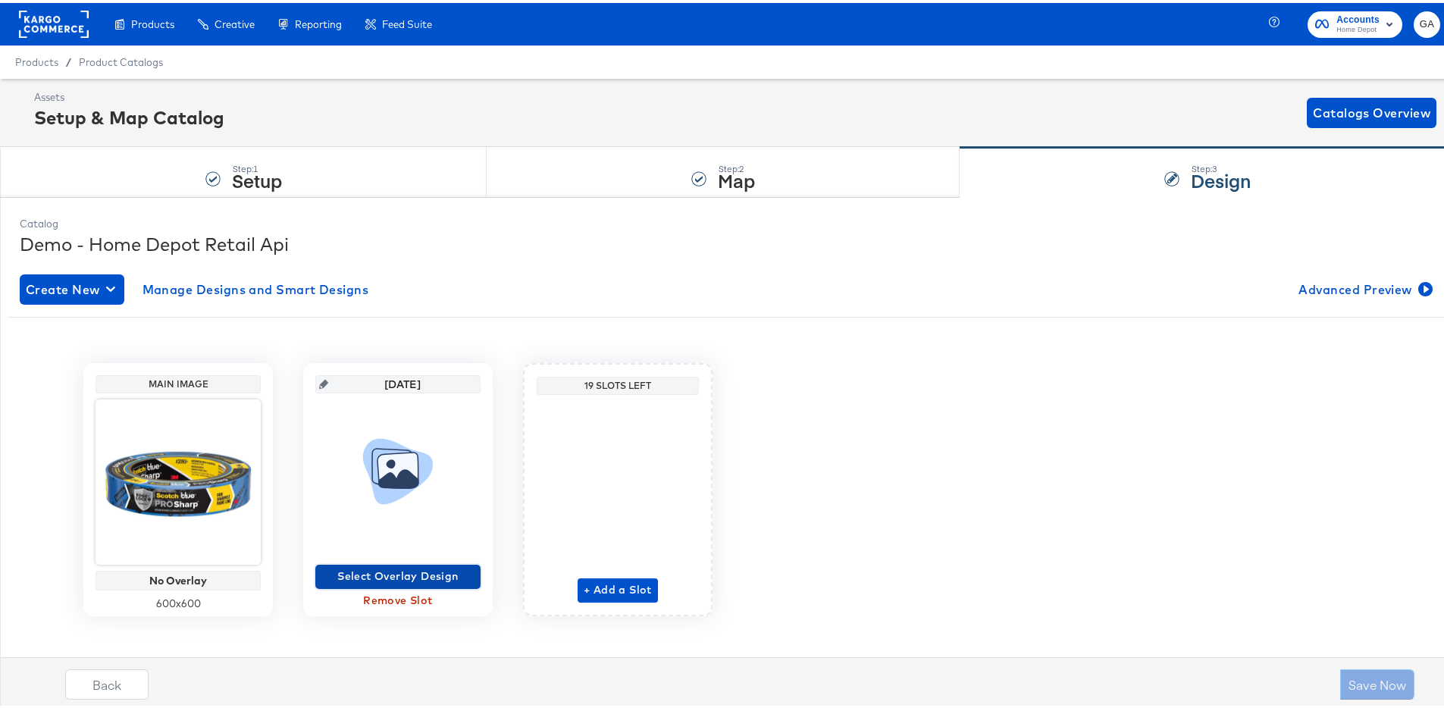
click at [379, 568] on span "Select Overlay Design" at bounding box center [397, 573] width 153 height 19
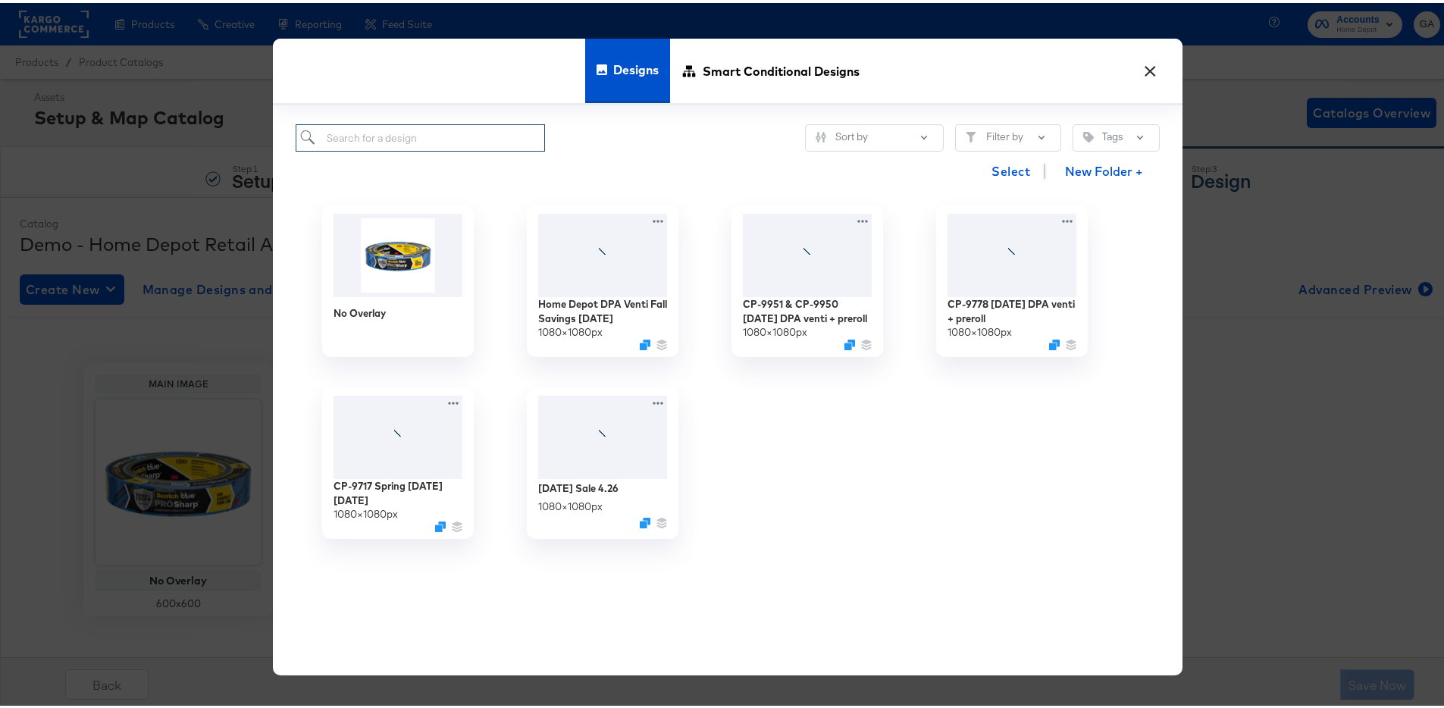
click at [411, 130] on input "search" at bounding box center [420, 135] width 249 height 28
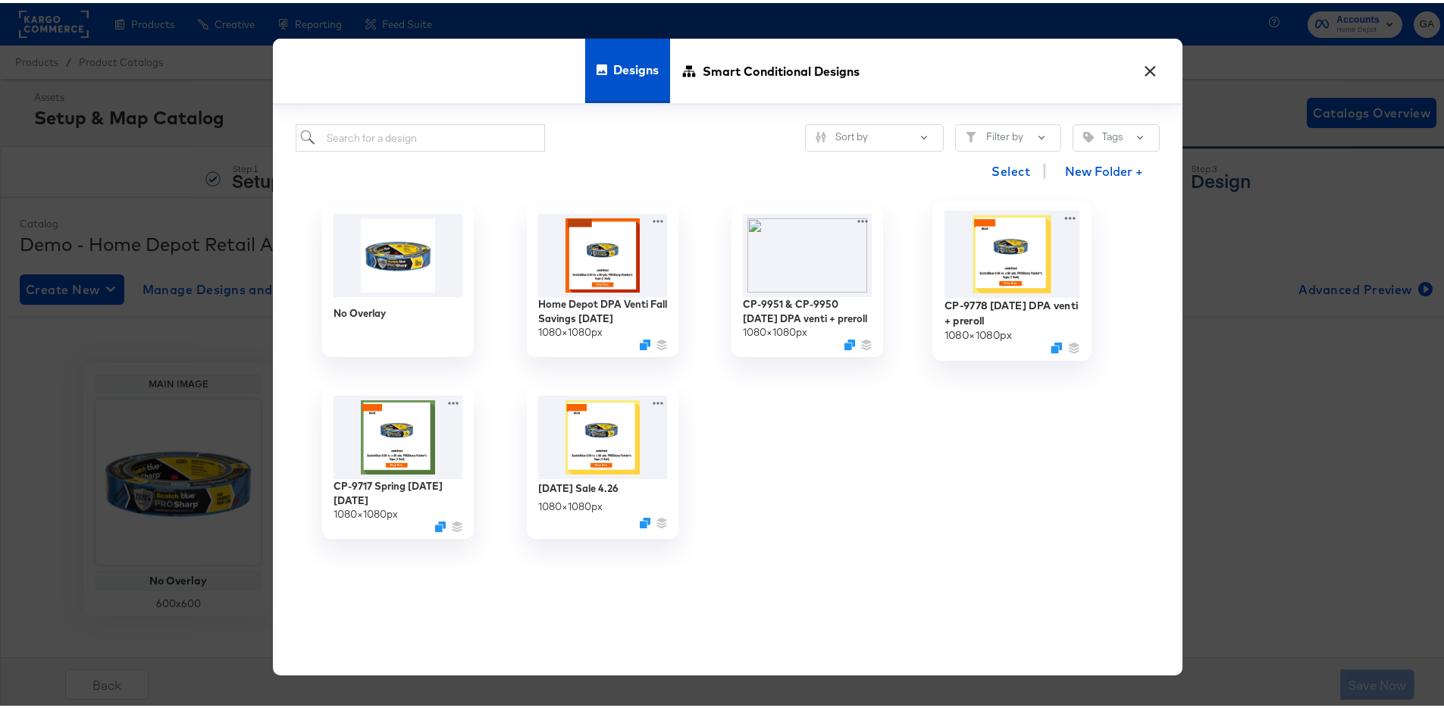
click at [983, 259] on img at bounding box center [1012, 251] width 136 height 87
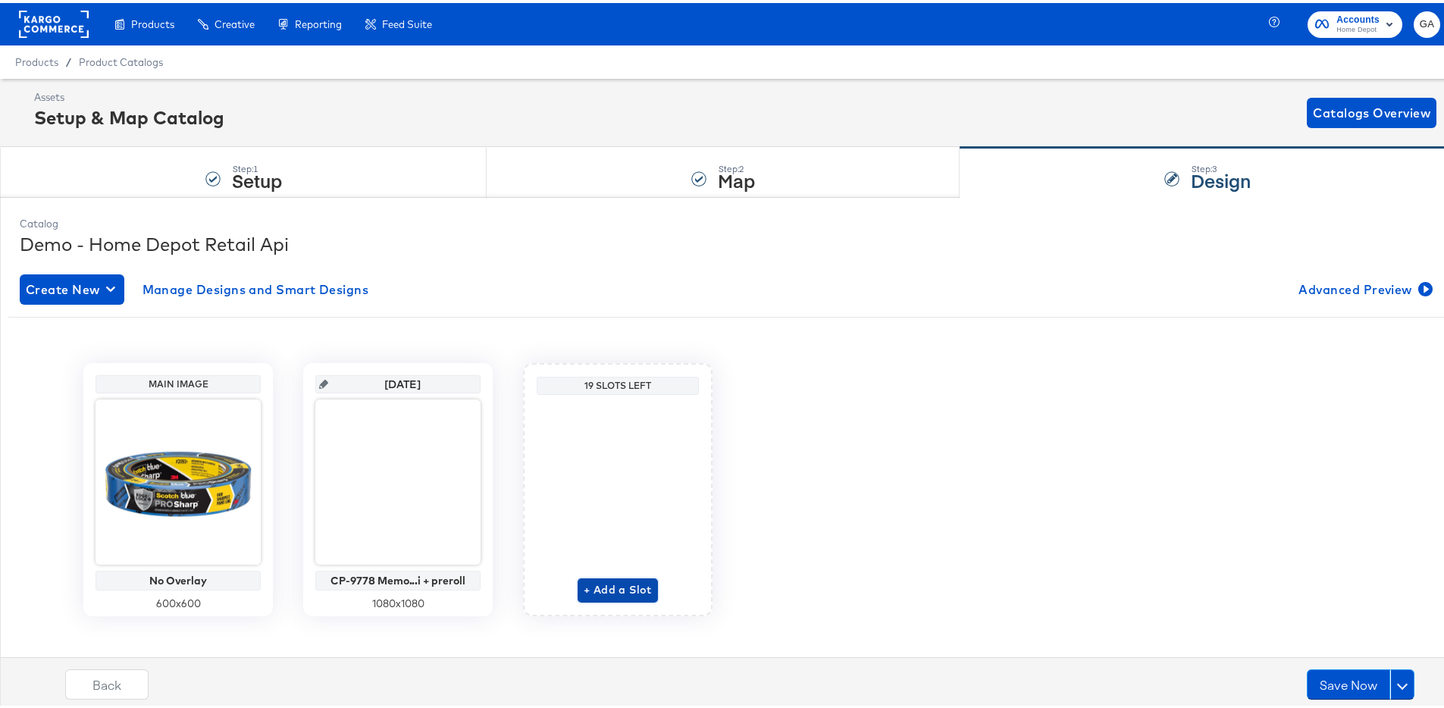
click at [603, 584] on span "+ Add a Slot" at bounding box center [618, 586] width 68 height 19
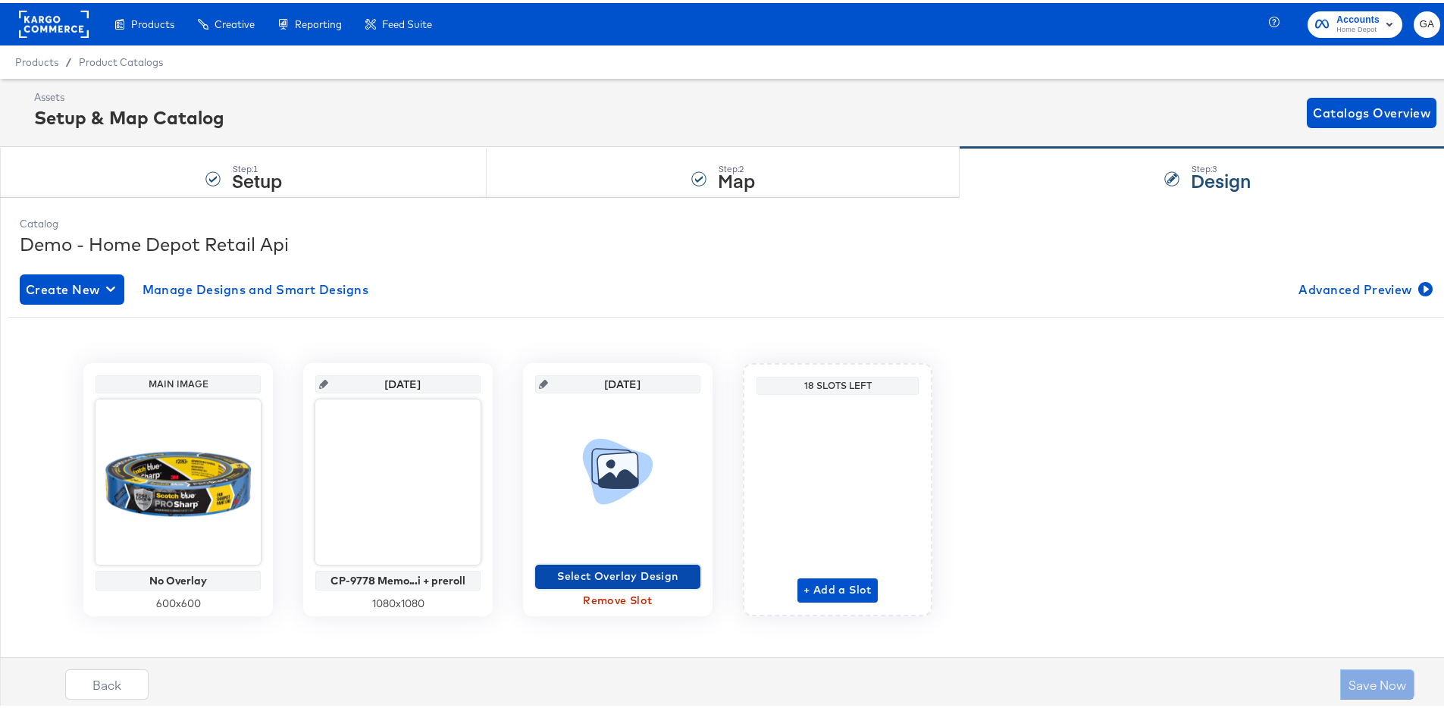
click at [602, 574] on span "Select Overlay Design" at bounding box center [617, 573] width 153 height 19
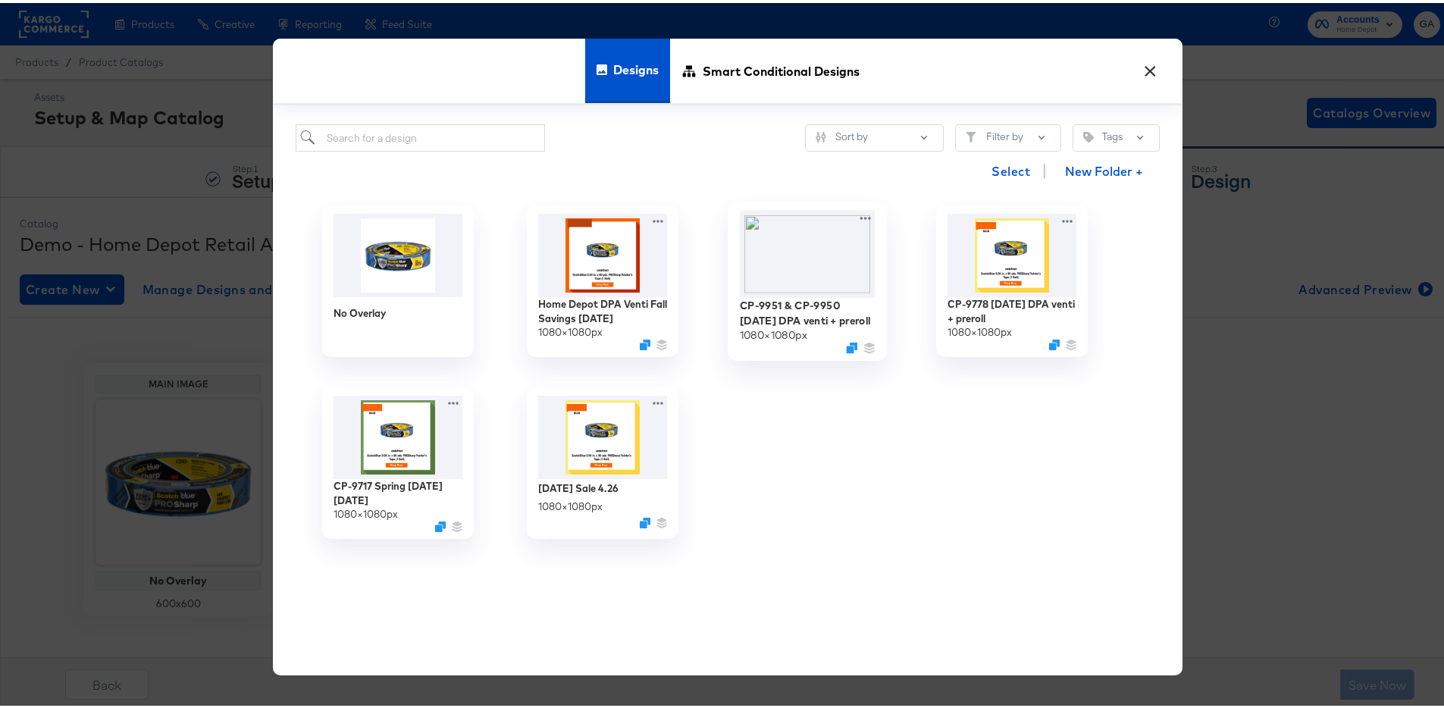
click at [799, 267] on img at bounding box center [808, 251] width 136 height 87
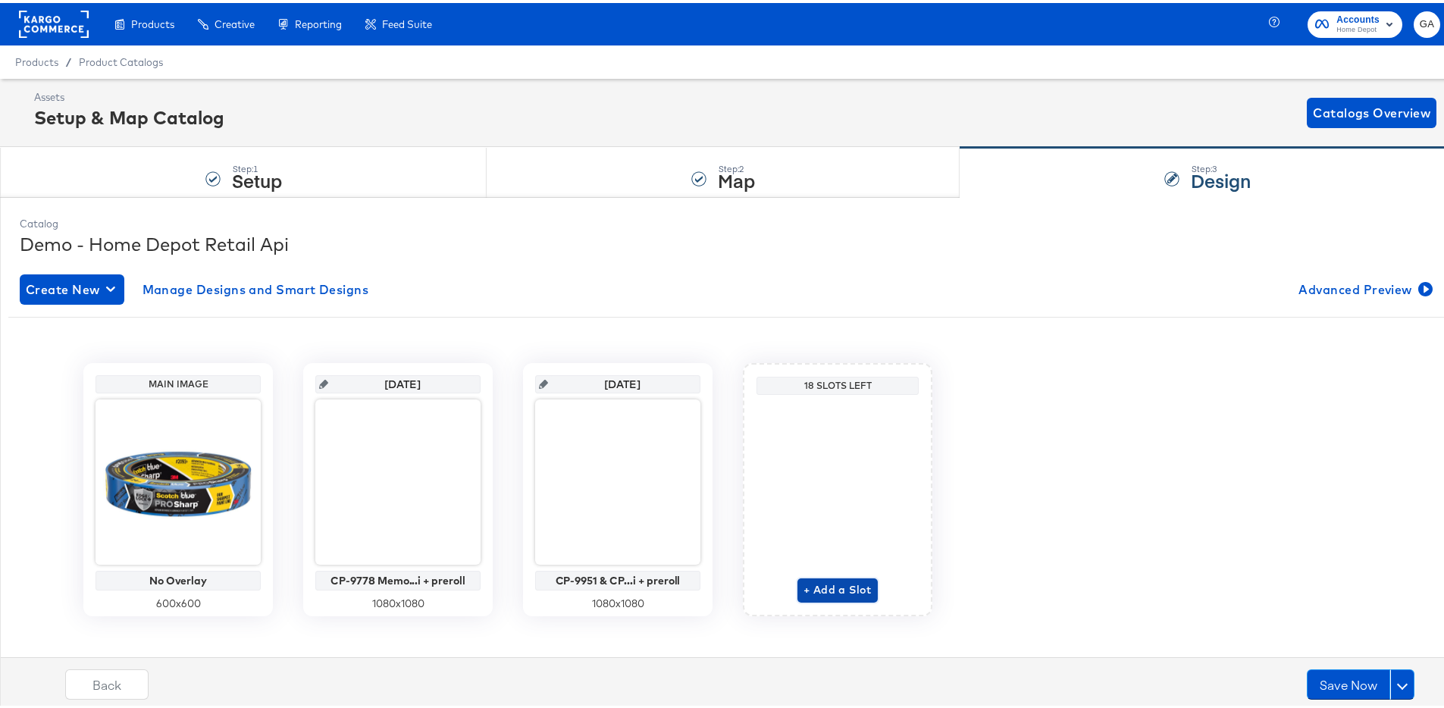
click at [815, 587] on span "+ Add a Slot" at bounding box center [837, 586] width 68 height 19
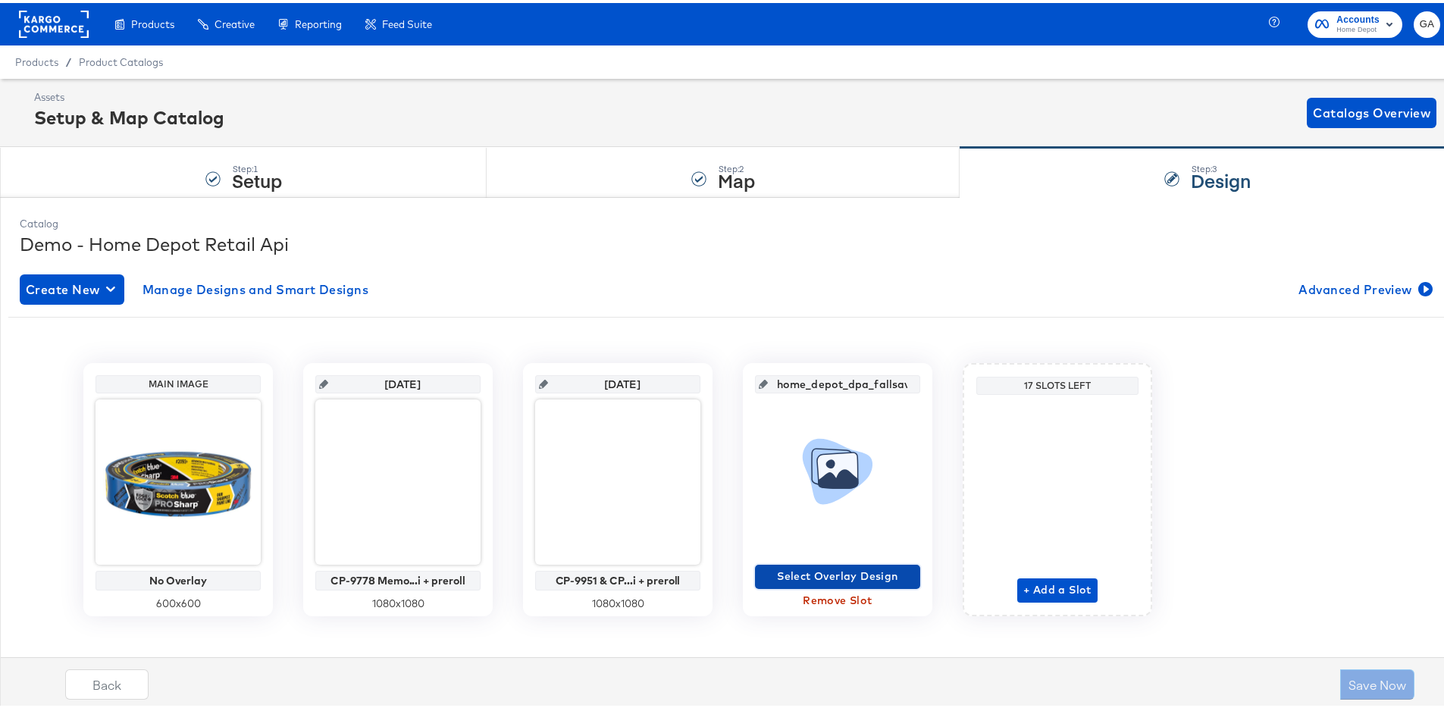
click at [831, 568] on span "Select Overlay Design" at bounding box center [837, 573] width 153 height 19
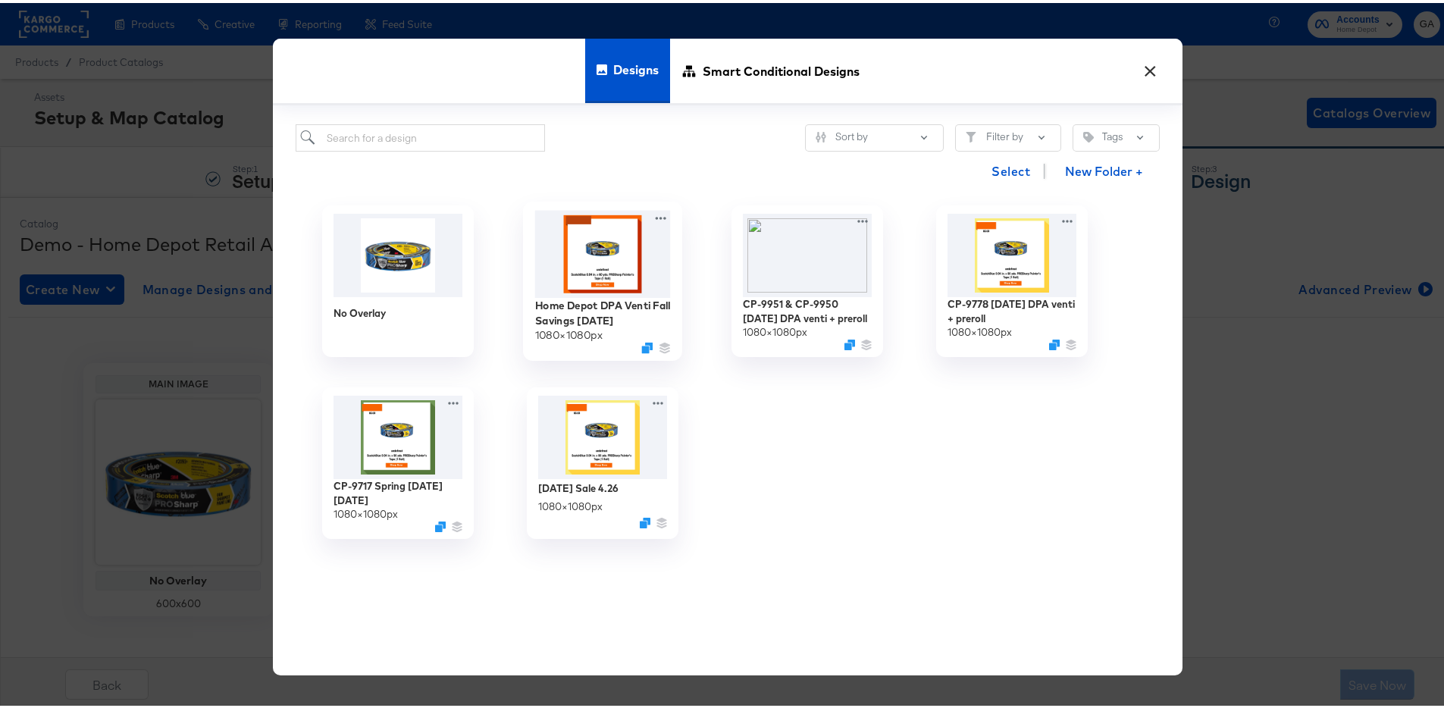
click at [607, 286] on img at bounding box center [603, 251] width 136 height 87
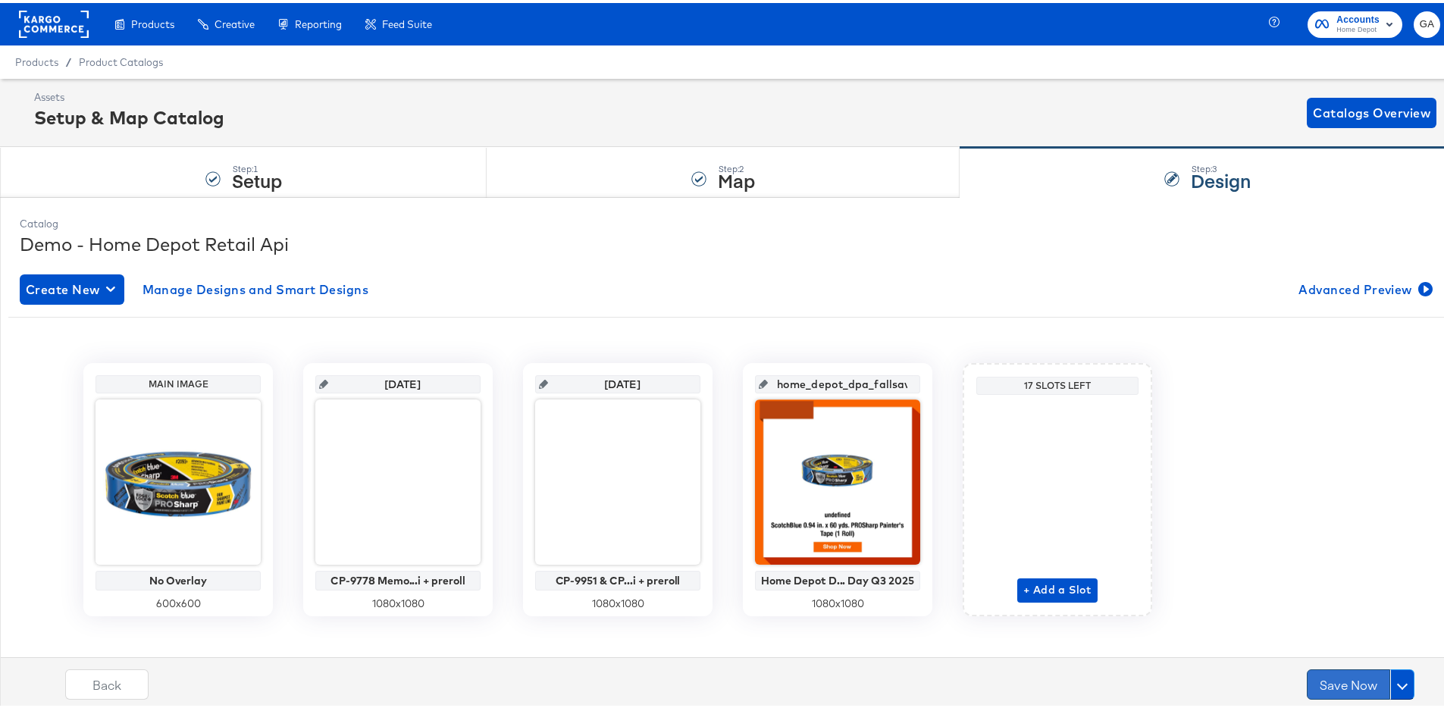
click at [1319, 683] on button "Save Now" at bounding box center [1347, 681] width 83 height 30
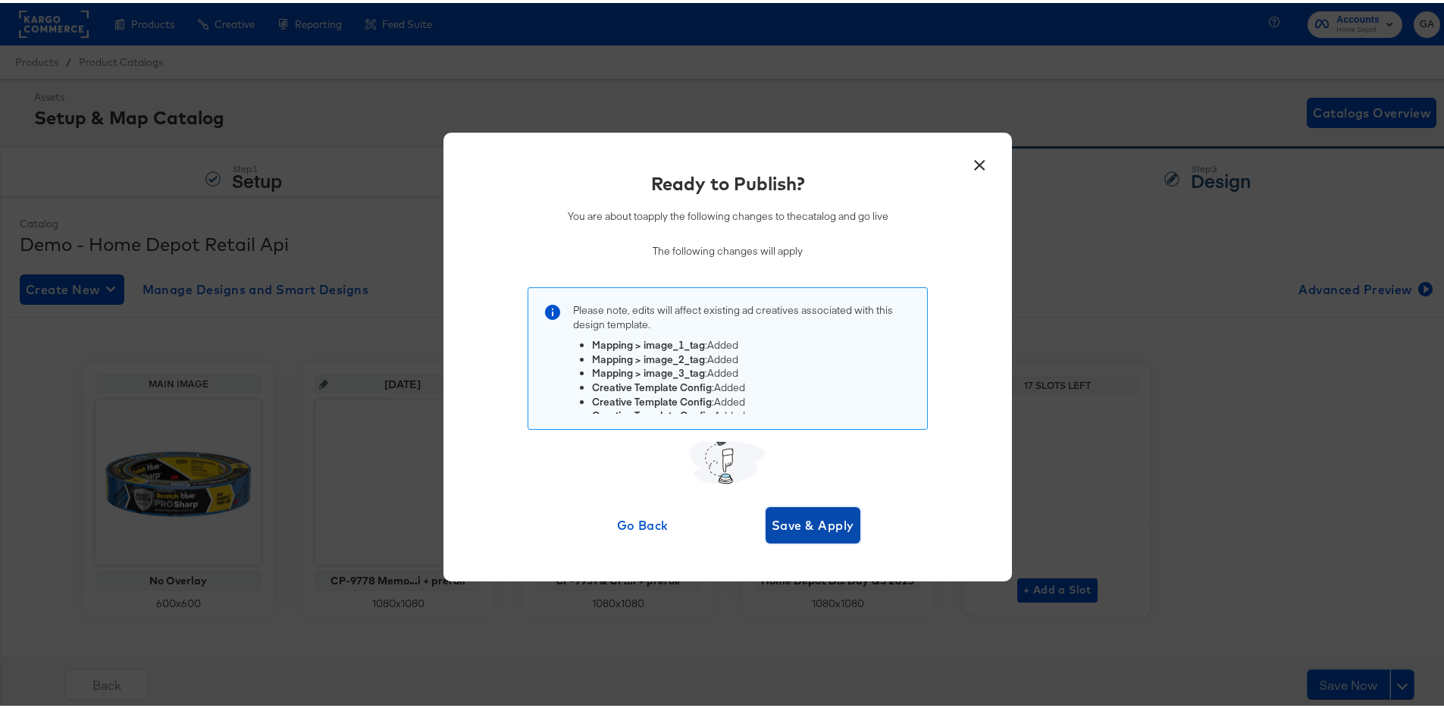
click at [794, 507] on button "Save & Apply" at bounding box center [812, 522] width 95 height 36
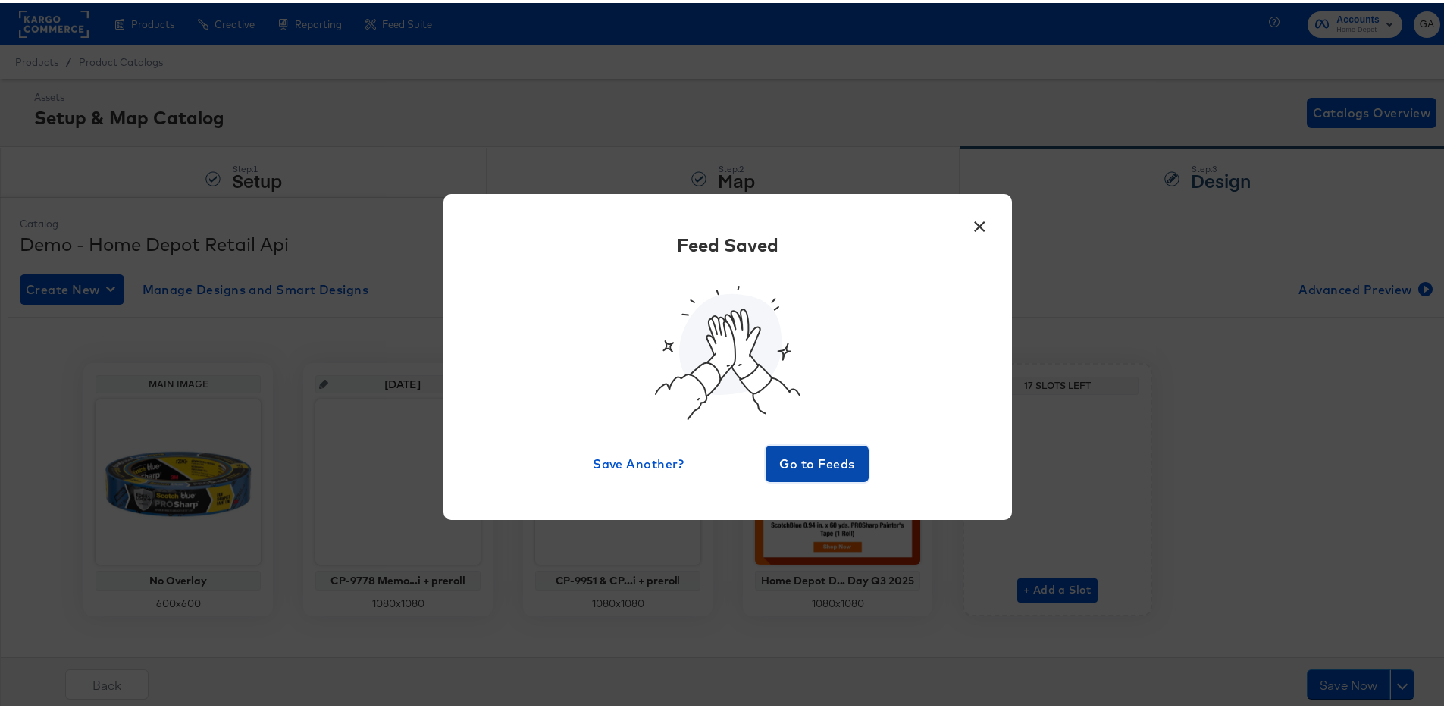
click at [825, 468] on span "Go to Feeds" at bounding box center [816, 460] width 91 height 21
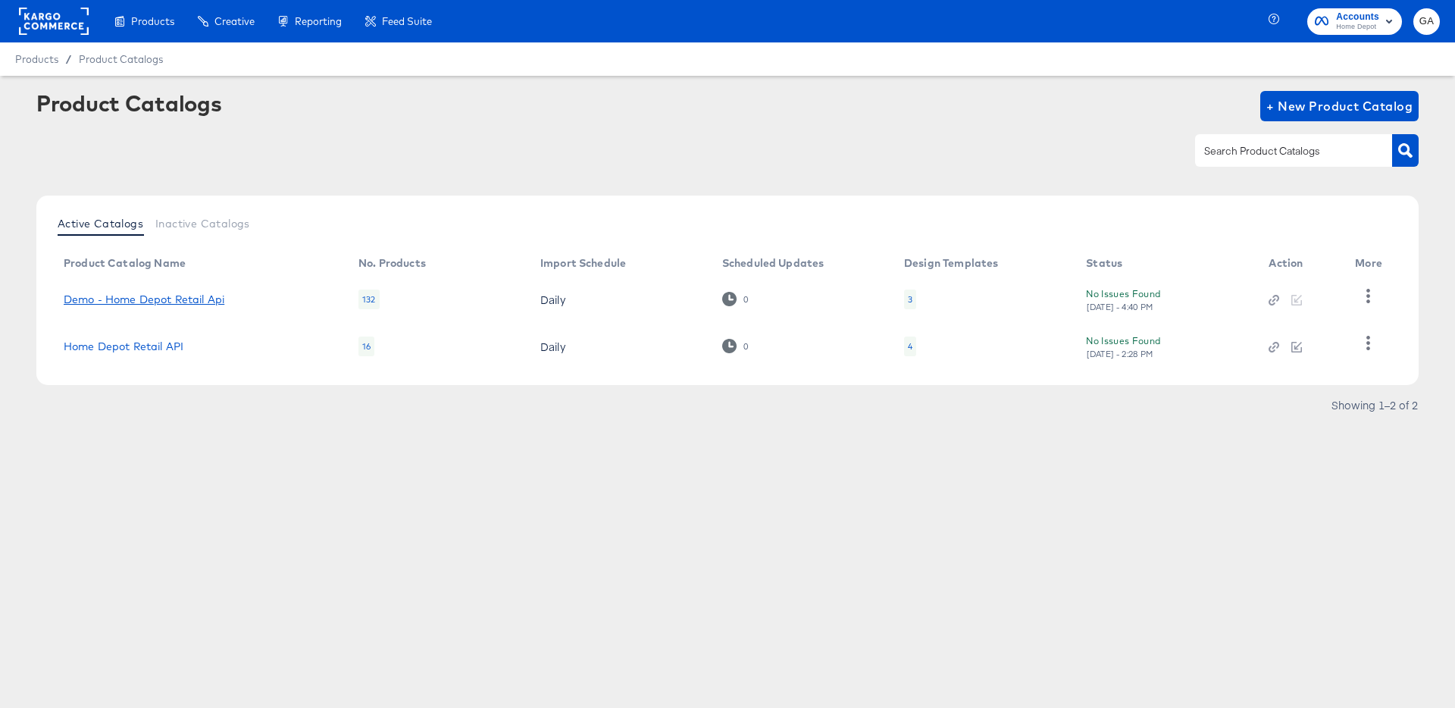
click at [167, 299] on link "Demo - Home Depot Retail Api" at bounding box center [144, 299] width 161 height 12
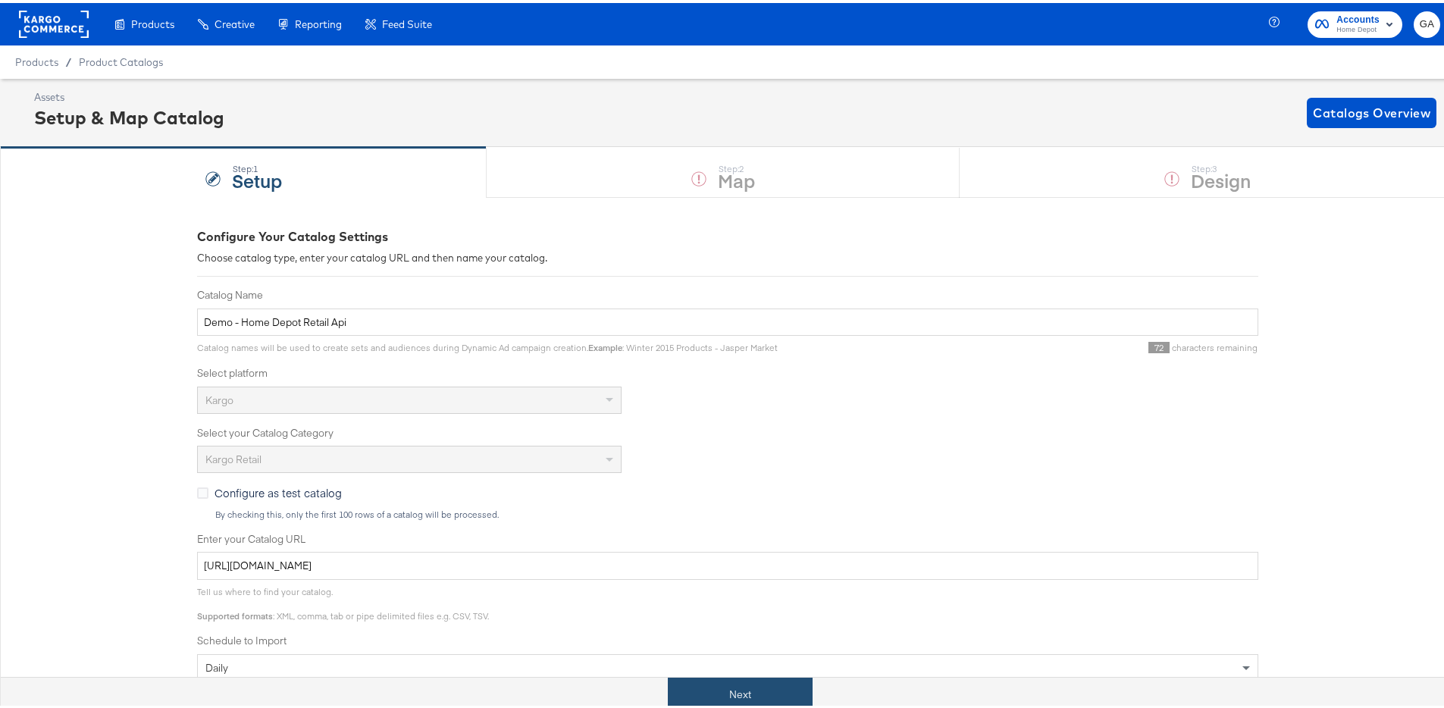
click at [754, 677] on button "Next" at bounding box center [740, 691] width 145 height 34
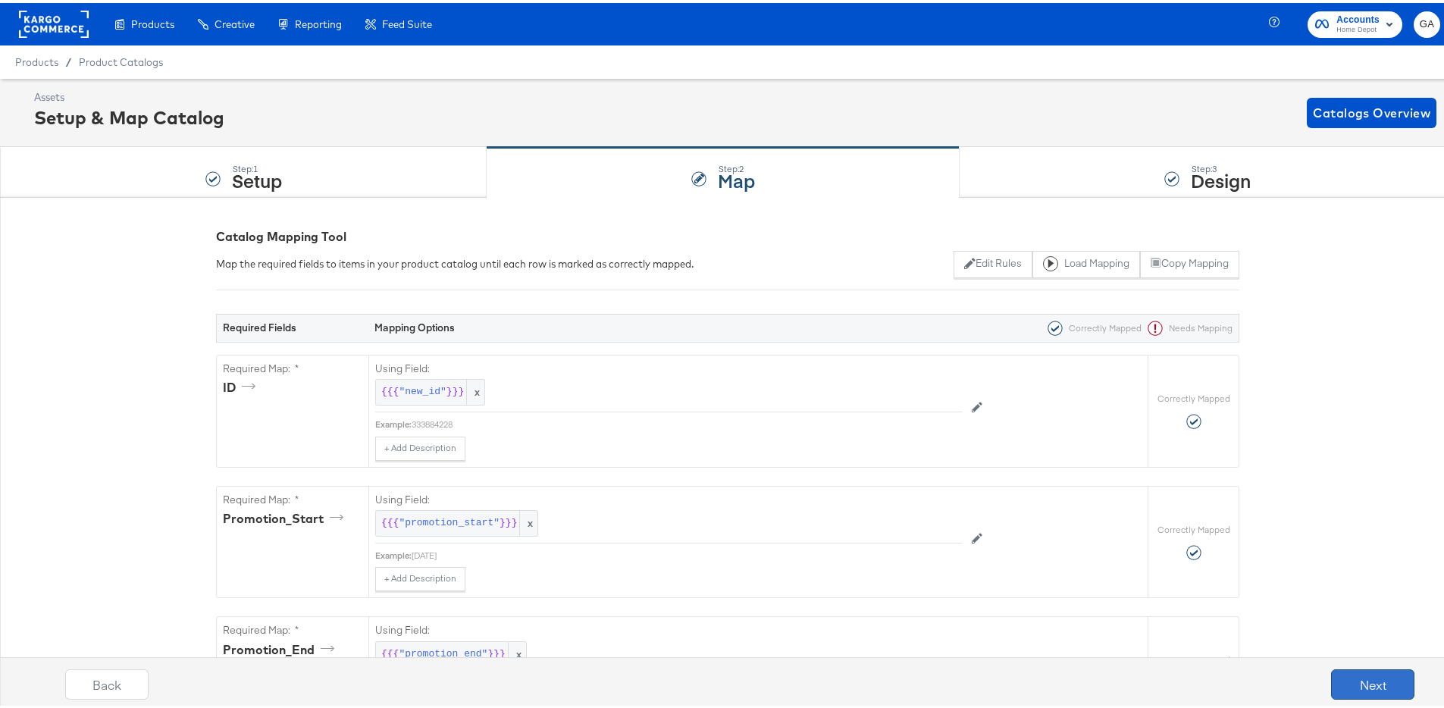
click at [1378, 676] on button "Next" at bounding box center [1372, 681] width 83 height 30
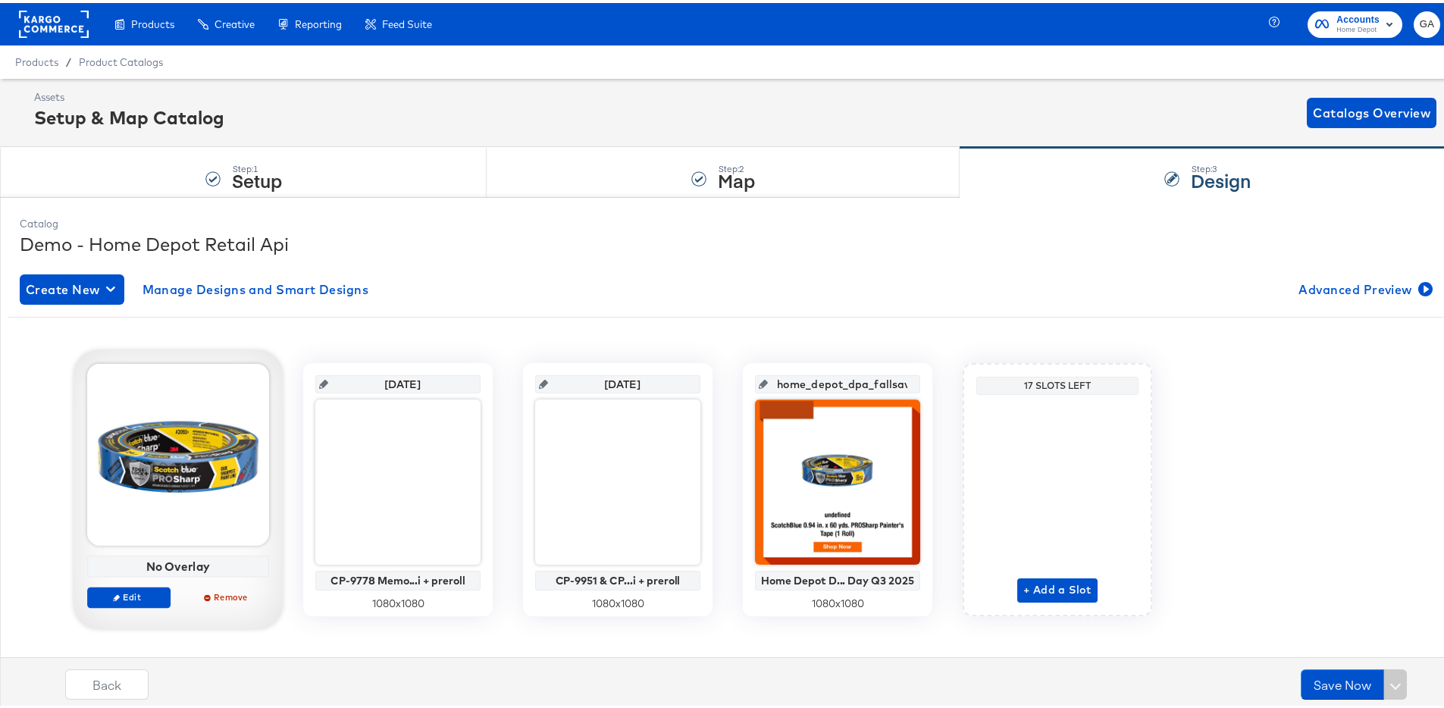
click at [136, 533] on div at bounding box center [178, 452] width 182 height 182
drag, startPoint x: 141, startPoint y: 518, endPoint x: 129, endPoint y: 546, distance: 31.2
click at [141, 518] on div at bounding box center [178, 452] width 182 height 182
click at [120, 598] on span "Edit" at bounding box center [129, 593] width 70 height 11
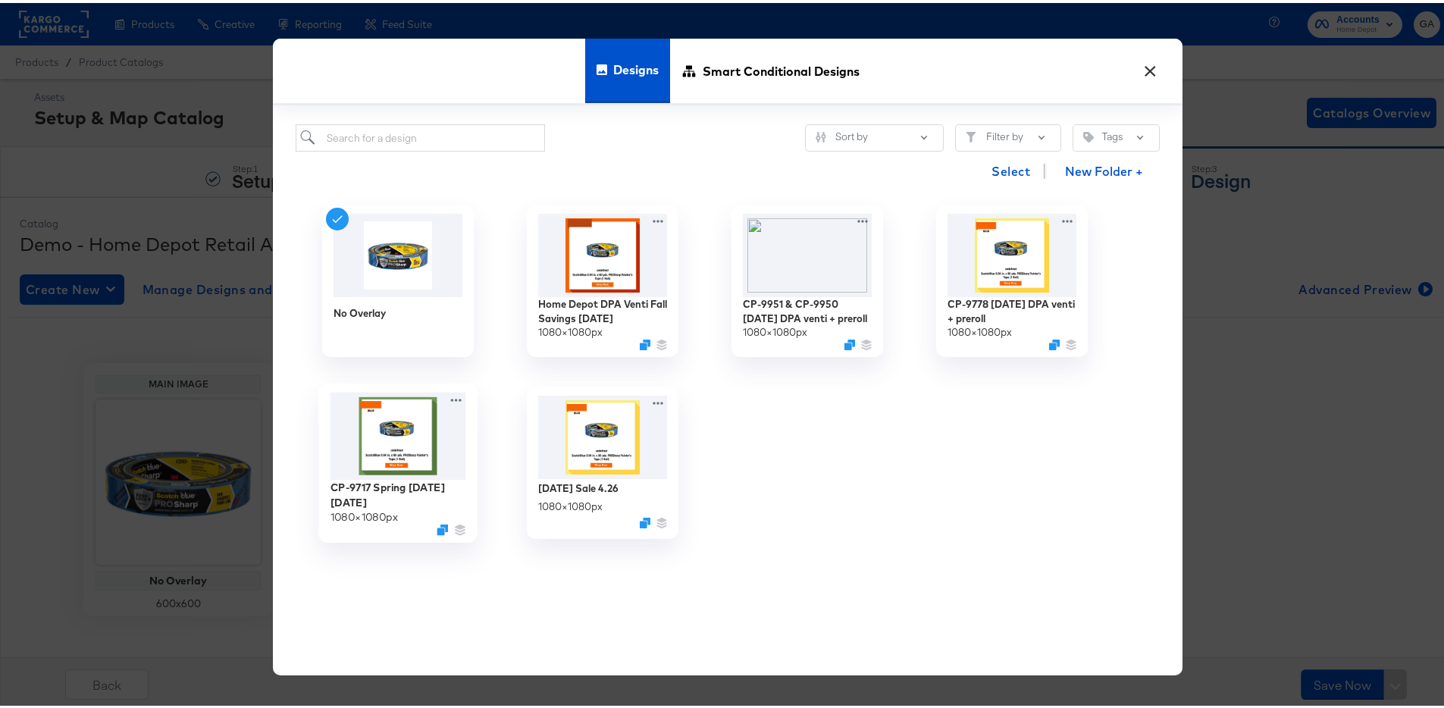
click at [371, 444] on img at bounding box center [398, 434] width 136 height 88
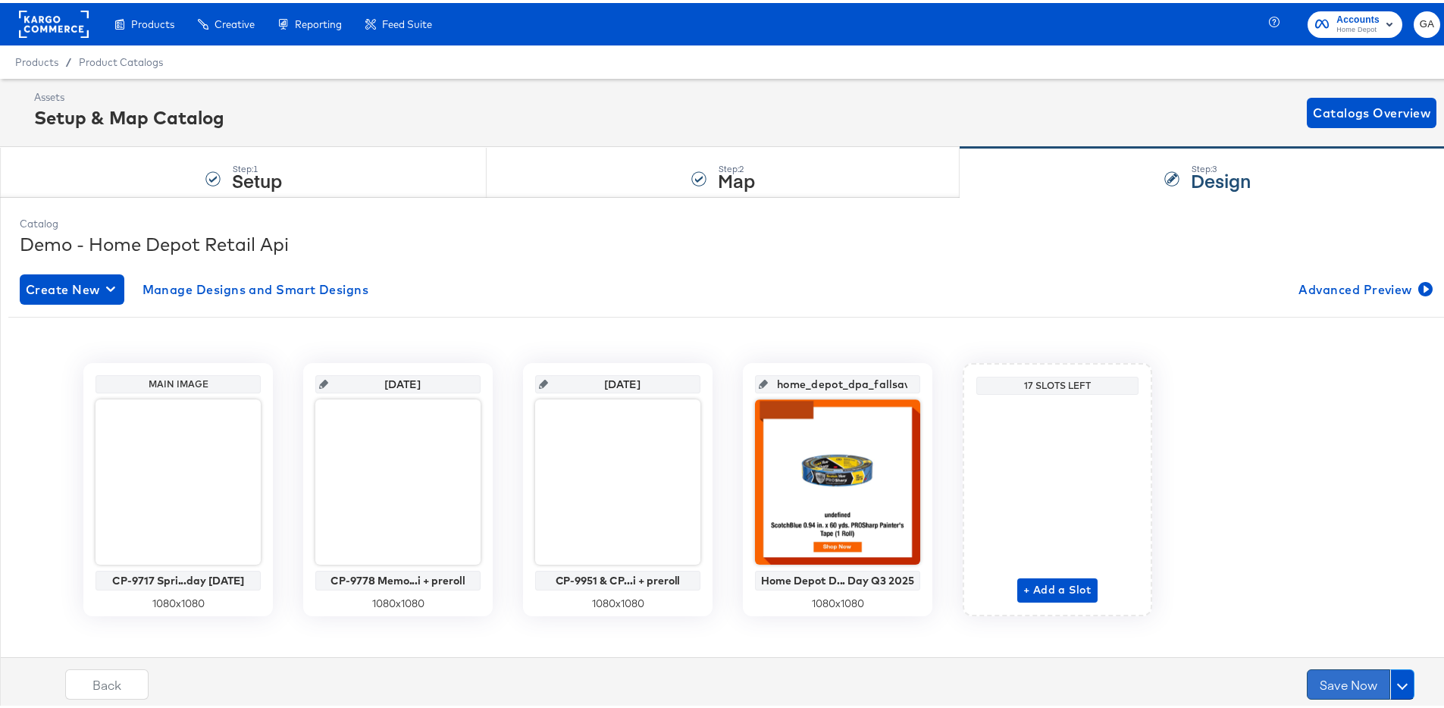
click at [1325, 674] on button "Save Now" at bounding box center [1347, 681] width 83 height 30
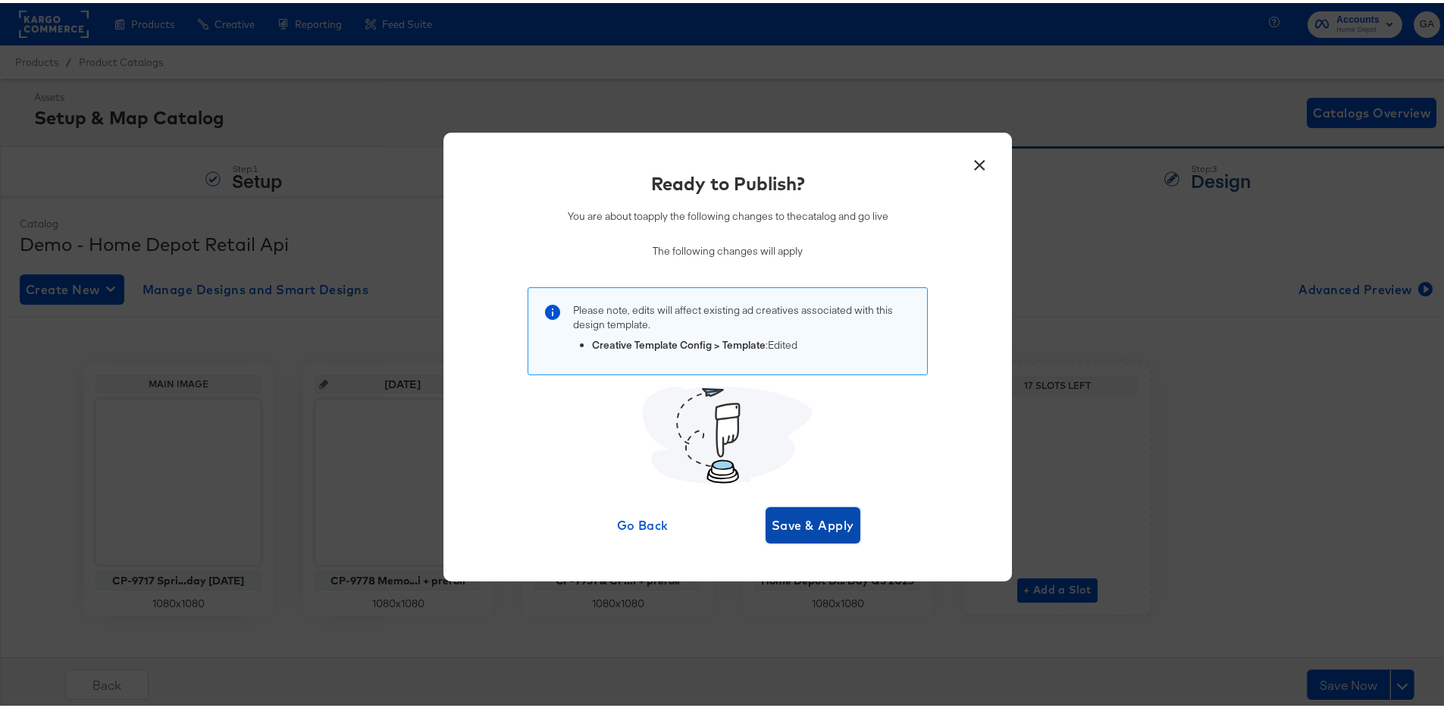
click at [800, 528] on span "Save & Apply" at bounding box center [812, 522] width 83 height 21
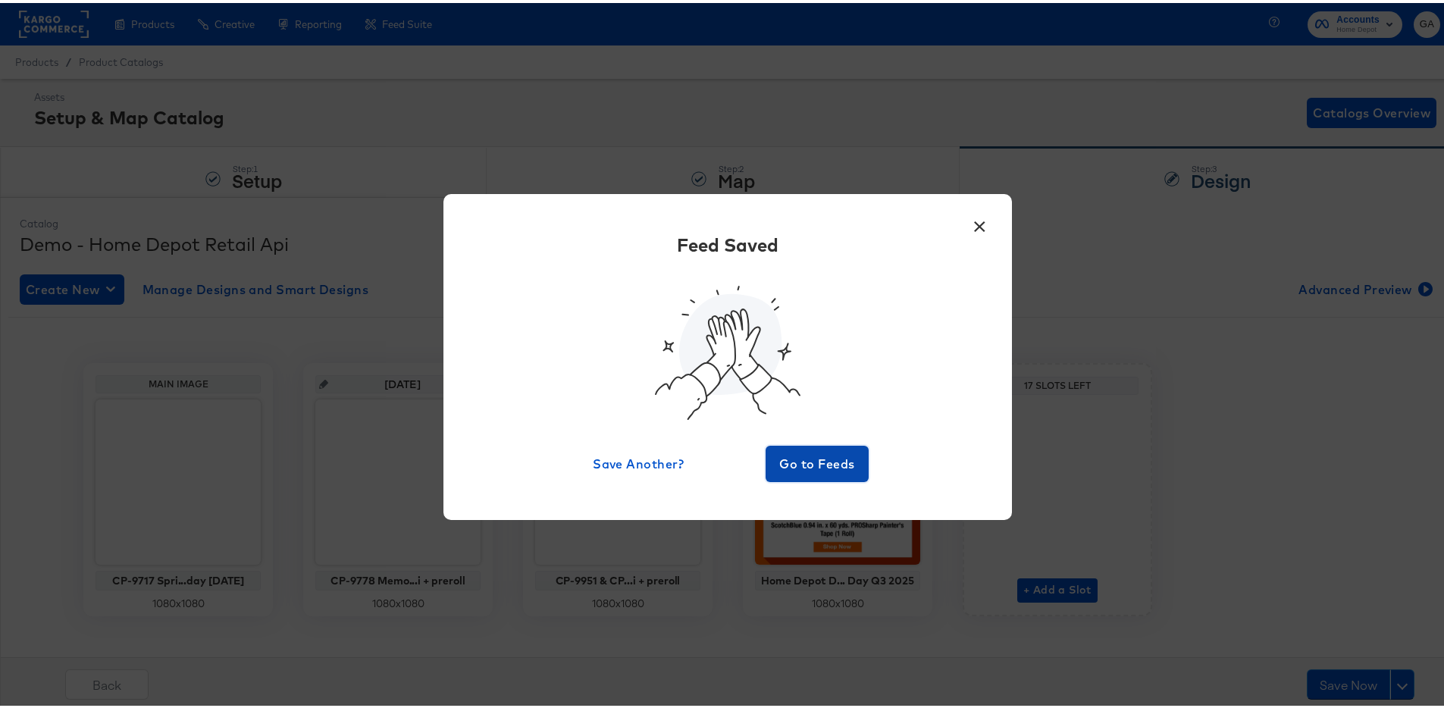
click at [812, 472] on button "Go to Feeds" at bounding box center [816, 461] width 103 height 36
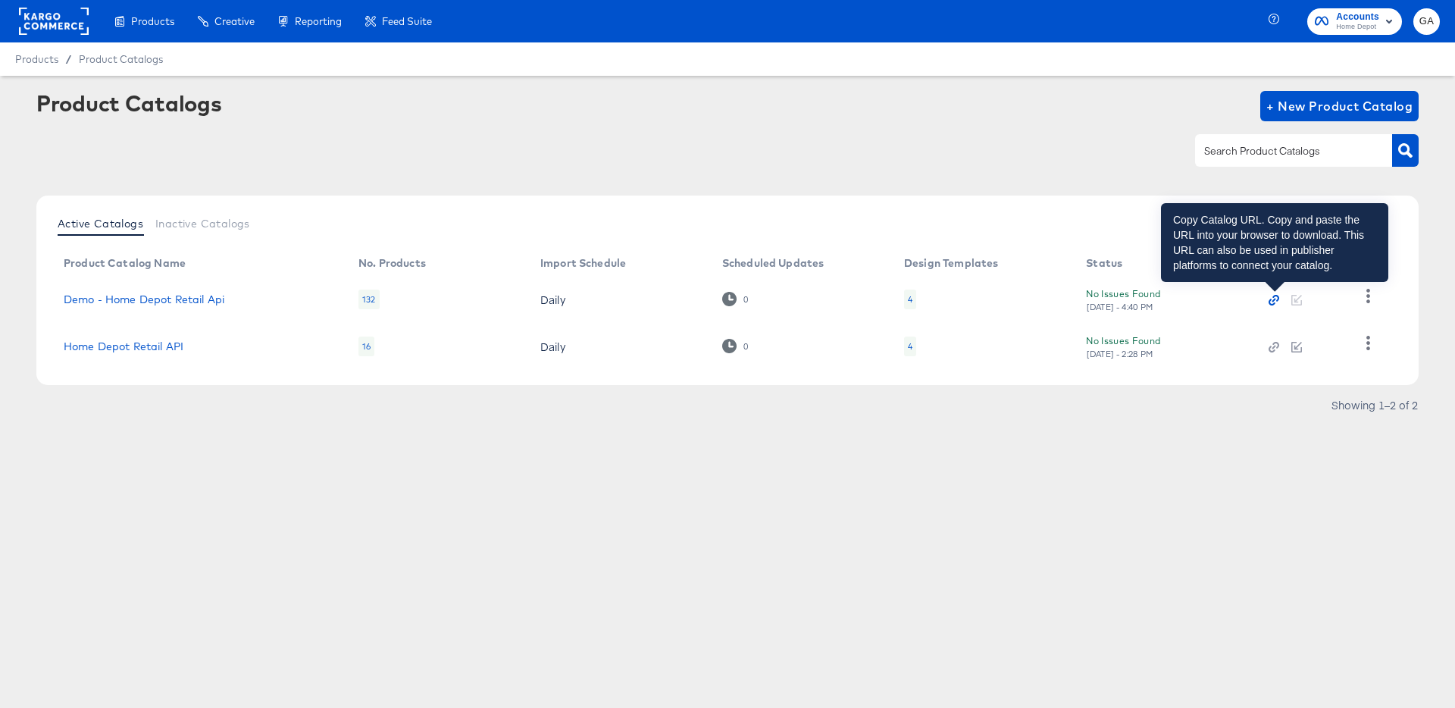
click at [1278, 301] on icon "button" at bounding box center [1276, 298] width 7 height 7
click at [1277, 299] on icon "button" at bounding box center [1274, 300] width 11 height 11
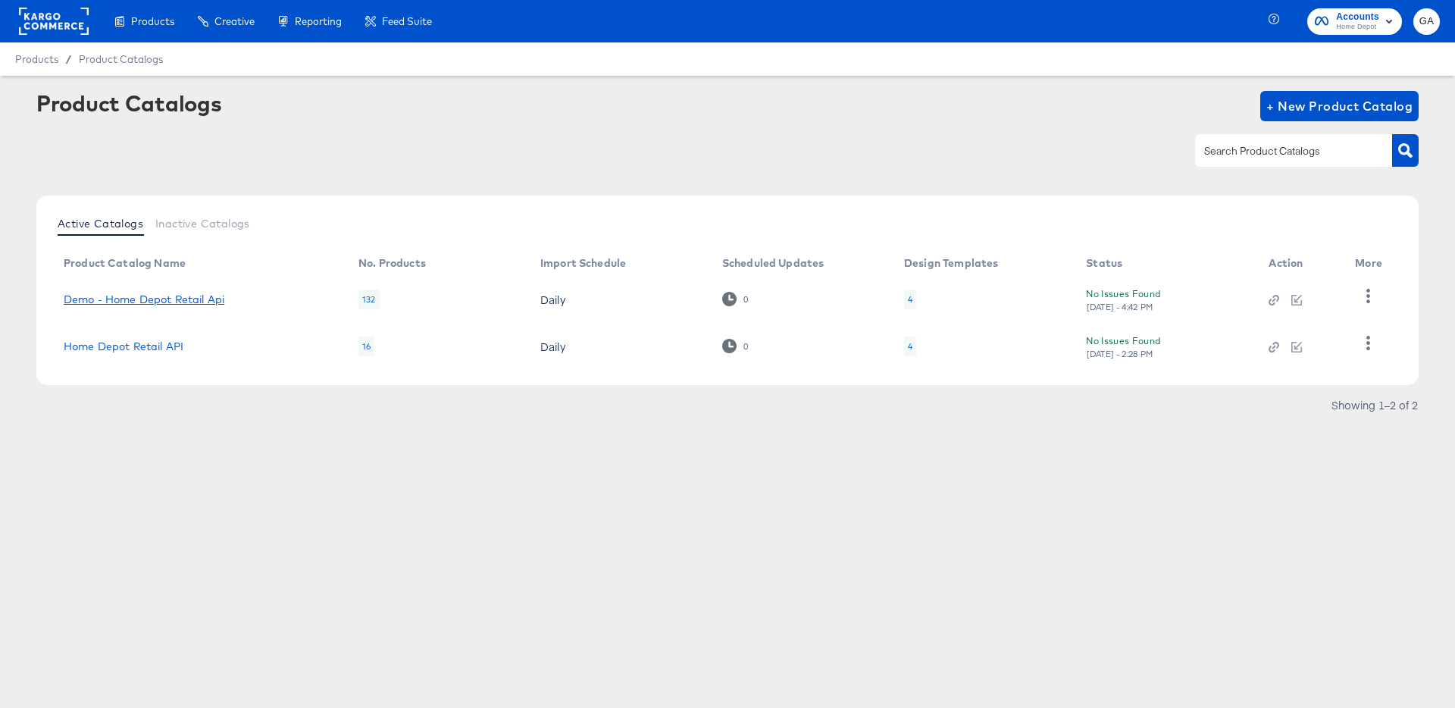
click at [189, 297] on link "Demo - Home Depot Retail Api" at bounding box center [144, 299] width 161 height 12
click at [1368, 293] on icon "button" at bounding box center [1368, 296] width 14 height 14
click at [1328, 294] on div "HUD Checks (Internal)" at bounding box center [1307, 295] width 152 height 24
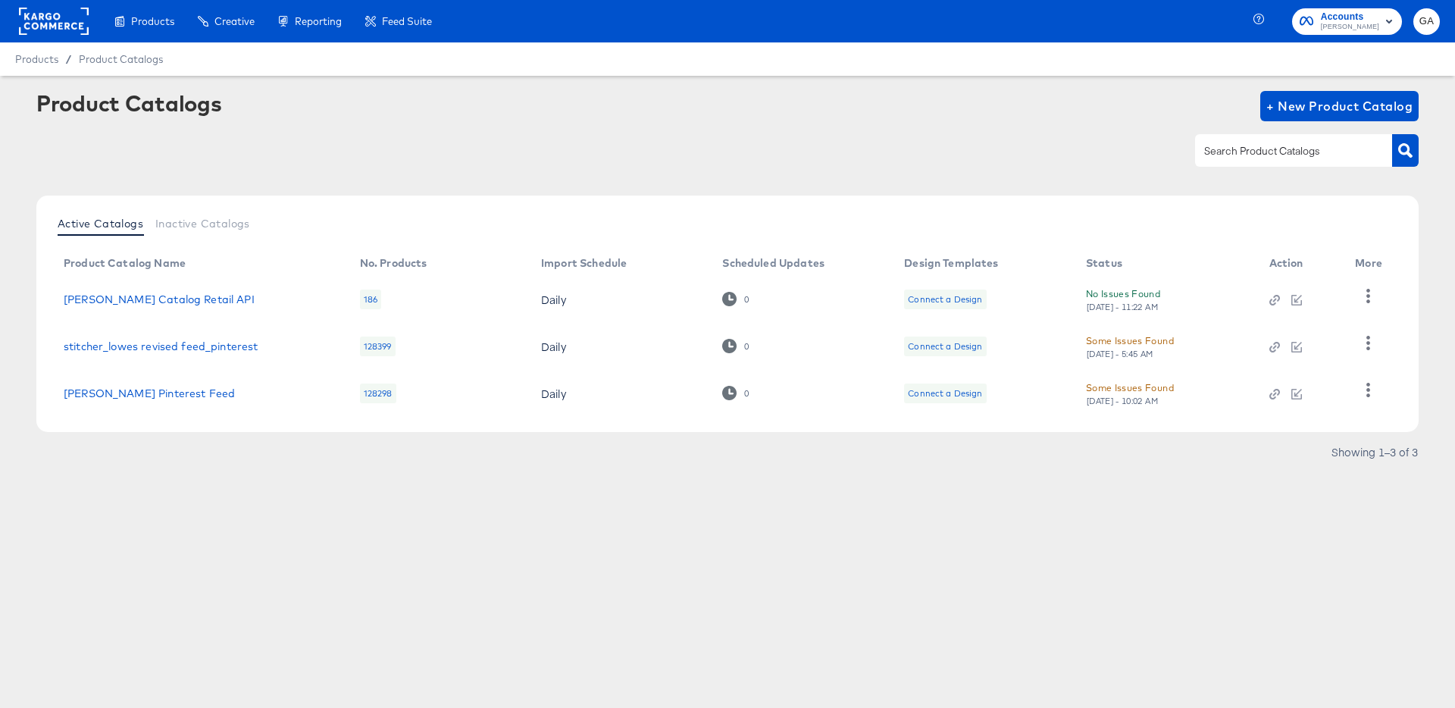
click at [999, 92] on div "Product Catalogs + New Product Catalog" at bounding box center [727, 106] width 1382 height 30
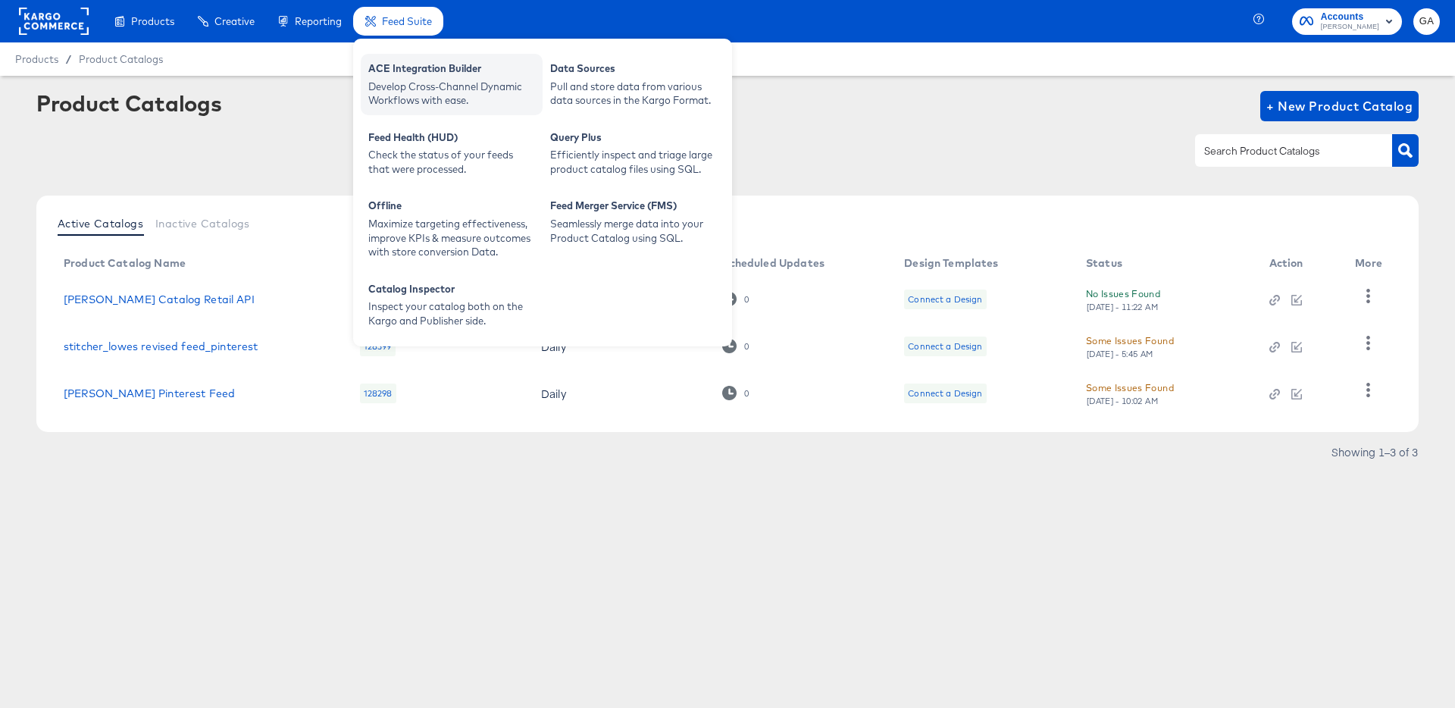
click at [393, 86] on div "Develop Cross-Channel Dynamic Workflows with ease." at bounding box center [451, 94] width 167 height 28
